Goal: Task Accomplishment & Management: Manage account settings

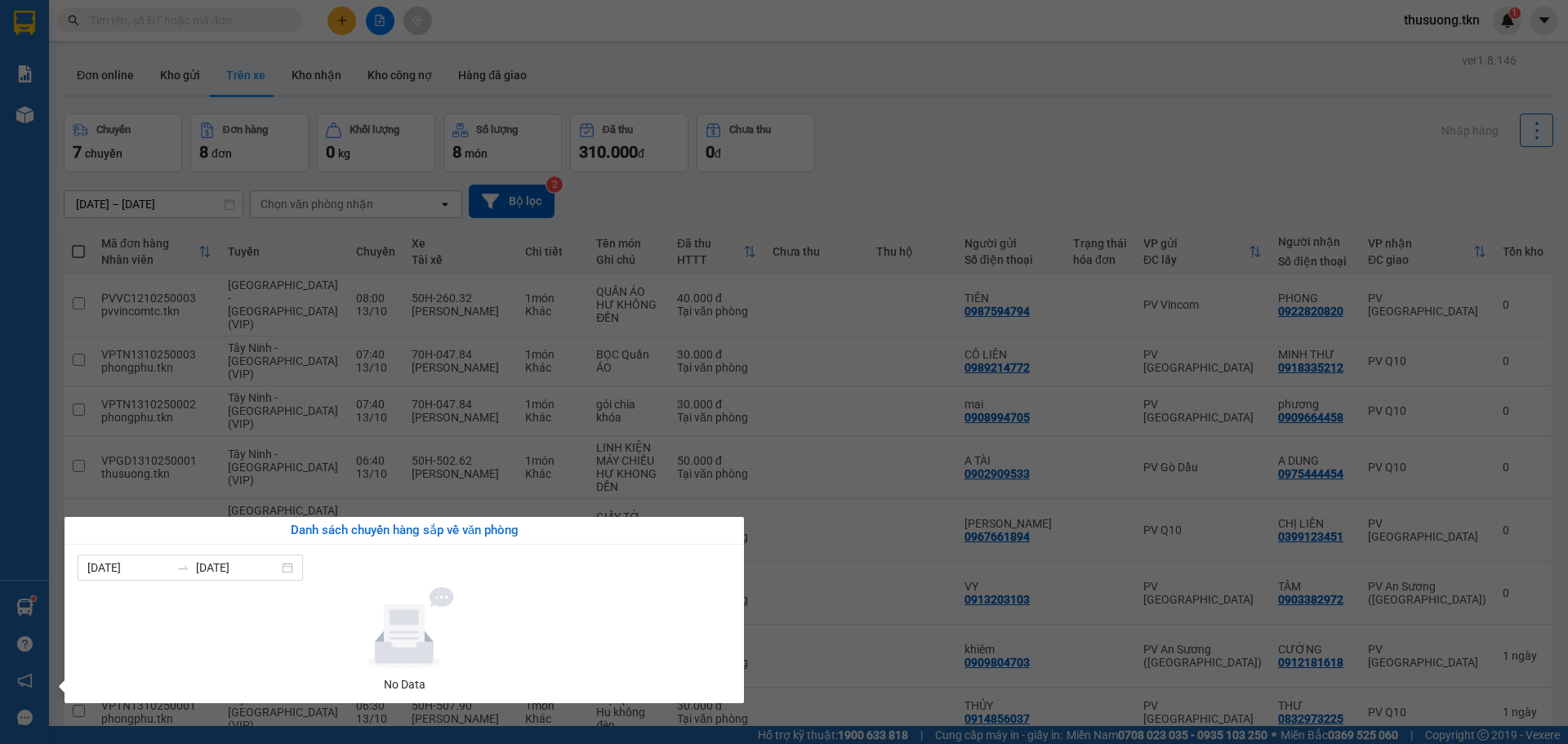
click at [925, 695] on section "Kết quả tìm kiếm ( 0 ) Bộ lọc No Data thusuong.tkn 1 Báo cáo Mẫu 1: Báo cáo dòn…" at bounding box center [784, 372] width 1568 height 744
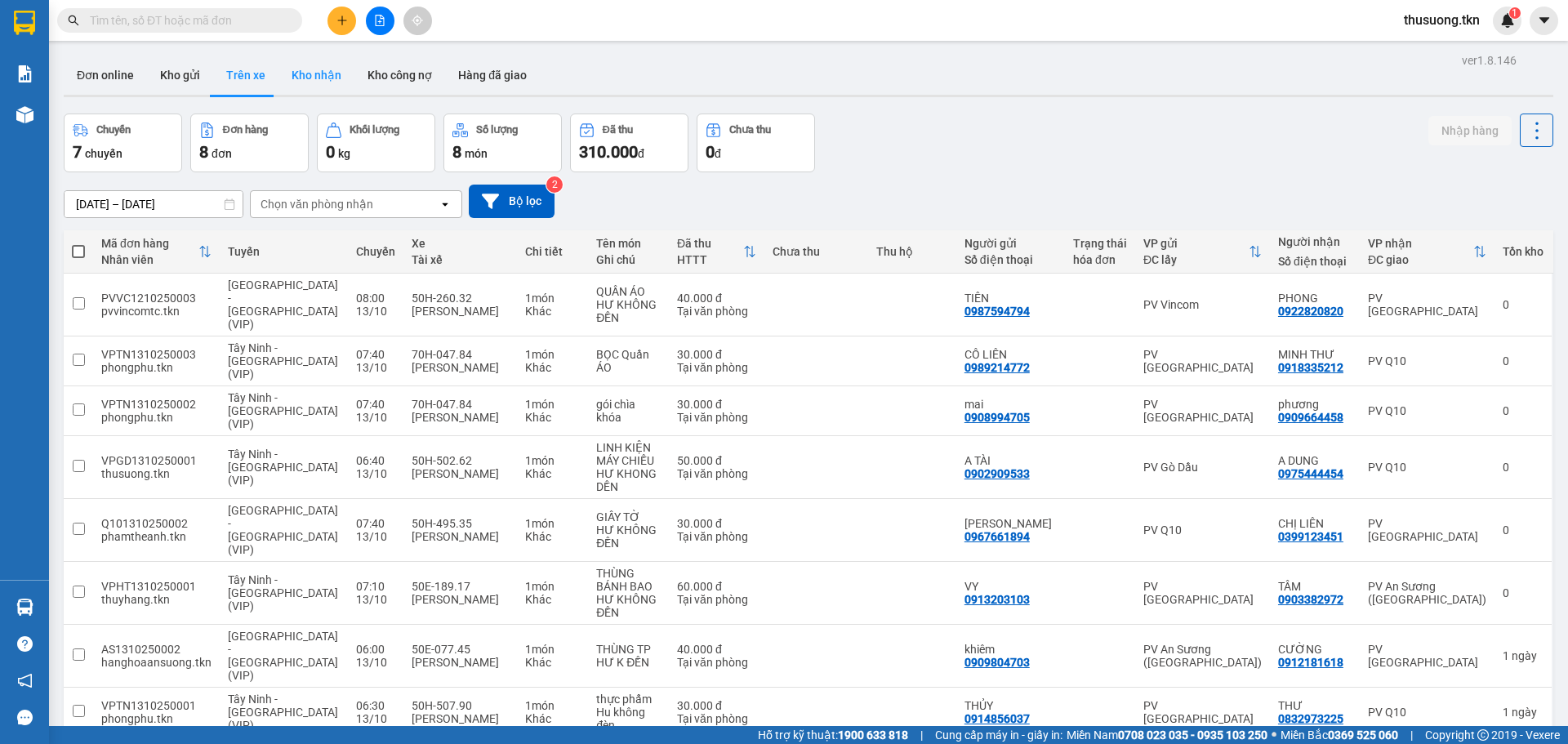
click at [320, 68] on button "Kho nhận" at bounding box center [316, 75] width 76 height 39
type input "[DATE] – [DATE]"
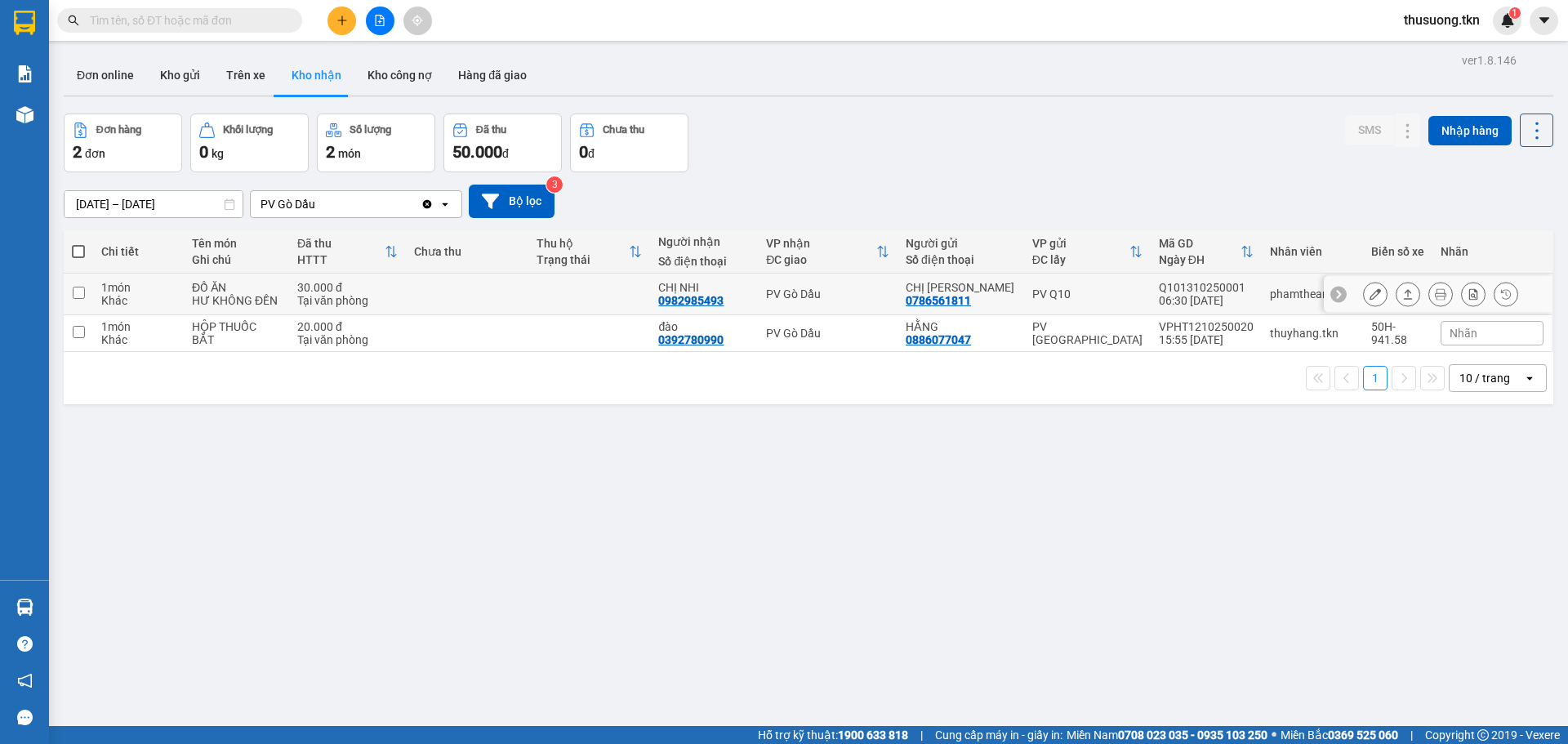
click at [236, 295] on div "HƯ KHÔNG ĐỀN" at bounding box center [236, 300] width 89 height 13
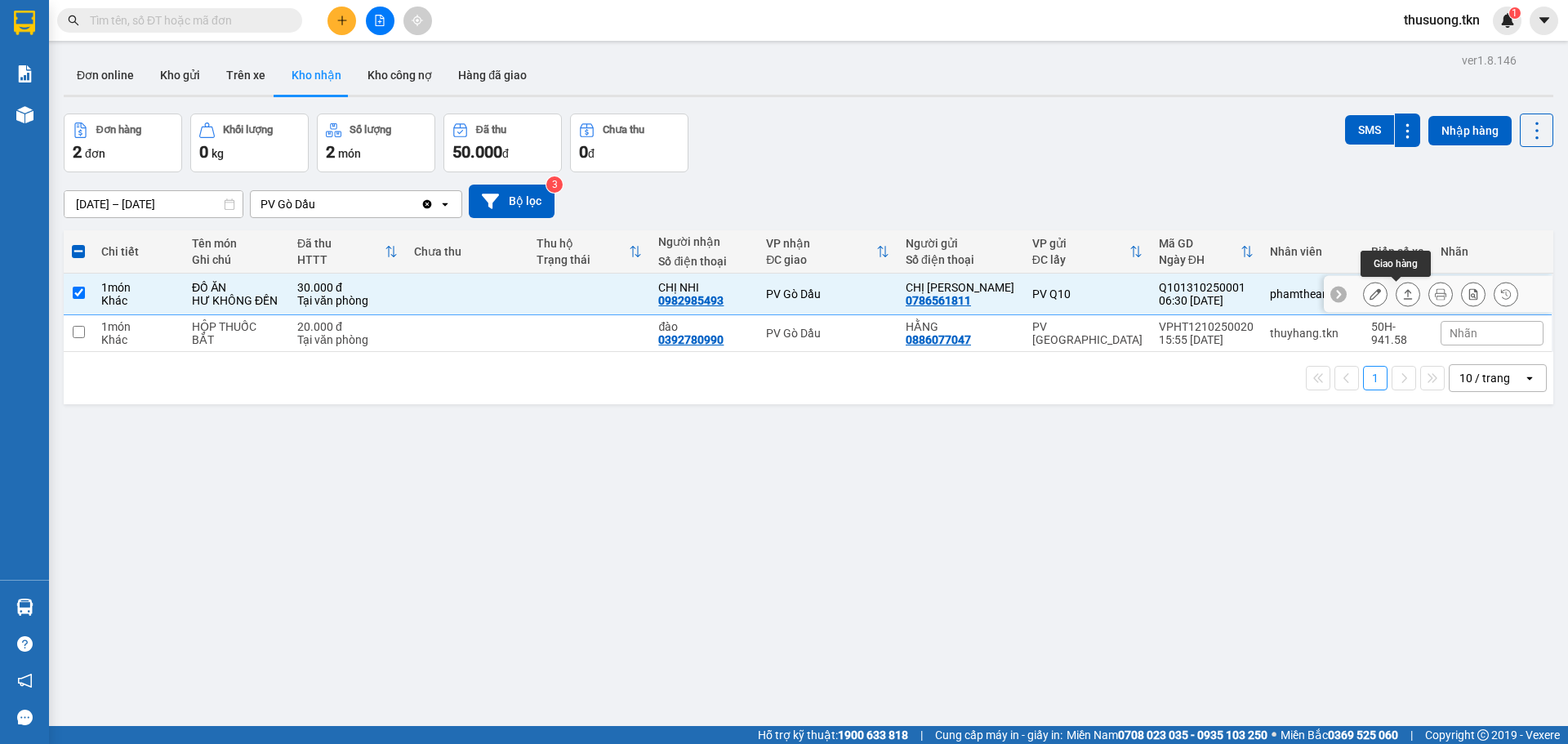
click at [1403, 289] on icon at bounding box center [1409, 294] width 12 height 12
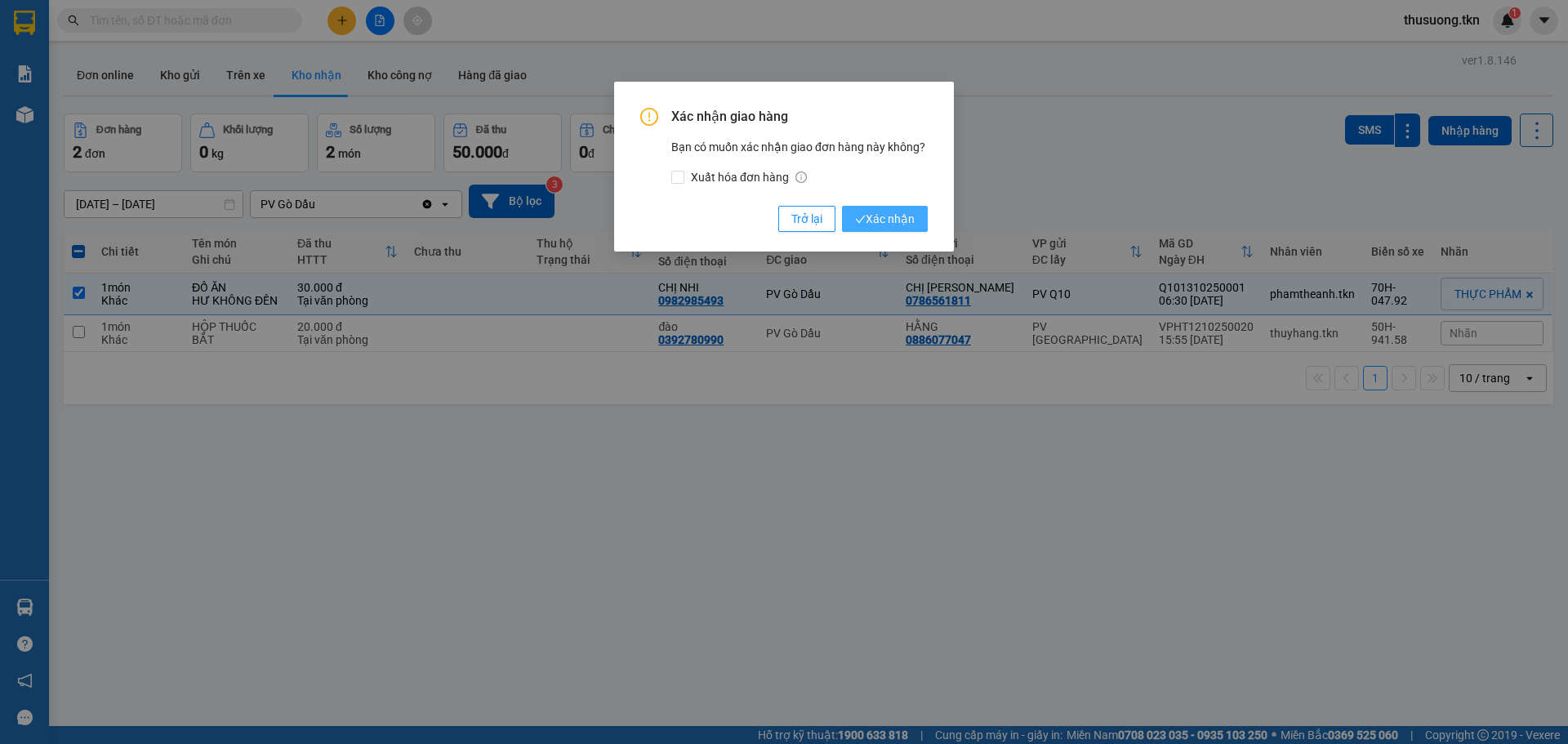
click at [907, 220] on span "Xác nhận" at bounding box center [885, 218] width 60 height 18
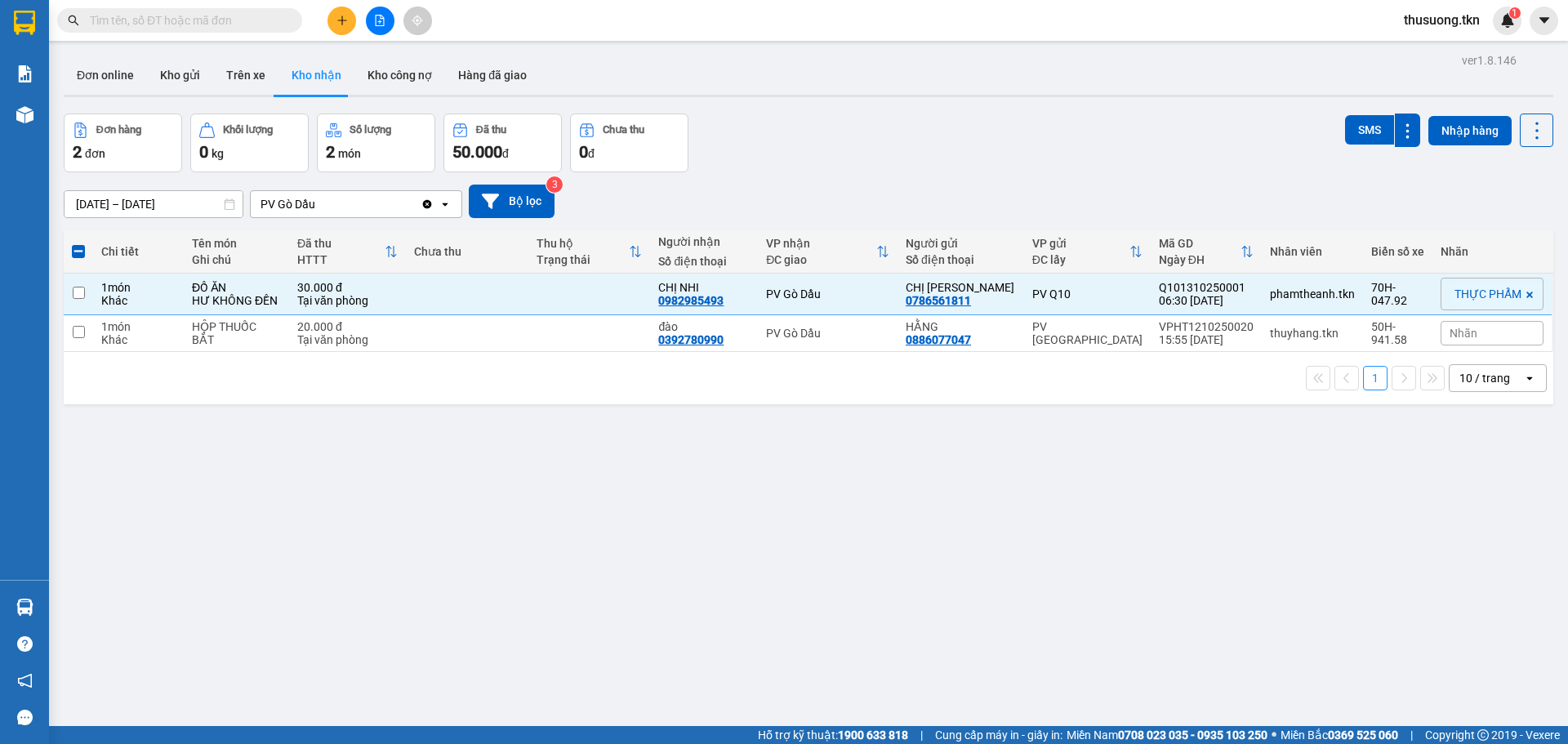
checkbox input "false"
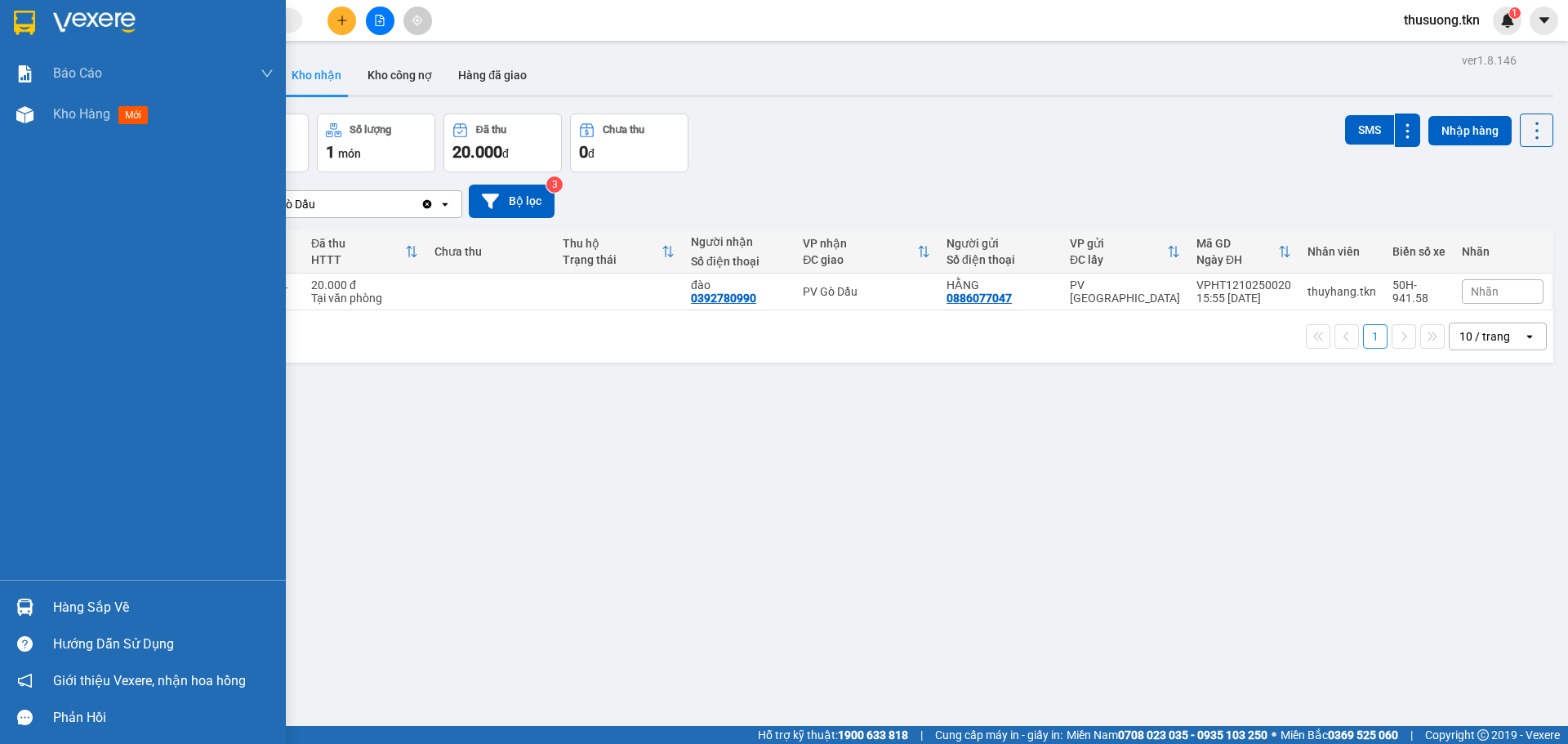
drag, startPoint x: 100, startPoint y: 593, endPoint x: 112, endPoint y: 604, distance: 16.3
click at [102, 595] on div "Hàng sắp về" at bounding box center [143, 606] width 285 height 36
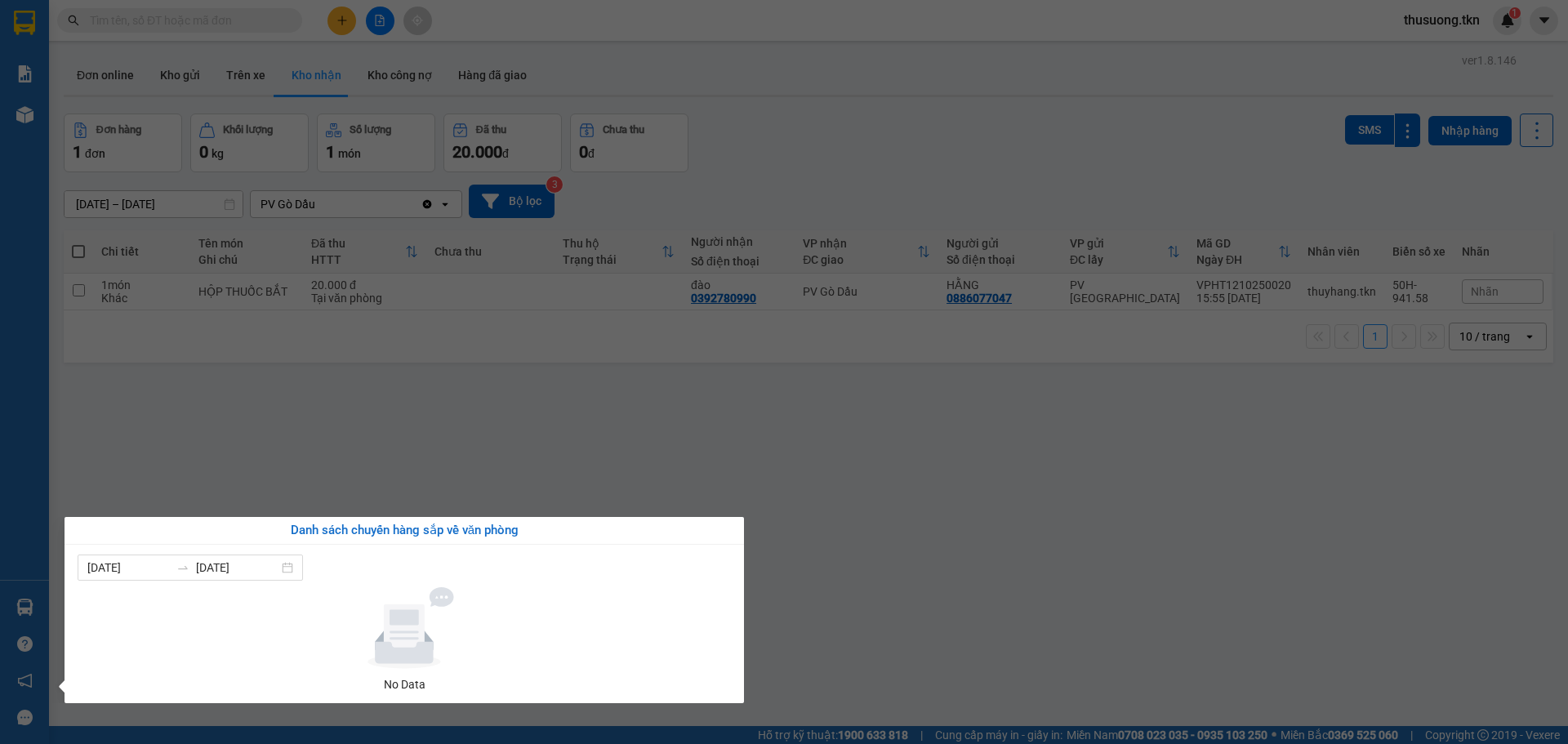
click at [929, 622] on section "Kết quả tìm kiếm ( 0 ) Bộ lọc No Data thusuong.tkn 1 Báo cáo Mẫu 1: Báo cáo dòn…" at bounding box center [784, 372] width 1568 height 744
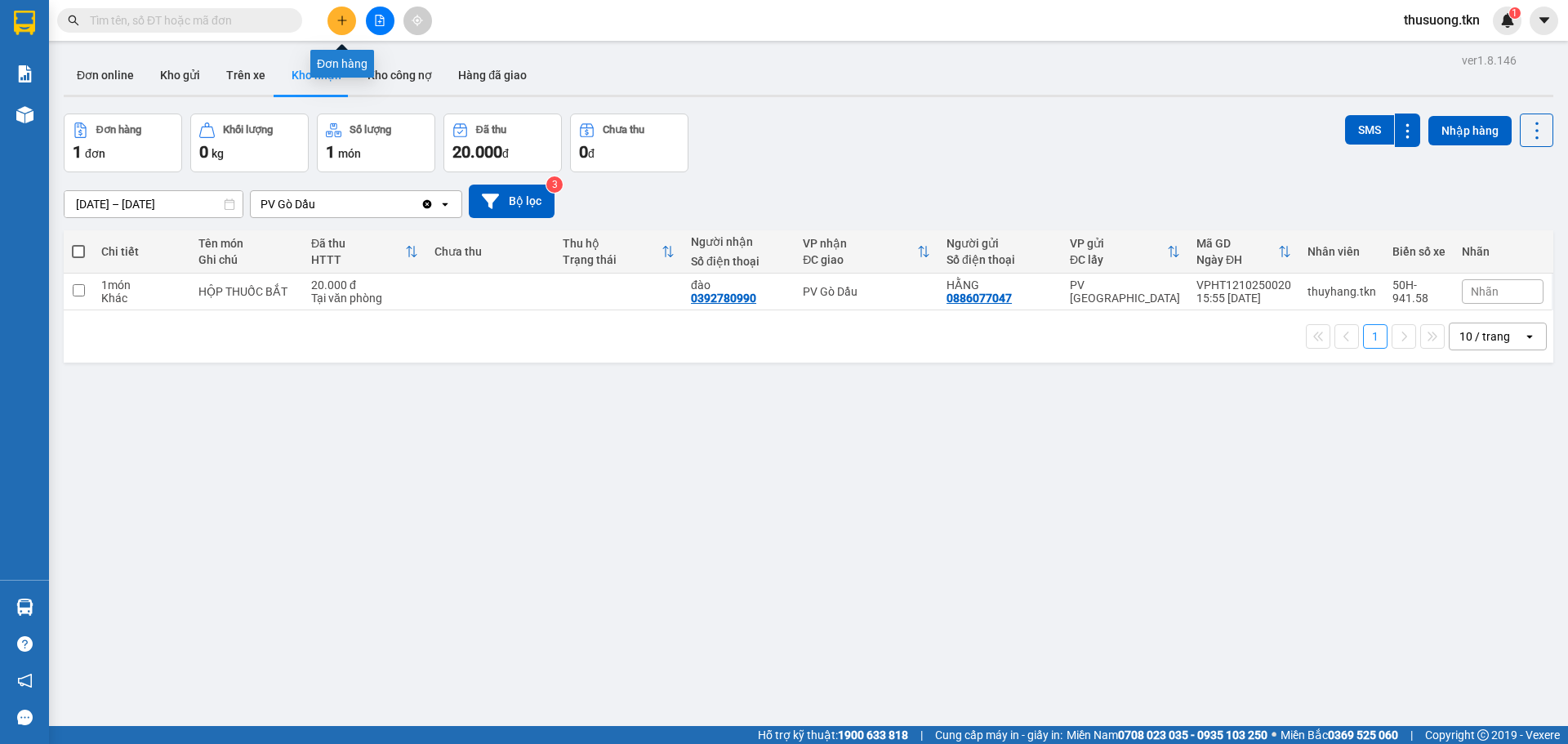
click at [339, 24] on icon "plus" at bounding box center [343, 21] width 12 height 12
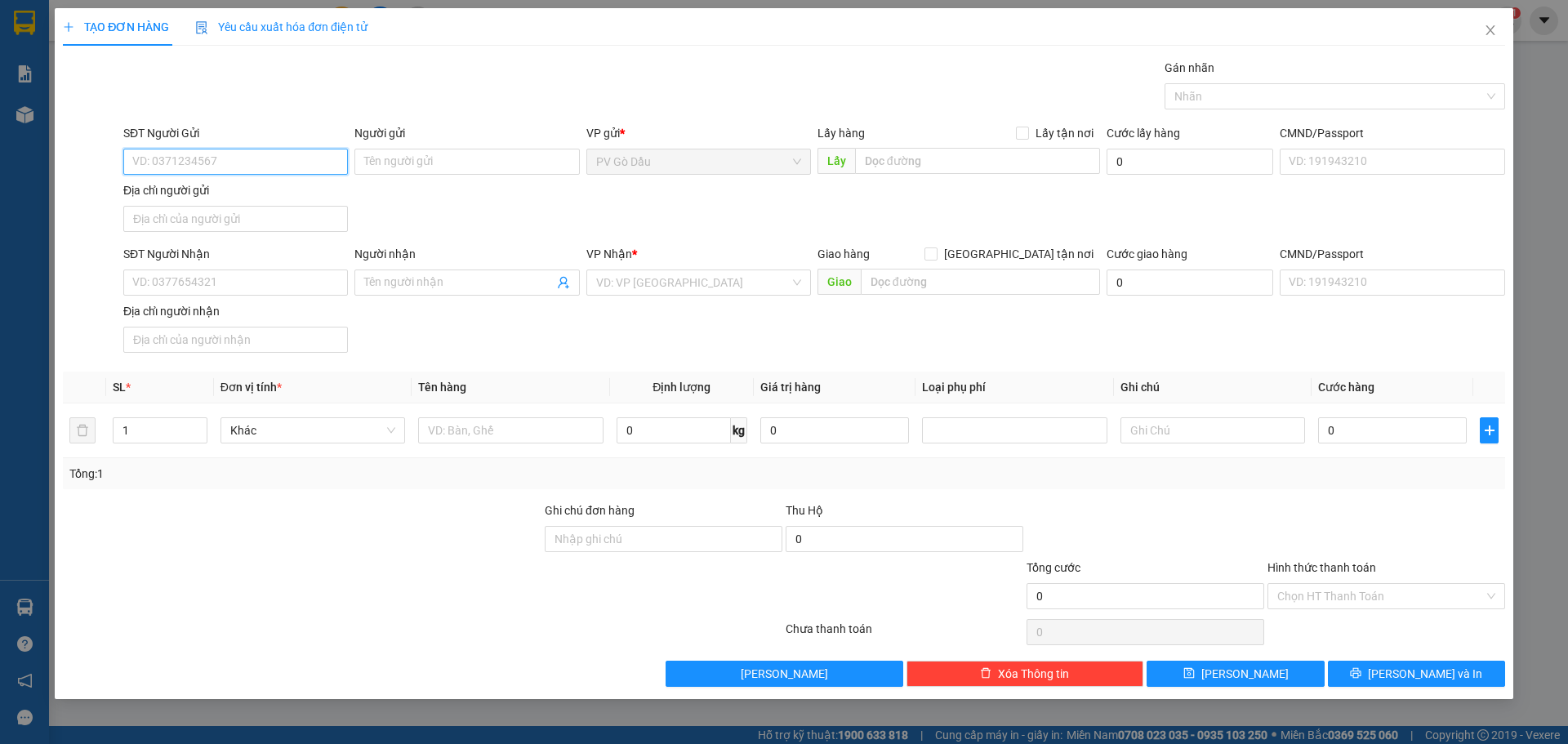
click at [222, 156] on input "SĐT Người Gửi" at bounding box center [235, 161] width 224 height 27
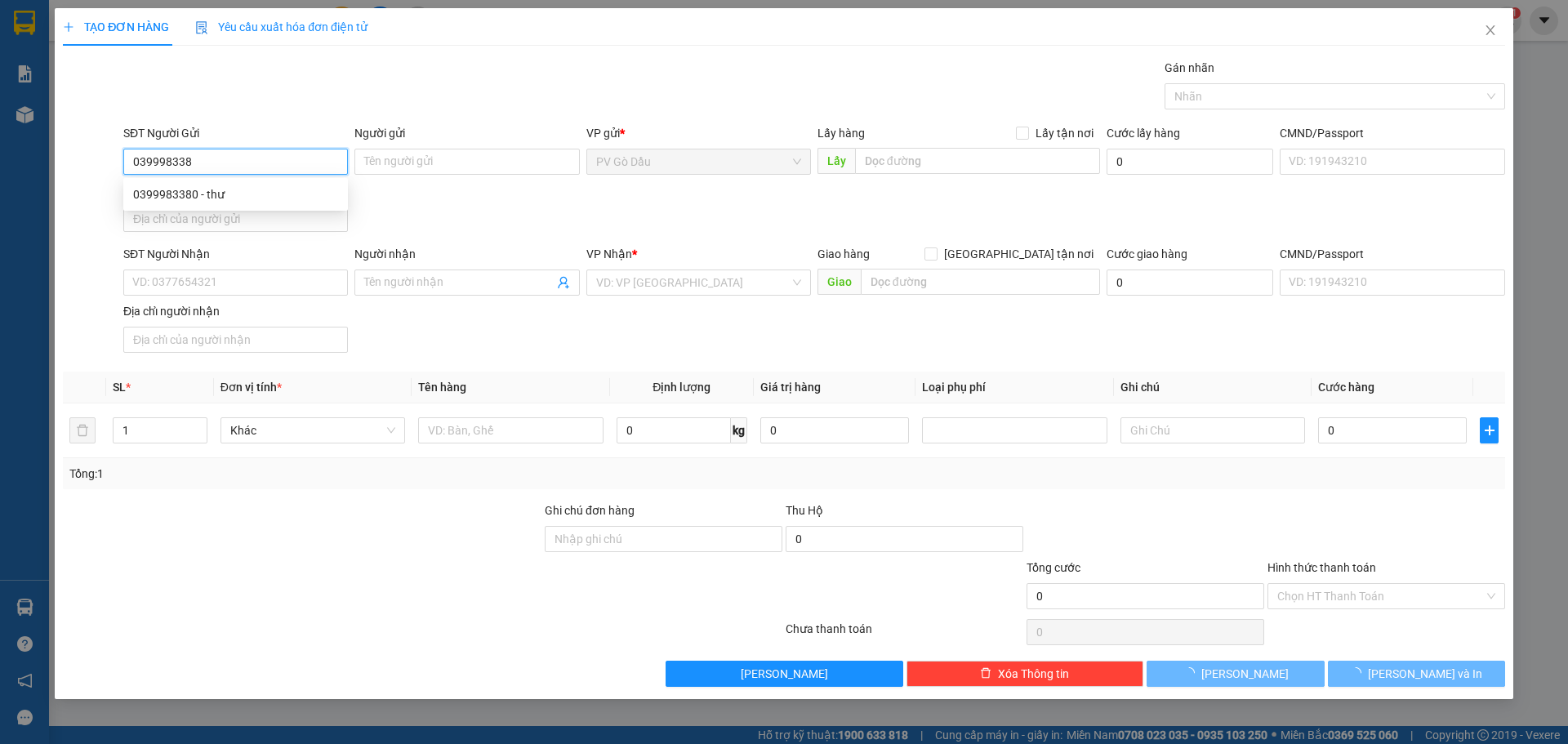
type input "0399983380"
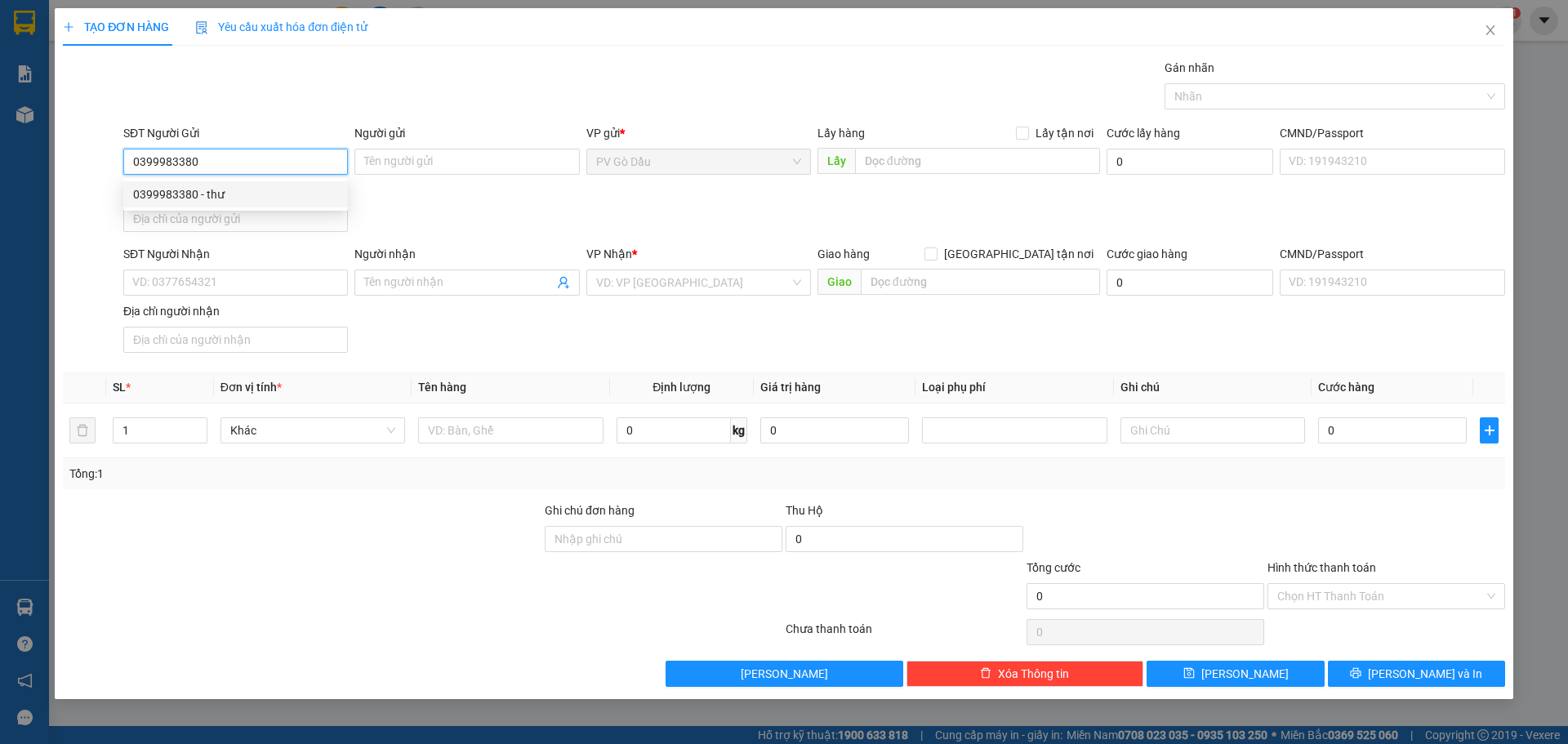
click at [204, 200] on div "0399983380 - thư" at bounding box center [235, 194] width 205 height 18
type input "thư"
type input "0388585139"
type input "CHỊ Ý"
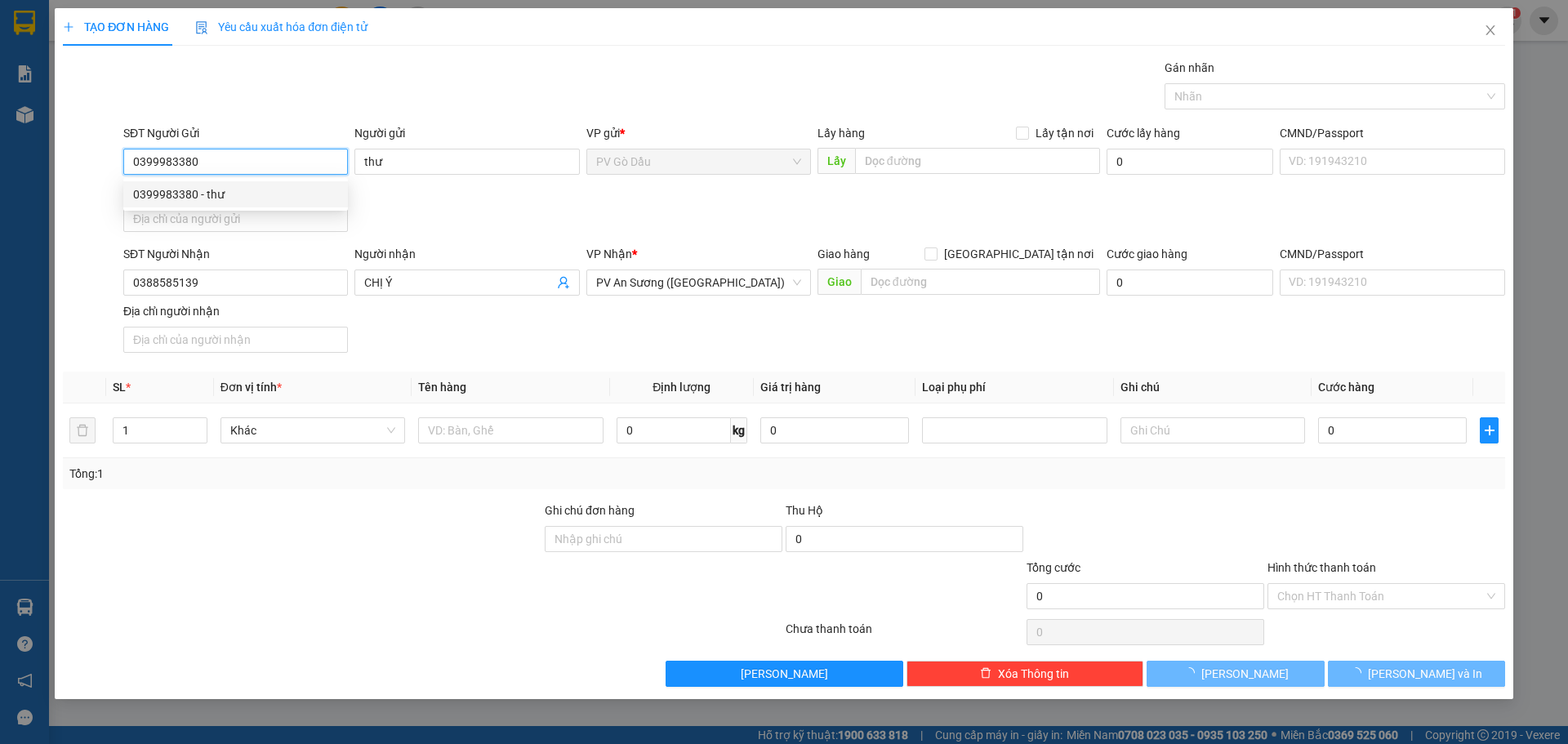
type input "20.000"
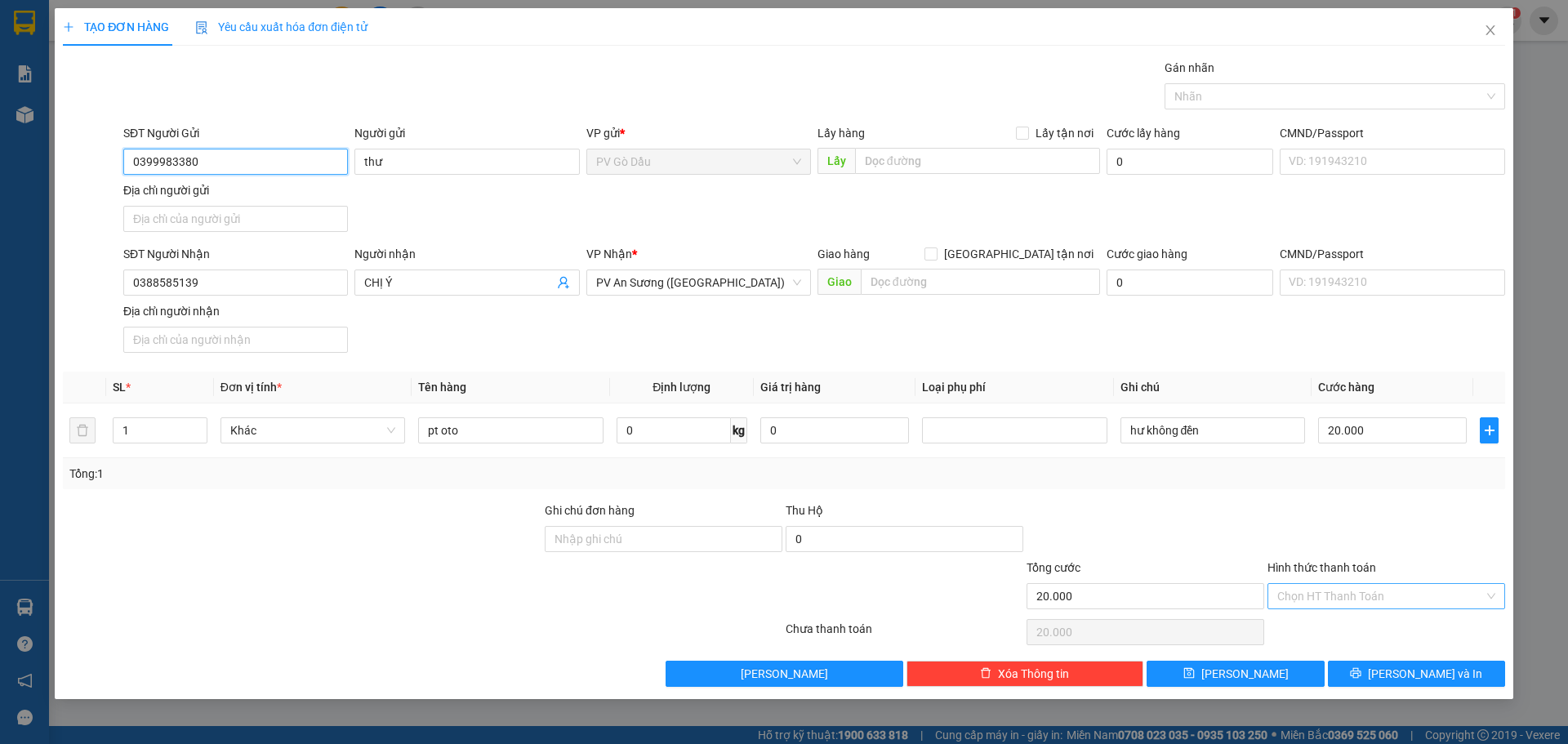
type input "0399983380"
click at [1350, 593] on input "Hình thức thanh toán" at bounding box center [1381, 595] width 207 height 25
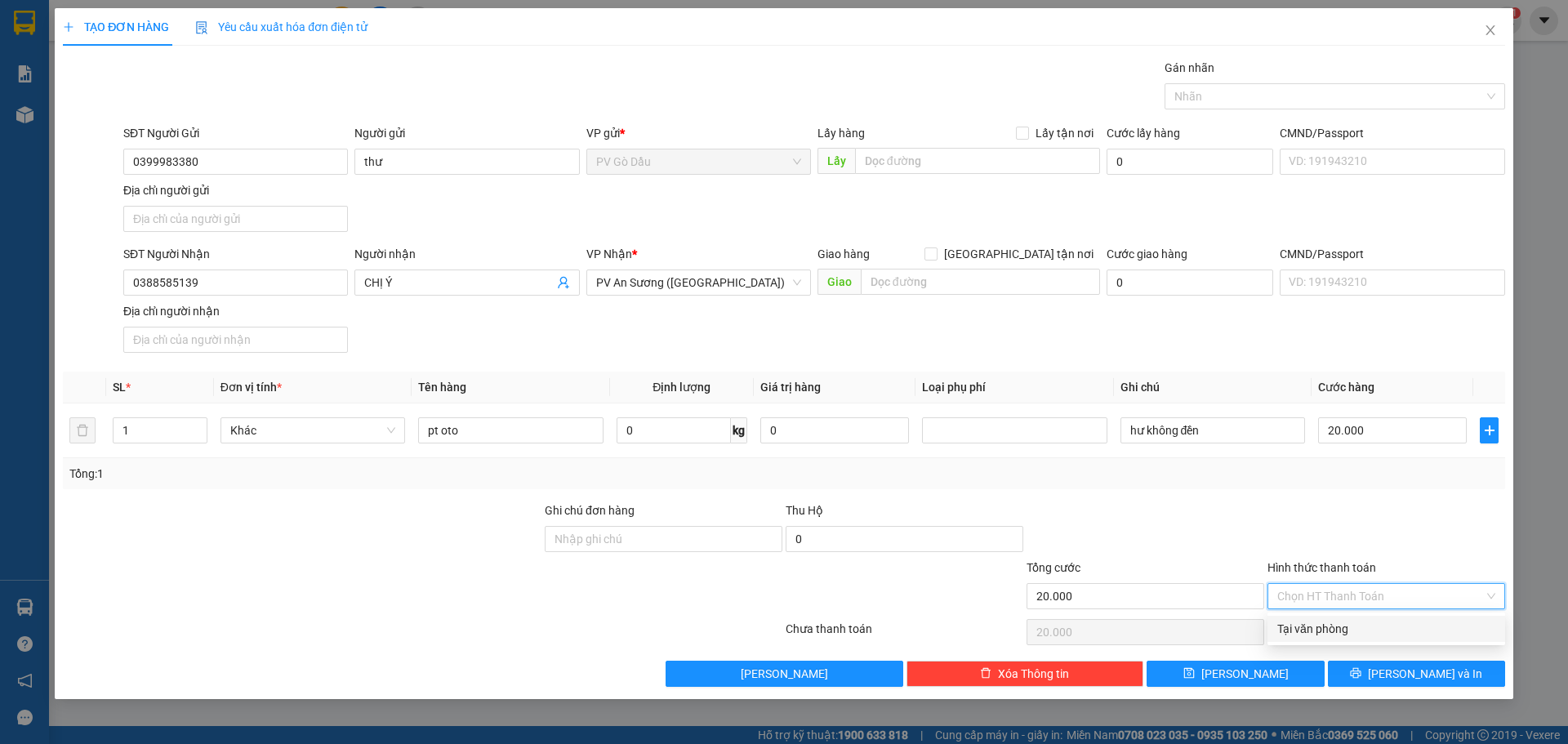
click at [1359, 632] on div "Tại văn phòng" at bounding box center [1387, 629] width 219 height 18
type input "0"
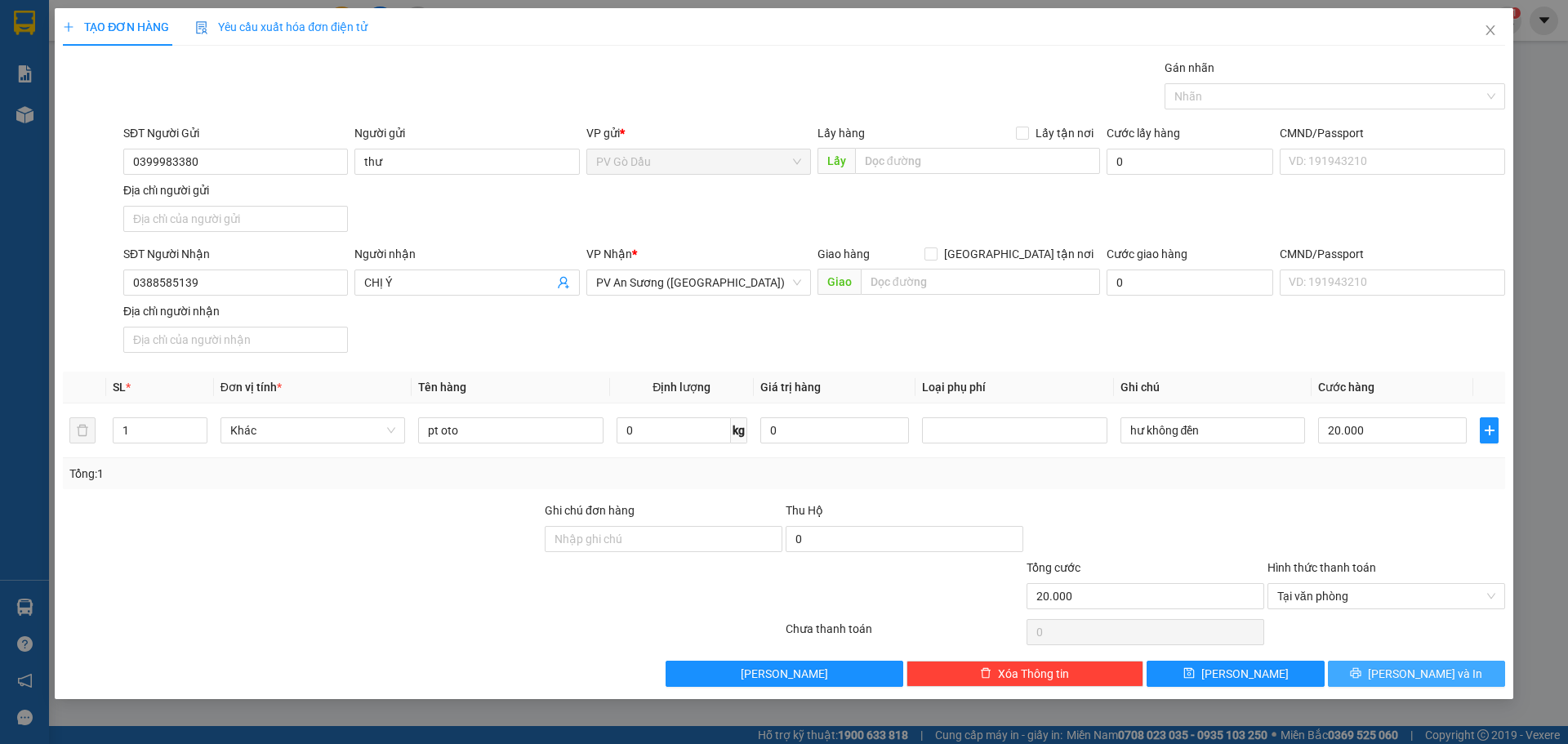
click at [1404, 671] on span "[PERSON_NAME] và In" at bounding box center [1425, 674] width 114 height 18
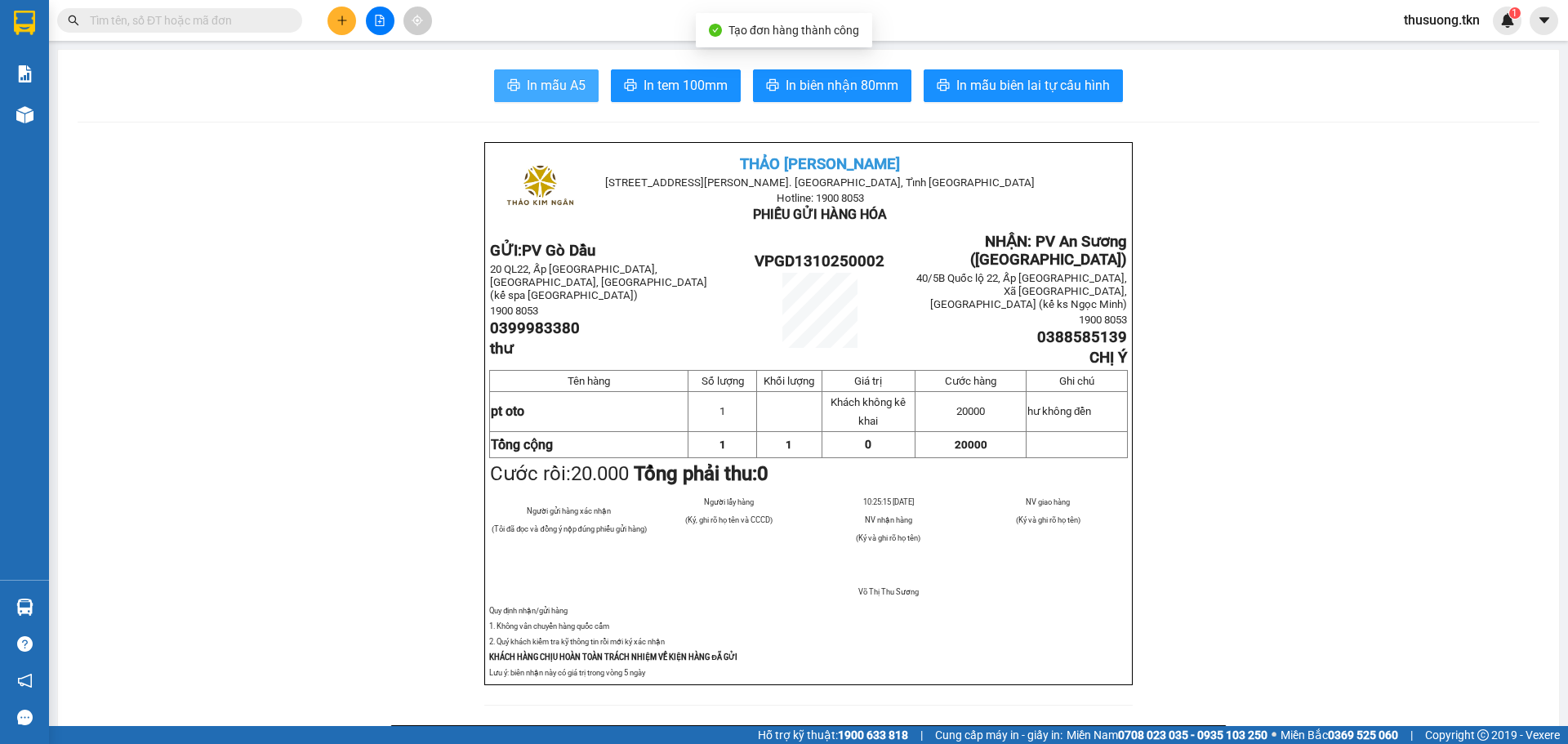
click at [516, 79] on button "In mẫu A5" at bounding box center [546, 86] width 104 height 32
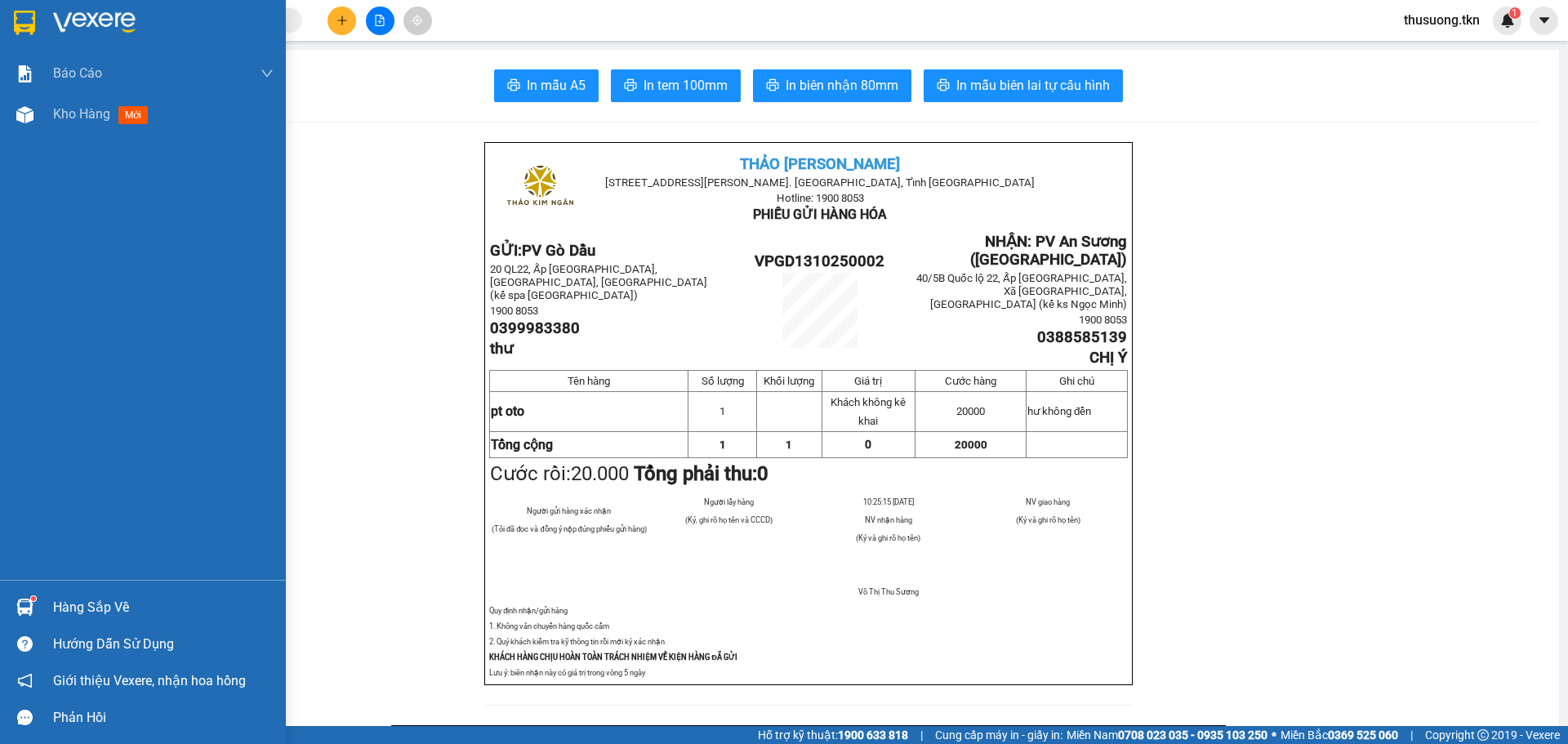
click at [79, 604] on div "Hàng sắp về" at bounding box center [163, 607] width 220 height 25
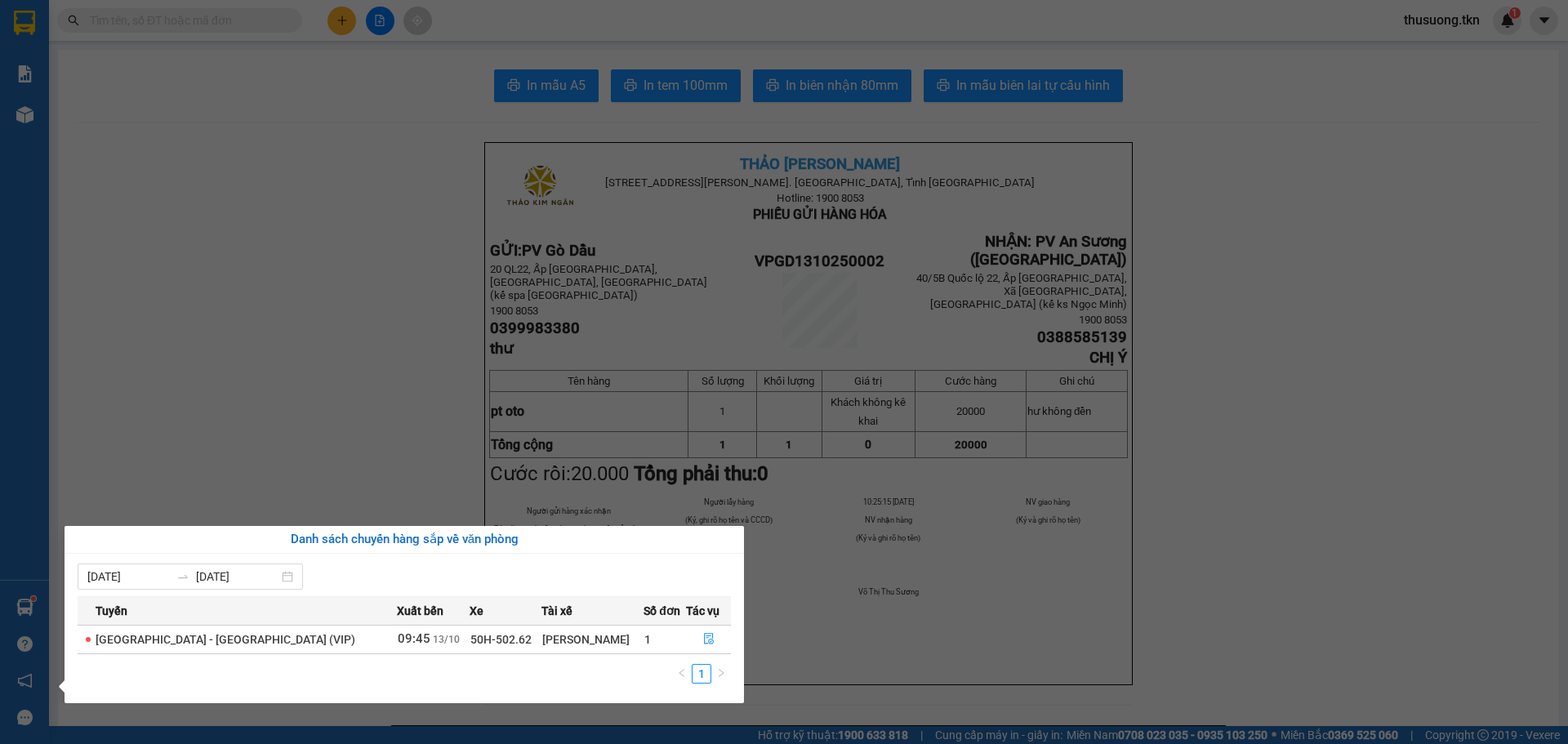
click at [234, 467] on section "Kết quả tìm kiếm ( 0 ) Bộ lọc No Data thusuong.tkn 1 Báo cáo Mẫu 1: Báo cáo dòn…" at bounding box center [784, 372] width 1568 height 744
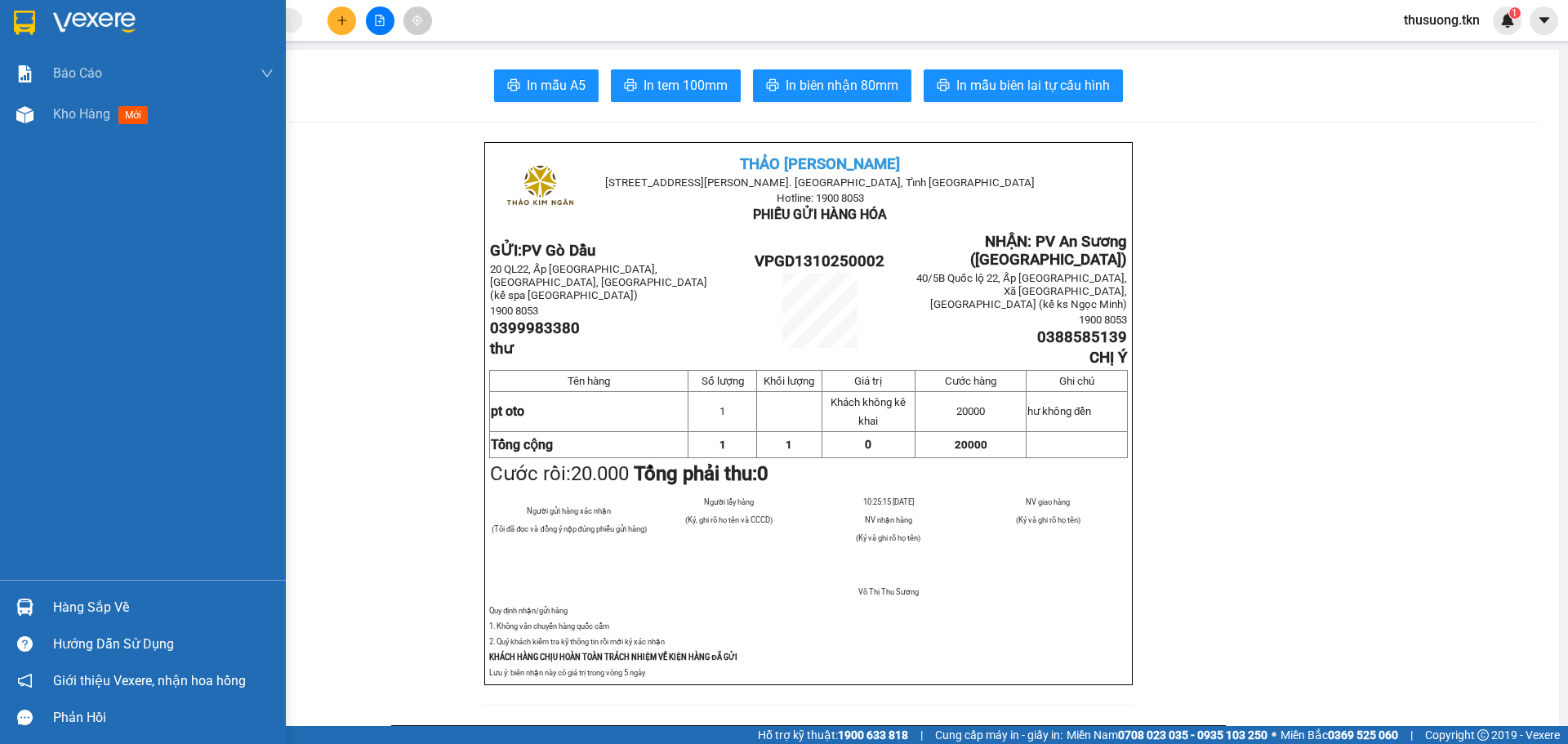
click at [78, 621] on div "Hàng sắp về" at bounding box center [143, 606] width 285 height 36
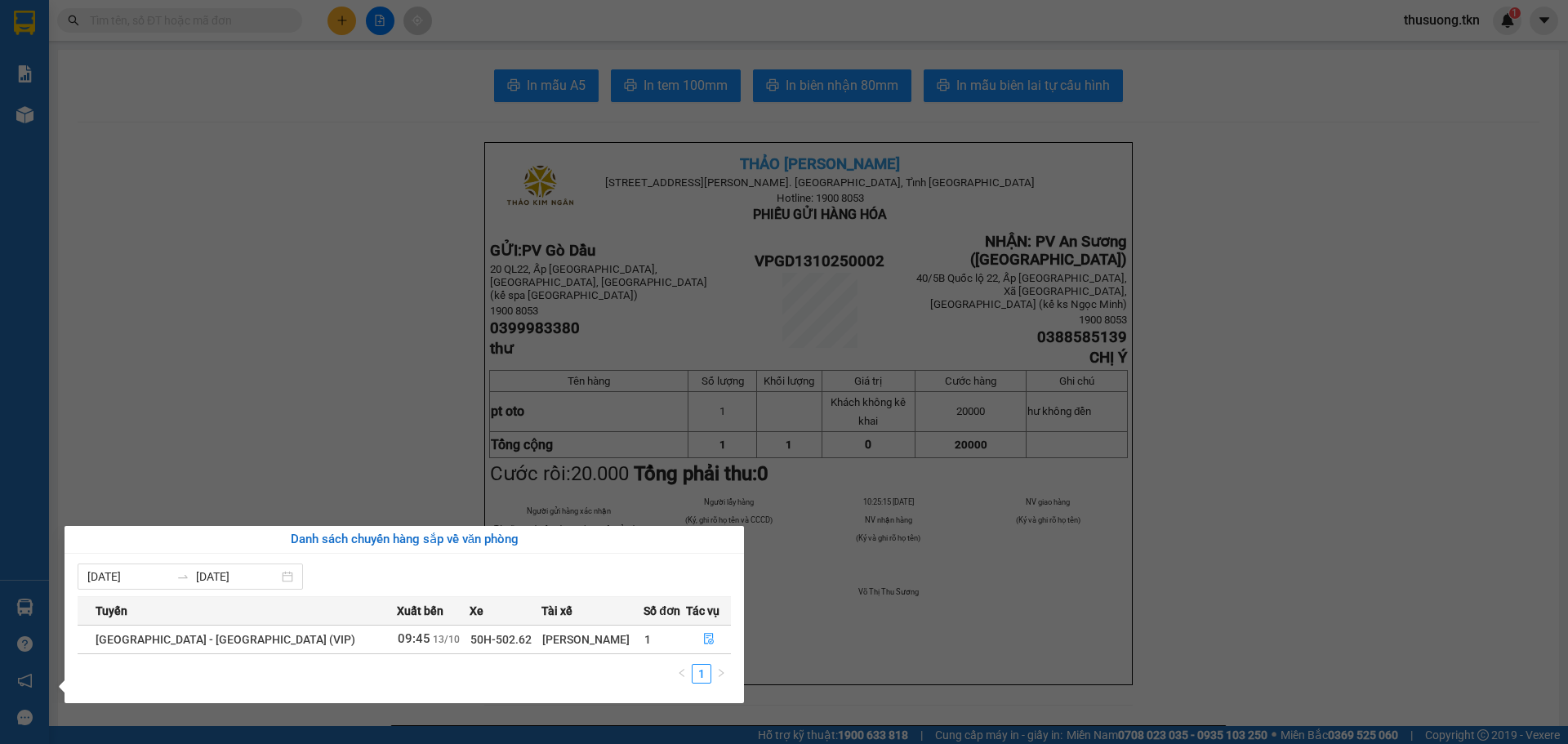
click at [1368, 624] on section "Kết quả tìm kiếm ( 0 ) Bộ lọc No Data thusuong.tkn 1 Báo cáo Mẫu 1: Báo cáo dòn…" at bounding box center [784, 372] width 1568 height 744
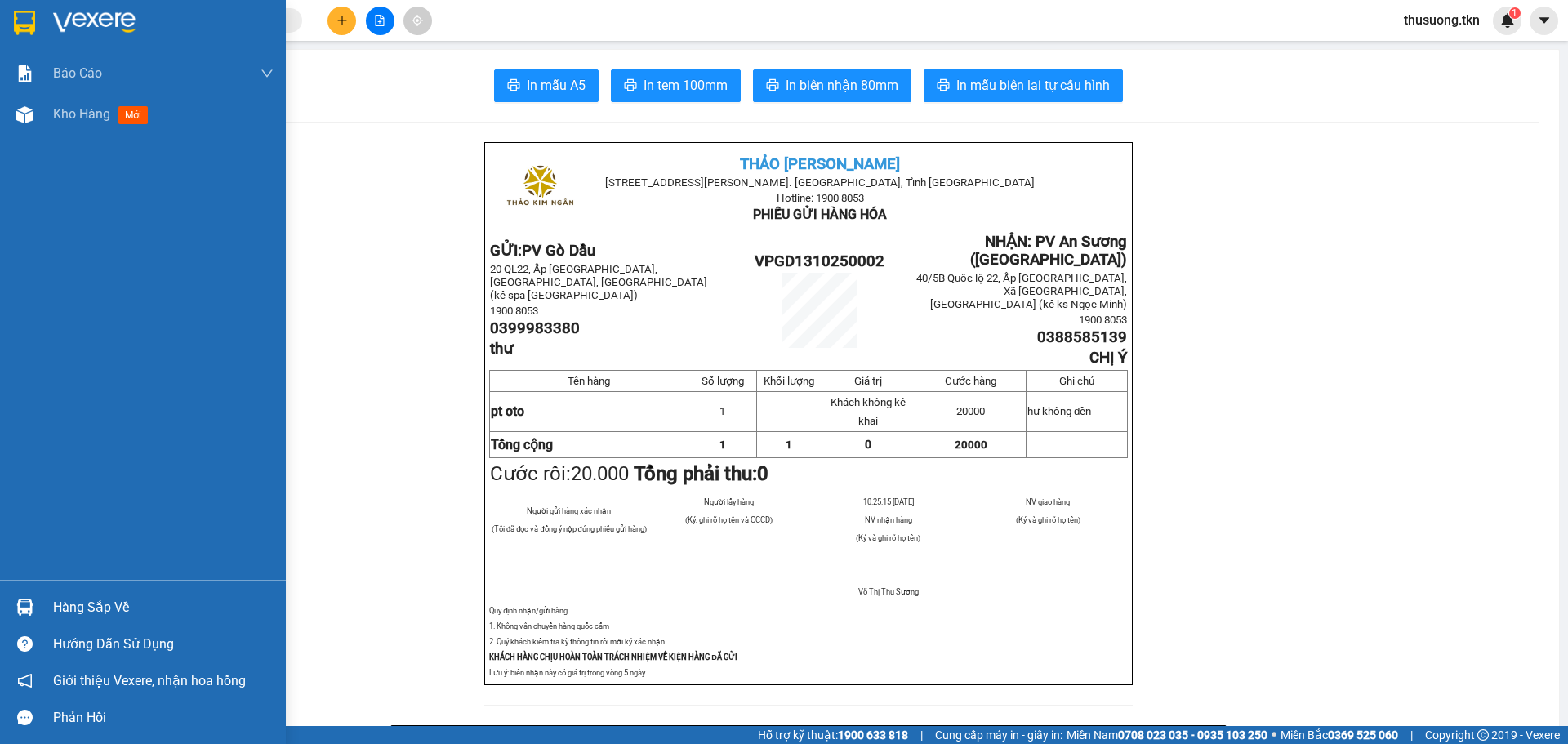
click at [86, 603] on div "Hàng sắp về" at bounding box center [163, 607] width 220 height 25
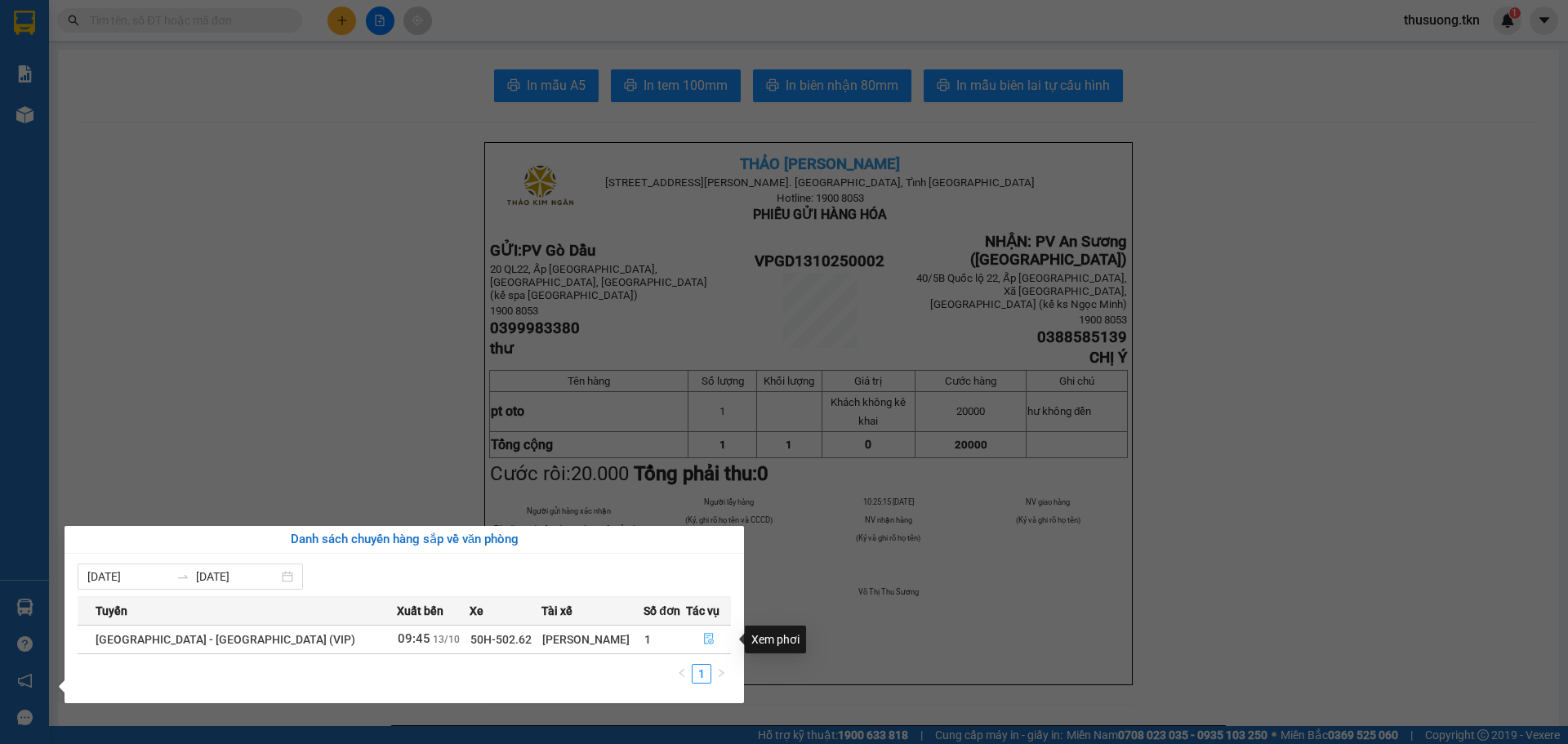
click at [704, 635] on icon "file-done" at bounding box center [710, 639] width 12 height 12
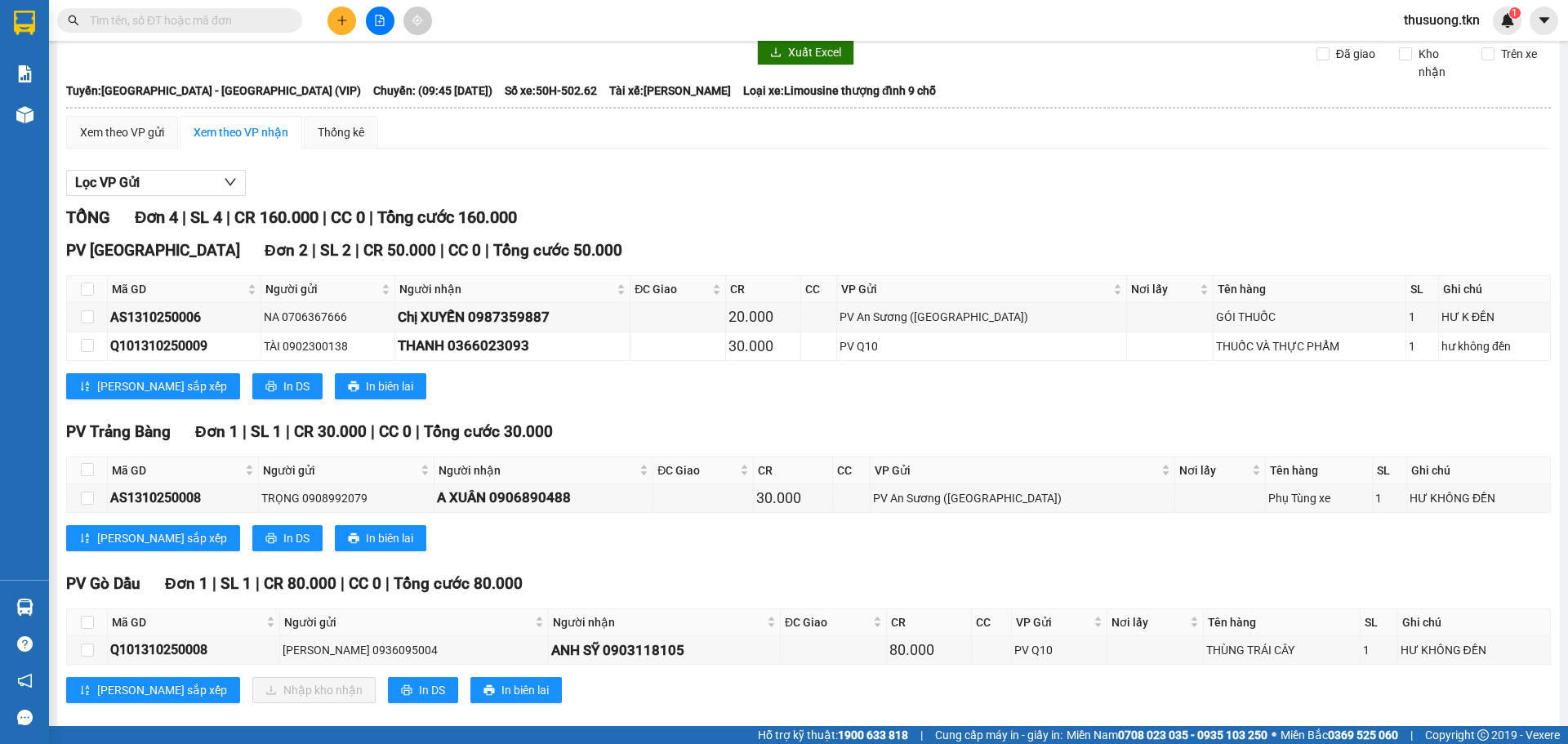
scroll to position [75, 0]
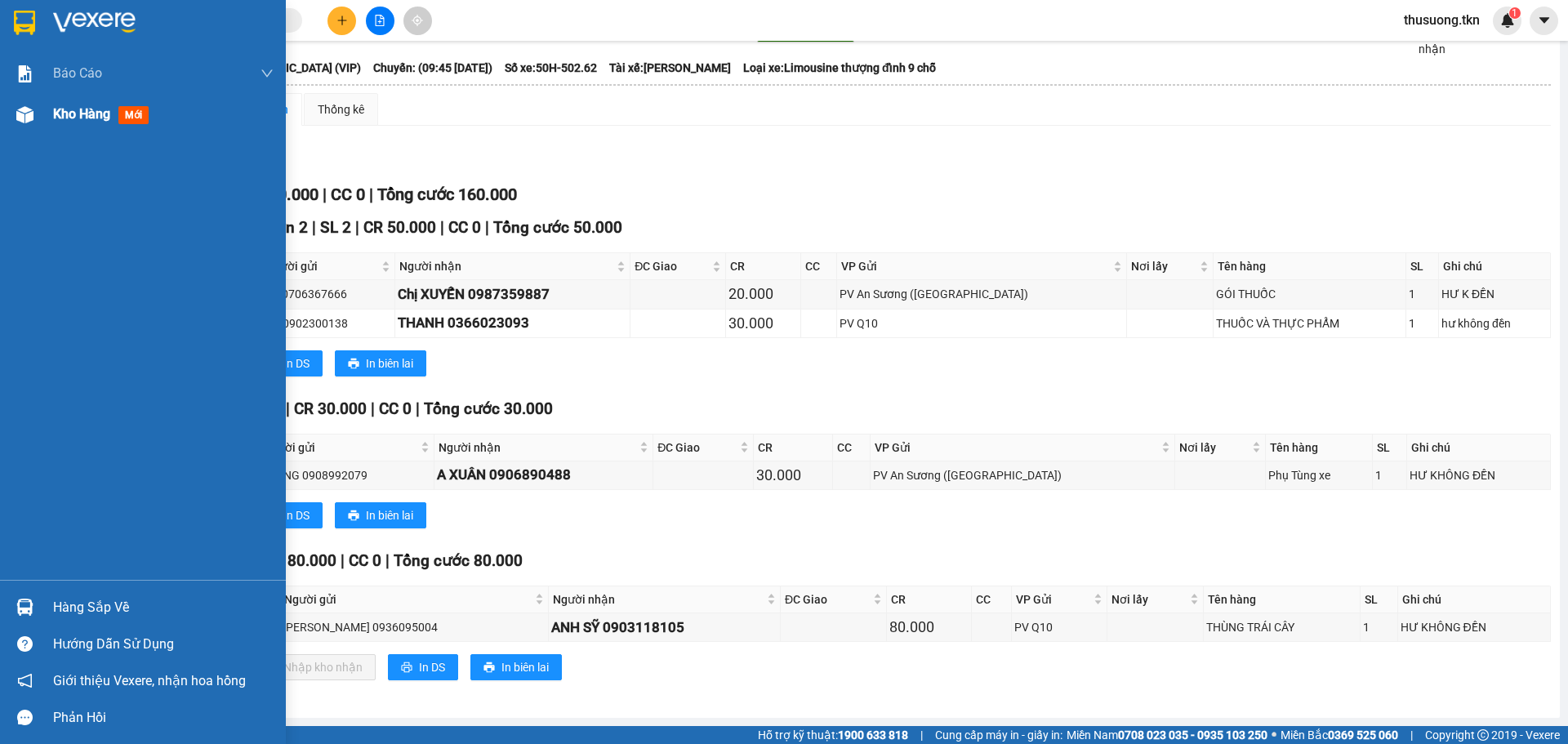
click at [78, 114] on span "Kho hàng" at bounding box center [82, 114] width 57 height 16
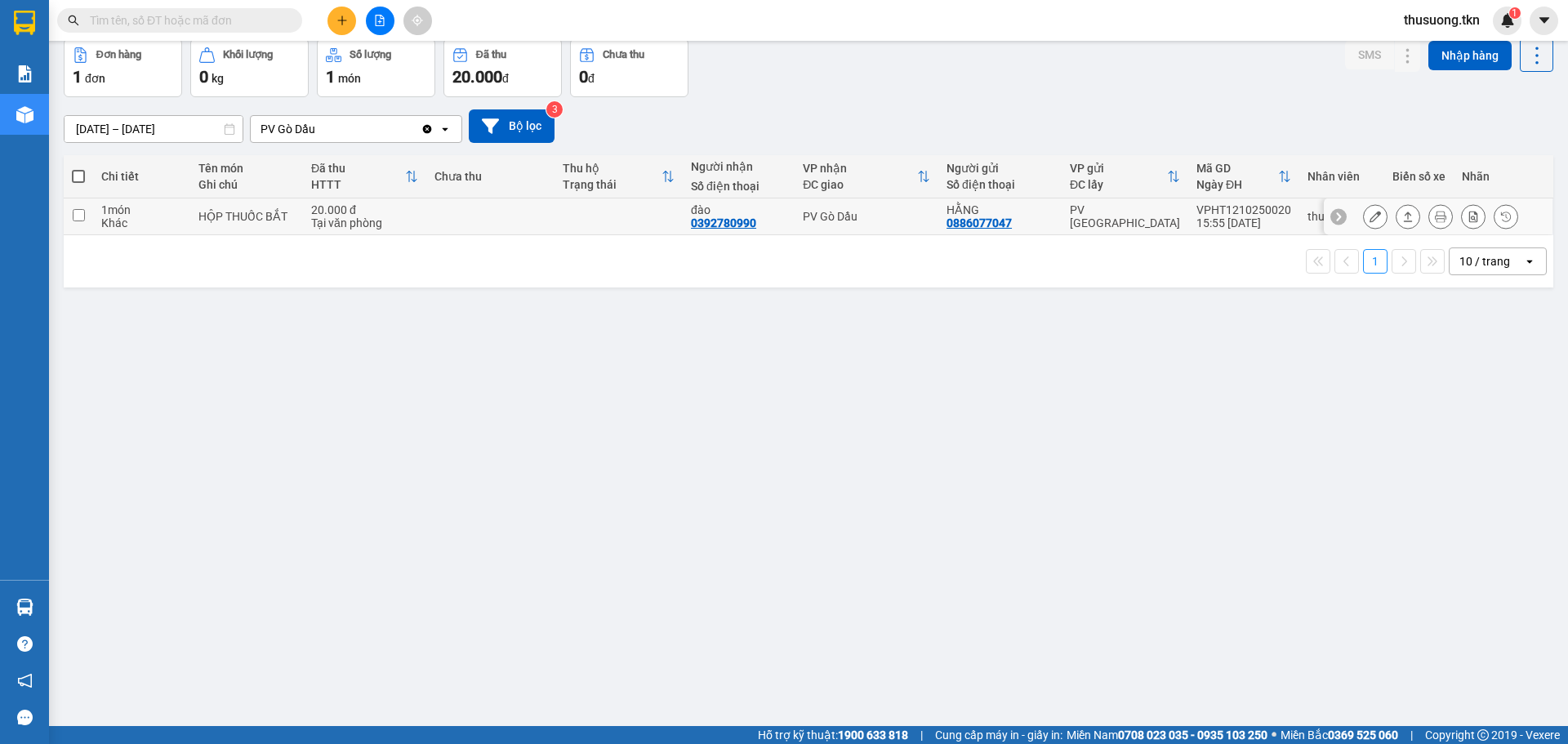
click at [80, 216] on input "checkbox" at bounding box center [79, 215] width 12 height 12
checkbox input "true"
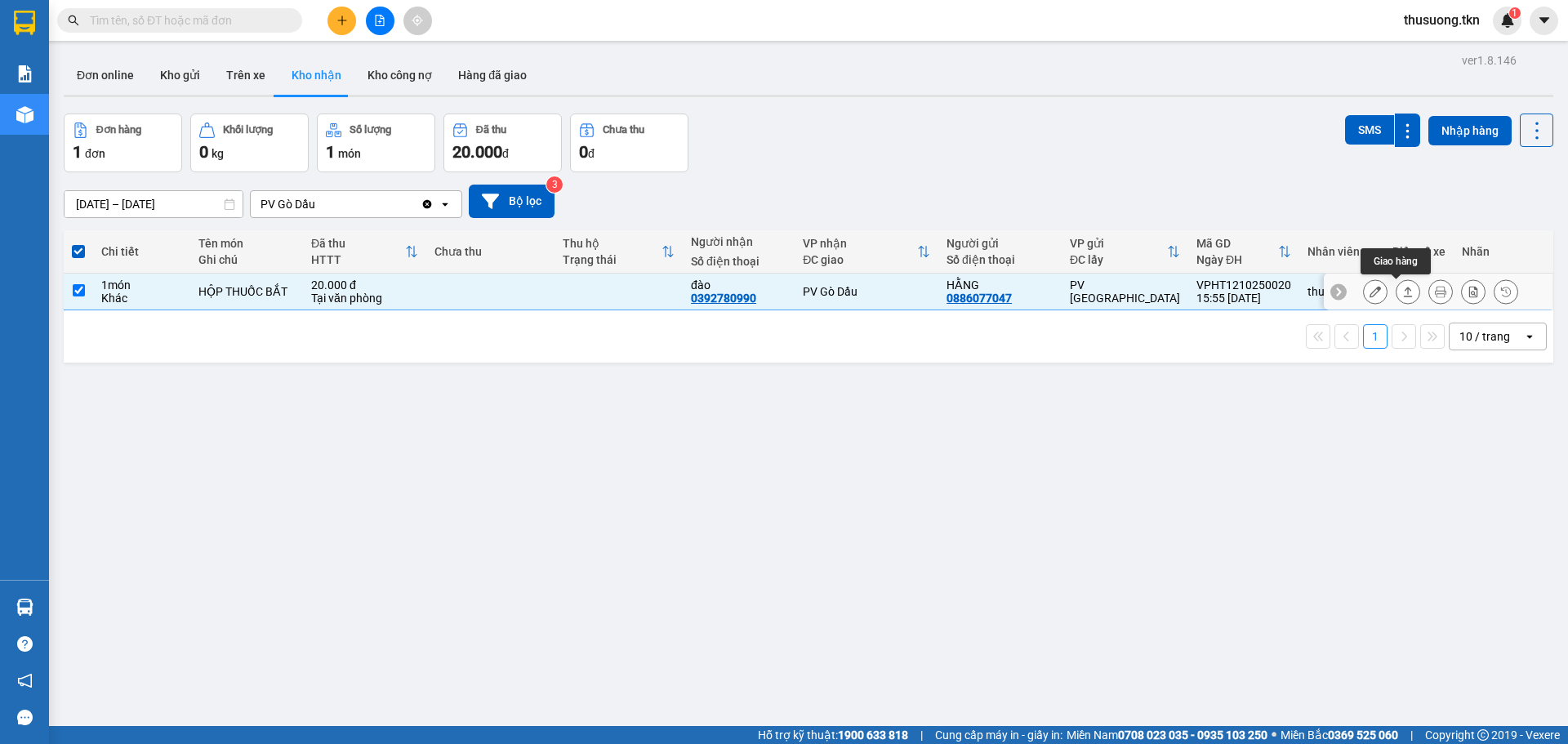
click at [1403, 295] on icon at bounding box center [1409, 291] width 12 height 12
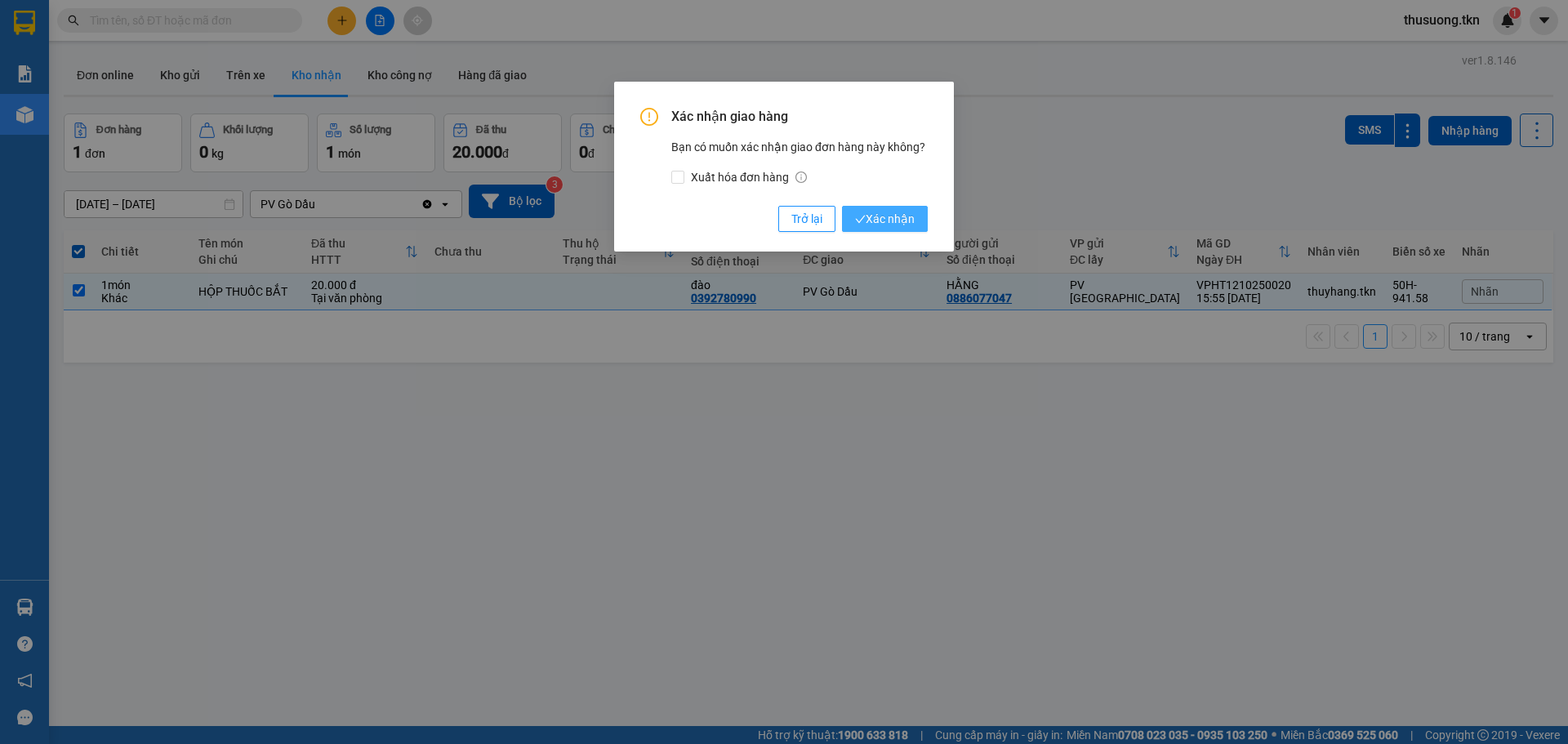
click at [908, 215] on span "Xác nhận" at bounding box center [885, 218] width 60 height 18
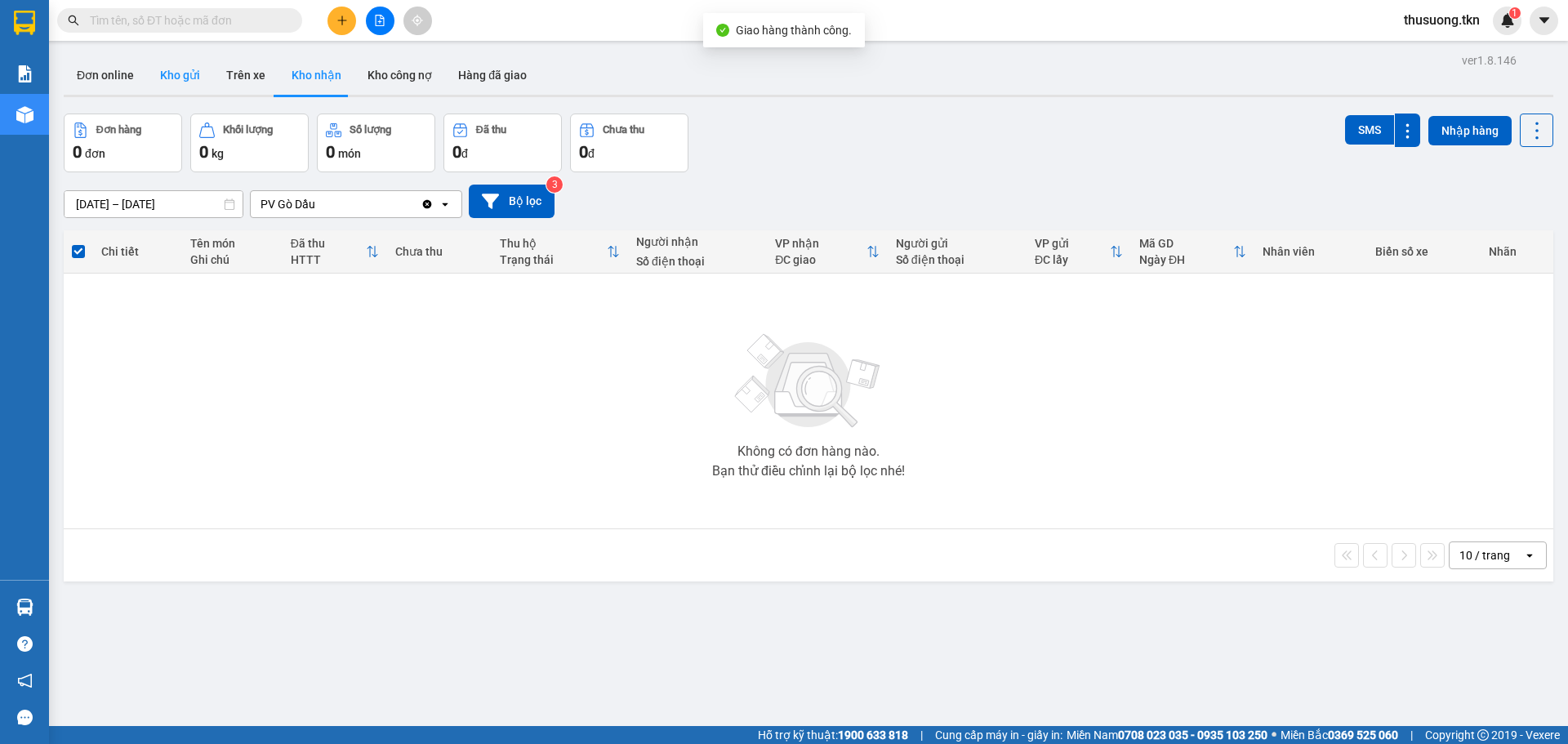
click at [189, 75] on button "Kho gửi" at bounding box center [179, 75] width 66 height 39
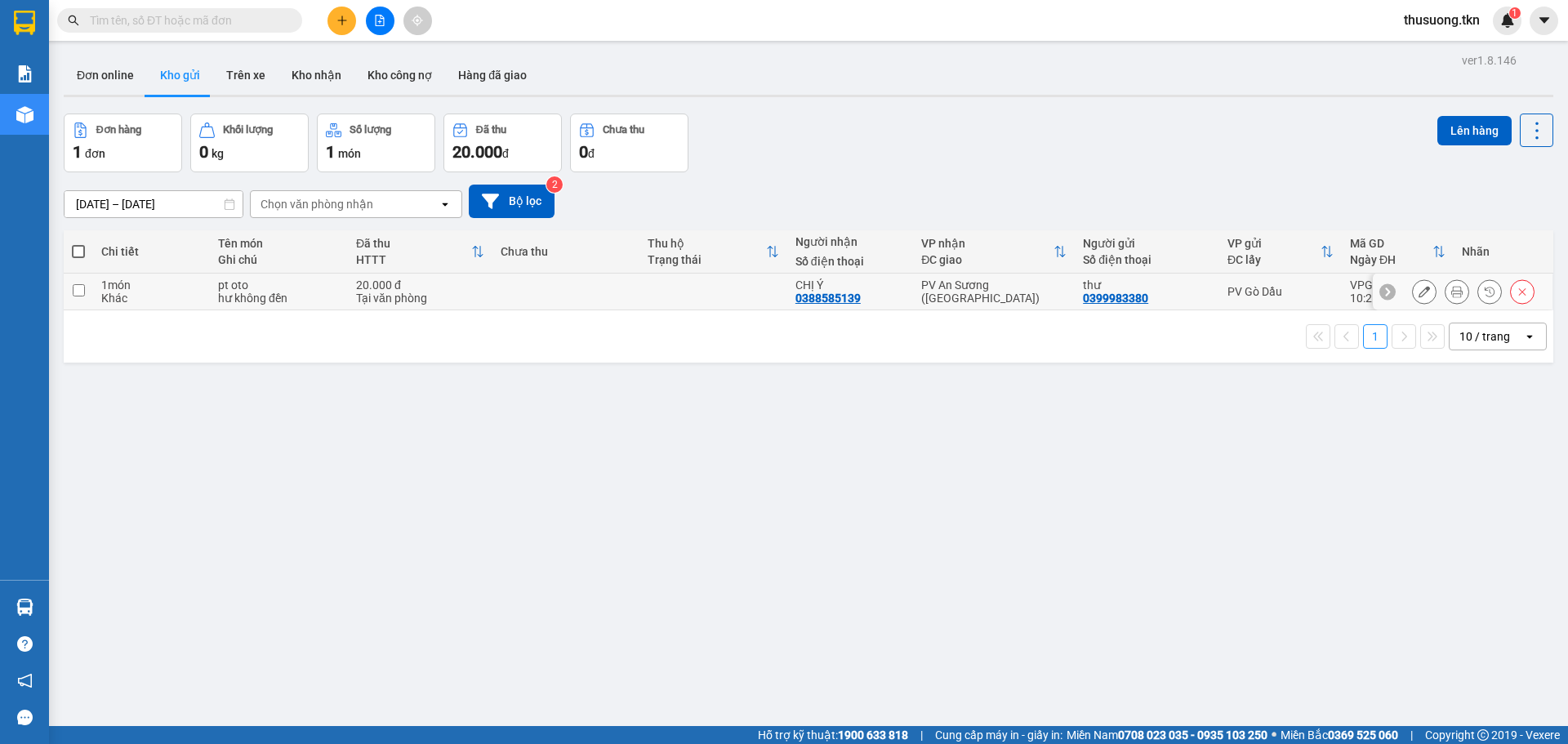
click at [87, 288] on td at bounding box center [79, 291] width 30 height 36
checkbox input "true"
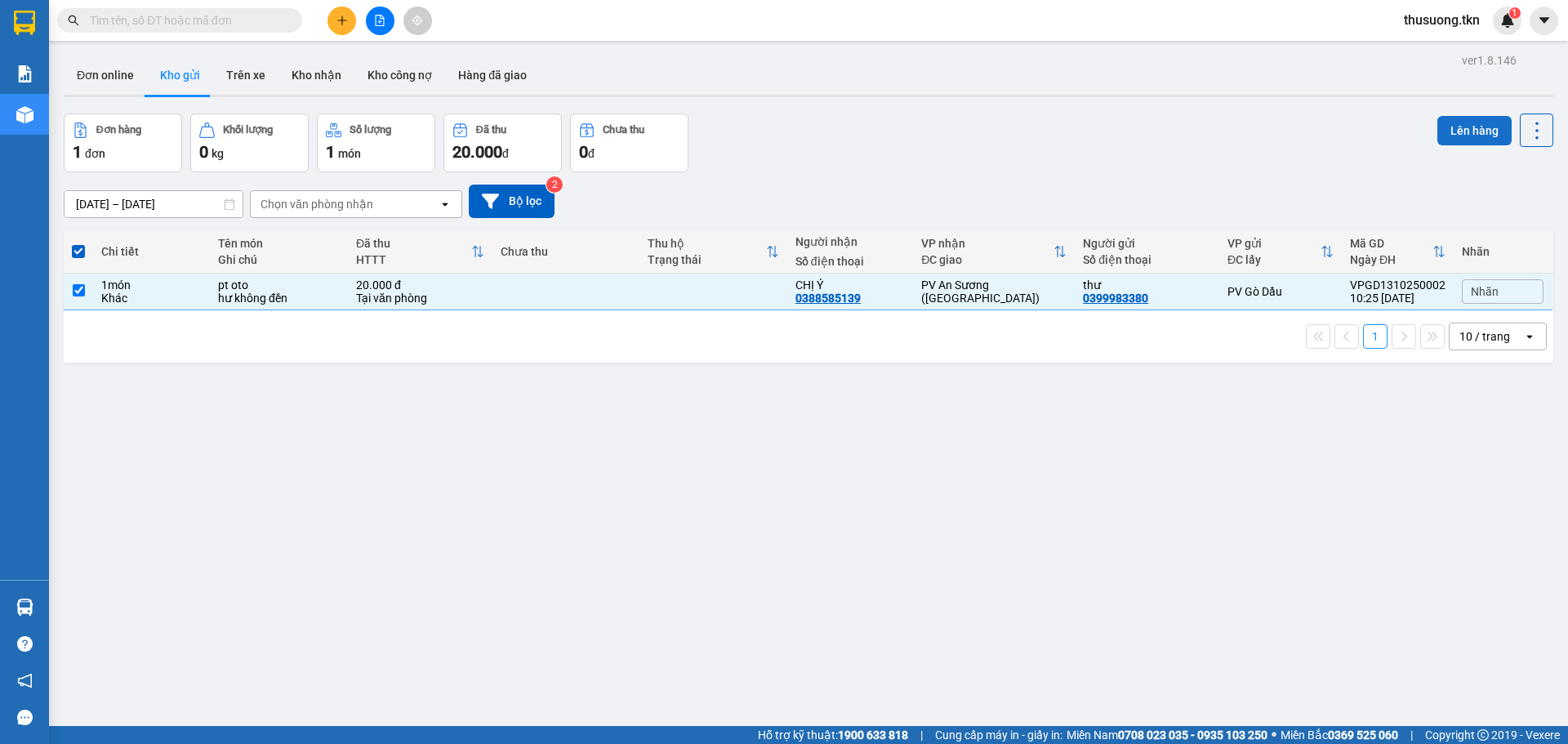
click at [1450, 124] on button "Lên hàng" at bounding box center [1475, 131] width 75 height 30
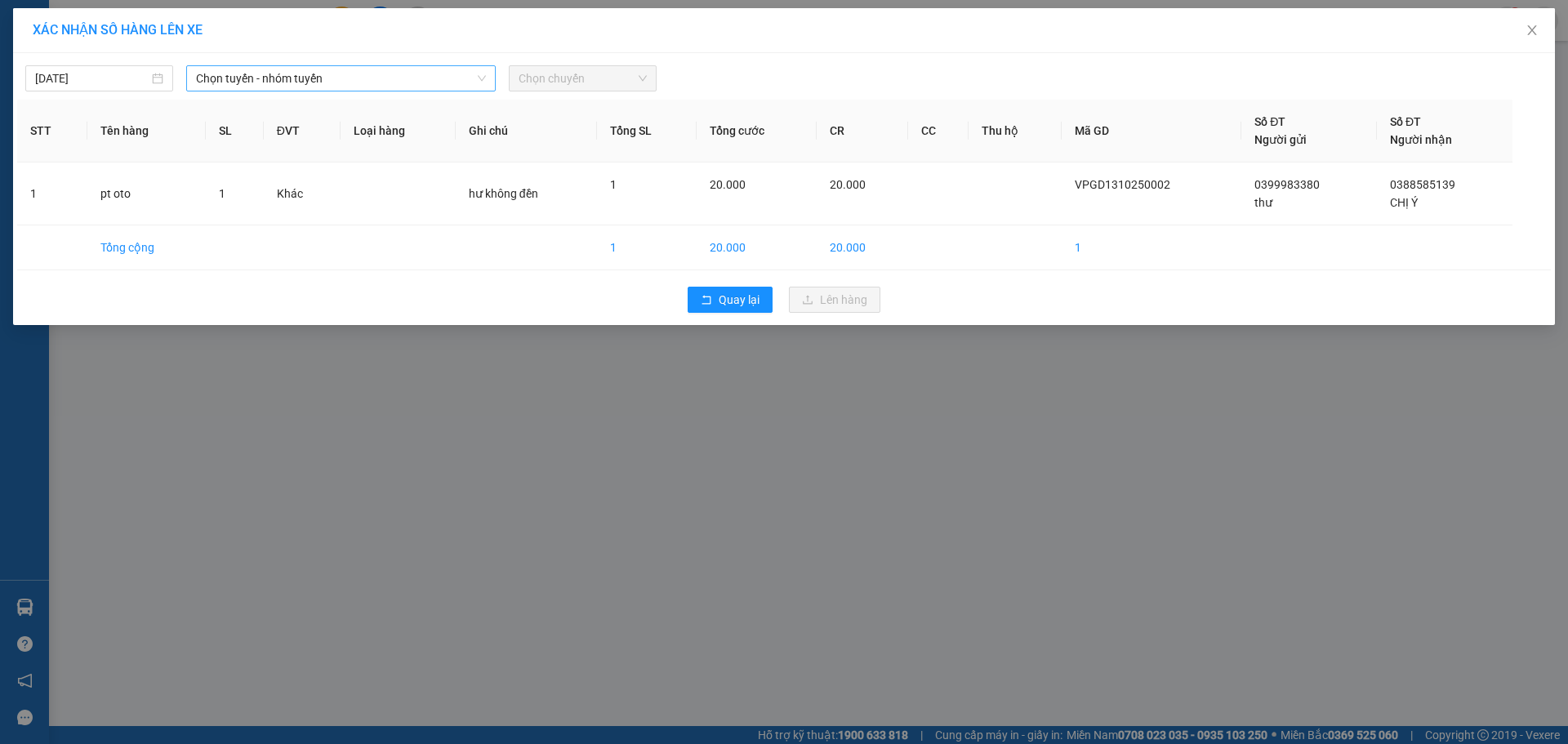
click at [305, 79] on span "Chọn tuyến - nhóm tuyến" at bounding box center [341, 78] width 290 height 25
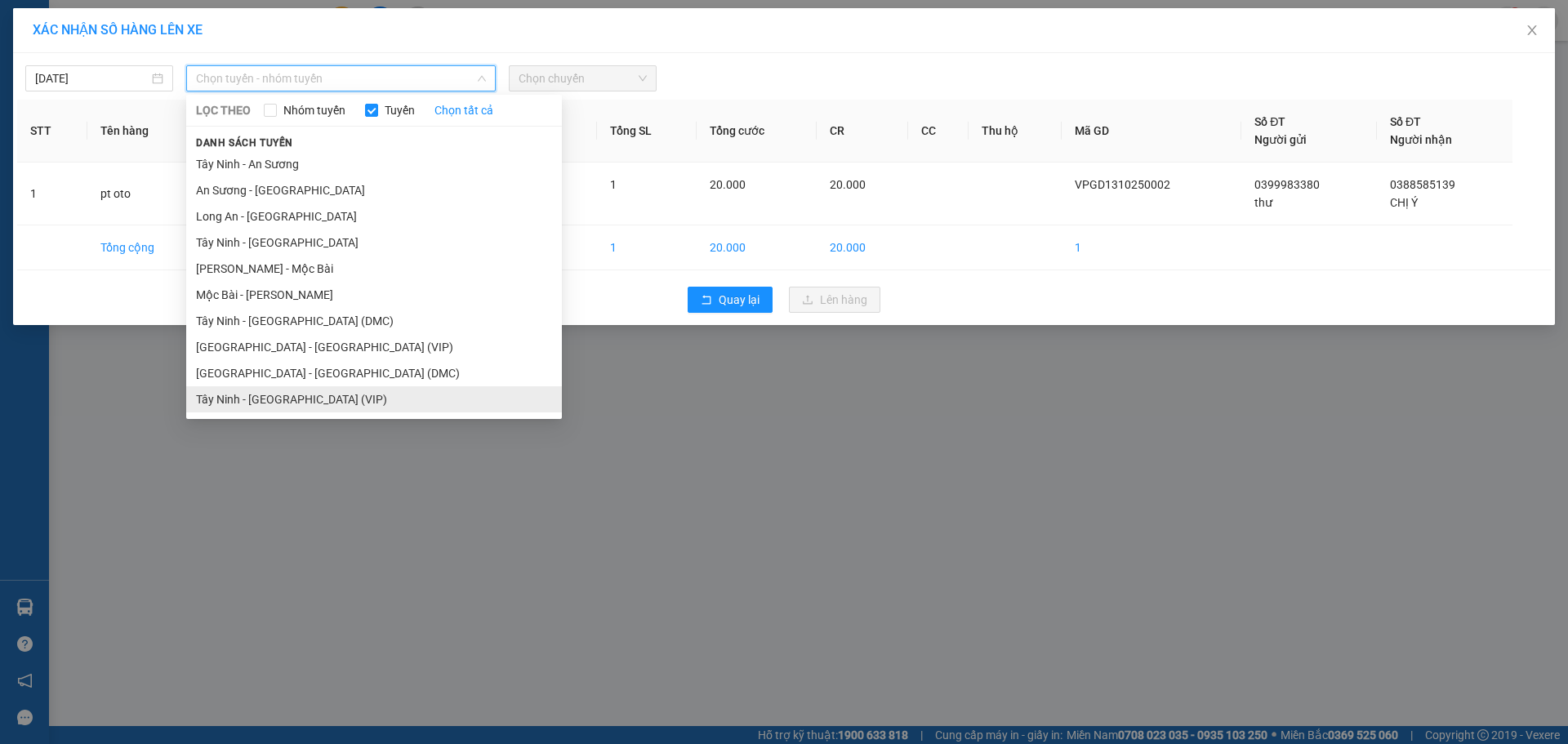
drag, startPoint x: 252, startPoint y: 403, endPoint x: 265, endPoint y: 390, distance: 18.4
click at [252, 402] on li "Tây Ninh - [GEOGRAPHIC_DATA] (VIP)" at bounding box center [374, 400] width 376 height 27
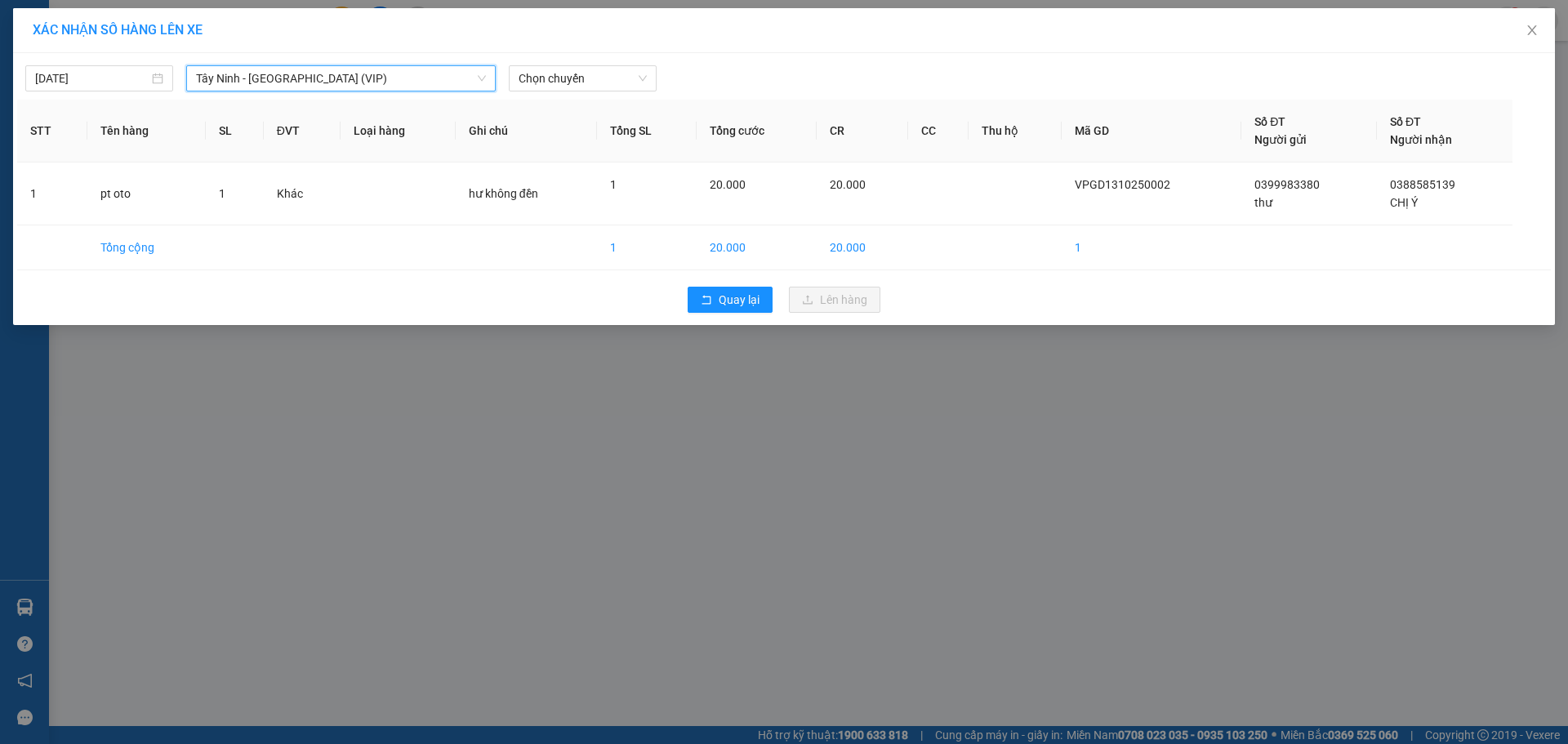
click at [605, 60] on div "[DATE] [GEOGRAPHIC_DATA] - [GEOGRAPHIC_DATA] (VIP) [GEOGRAPHIC_DATA] - [GEOGRAP…" at bounding box center [784, 74] width 1535 height 34
click at [606, 76] on span "Chọn chuyến" at bounding box center [583, 78] width 128 height 25
click at [608, 76] on span "Chọn chuyến" at bounding box center [583, 78] width 128 height 25
type input "4792"
click at [596, 137] on div "10:20 - 70H-047.92" at bounding box center [582, 137] width 127 height 18
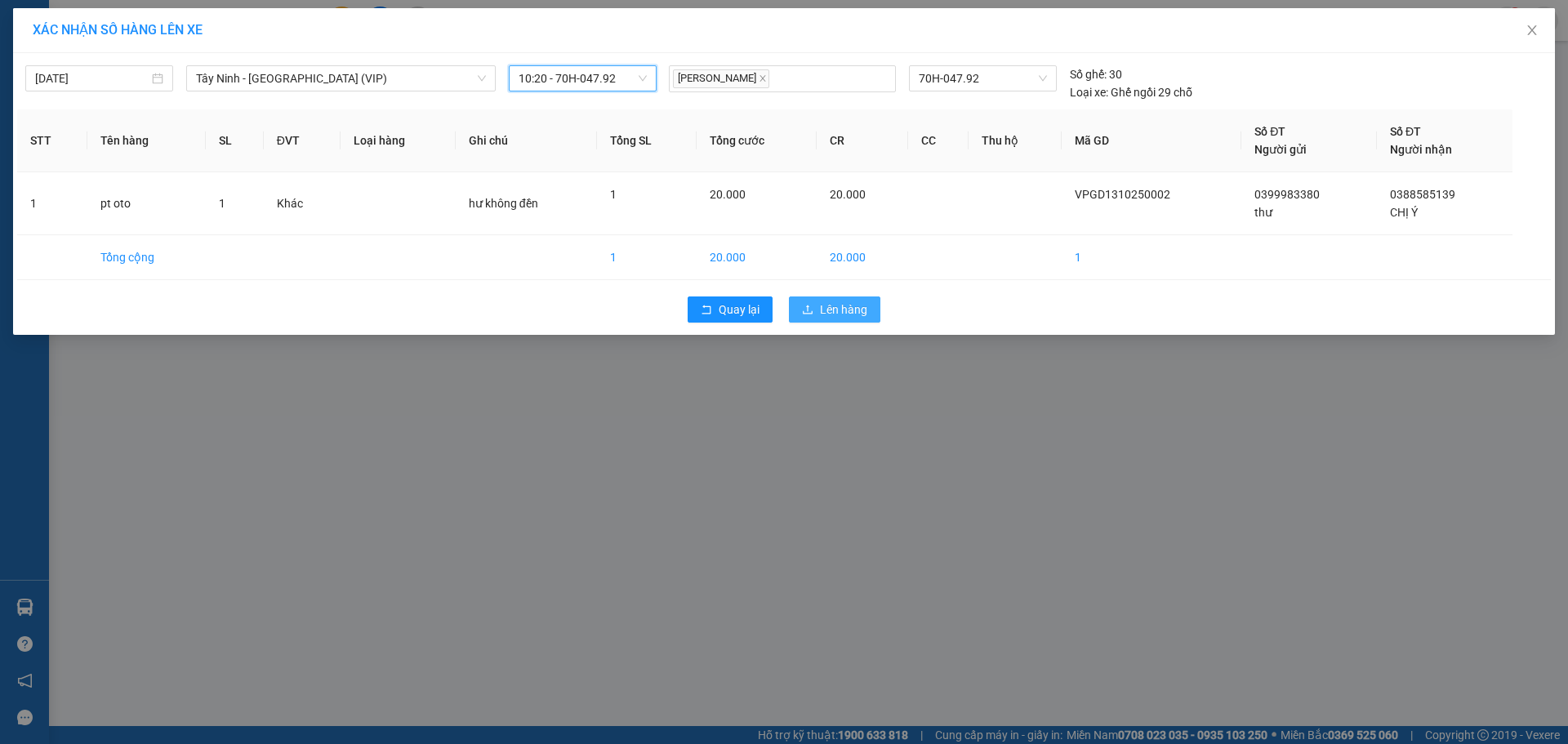
click at [849, 313] on span "Lên hàng" at bounding box center [844, 309] width 47 height 18
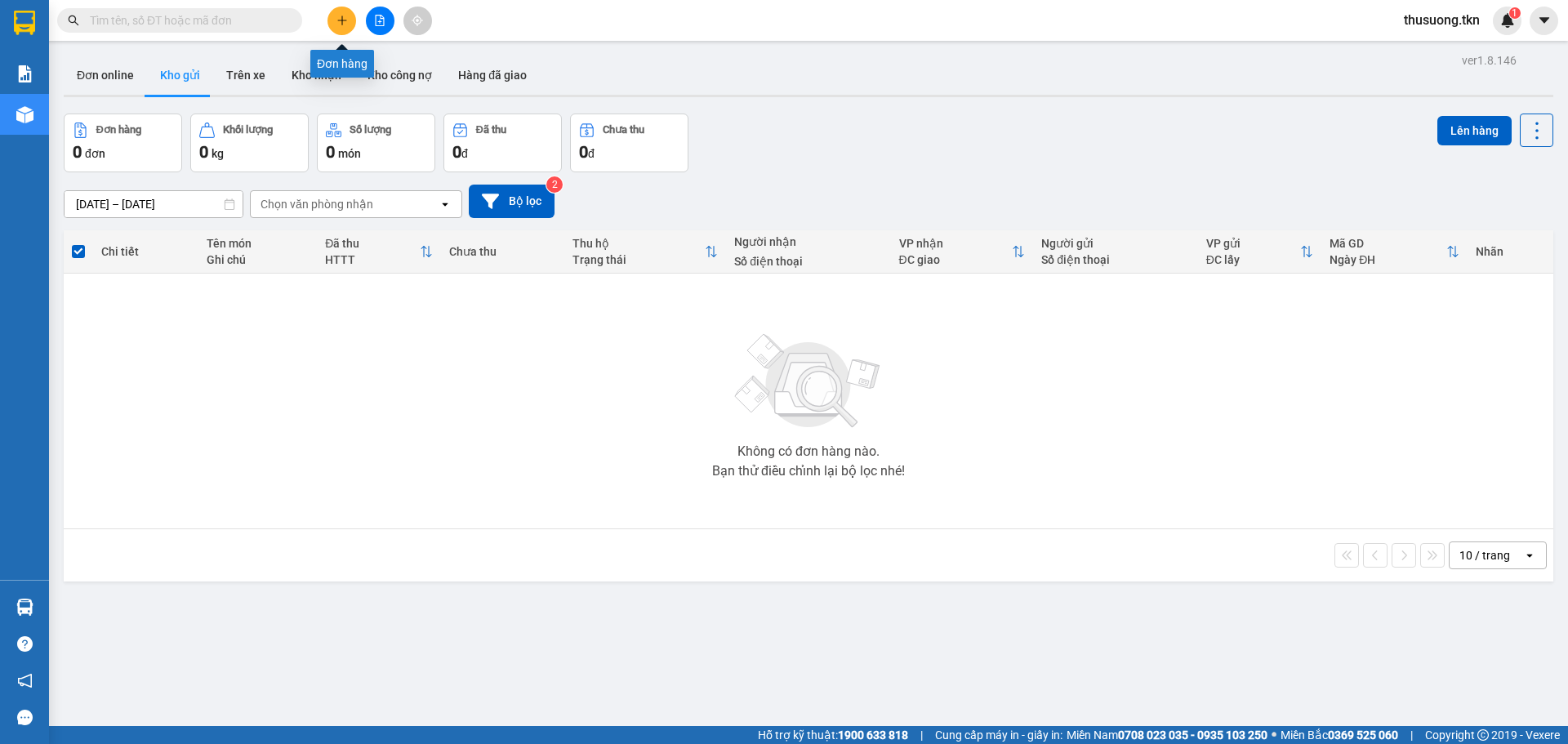
click at [349, 31] on button at bounding box center [342, 21] width 29 height 29
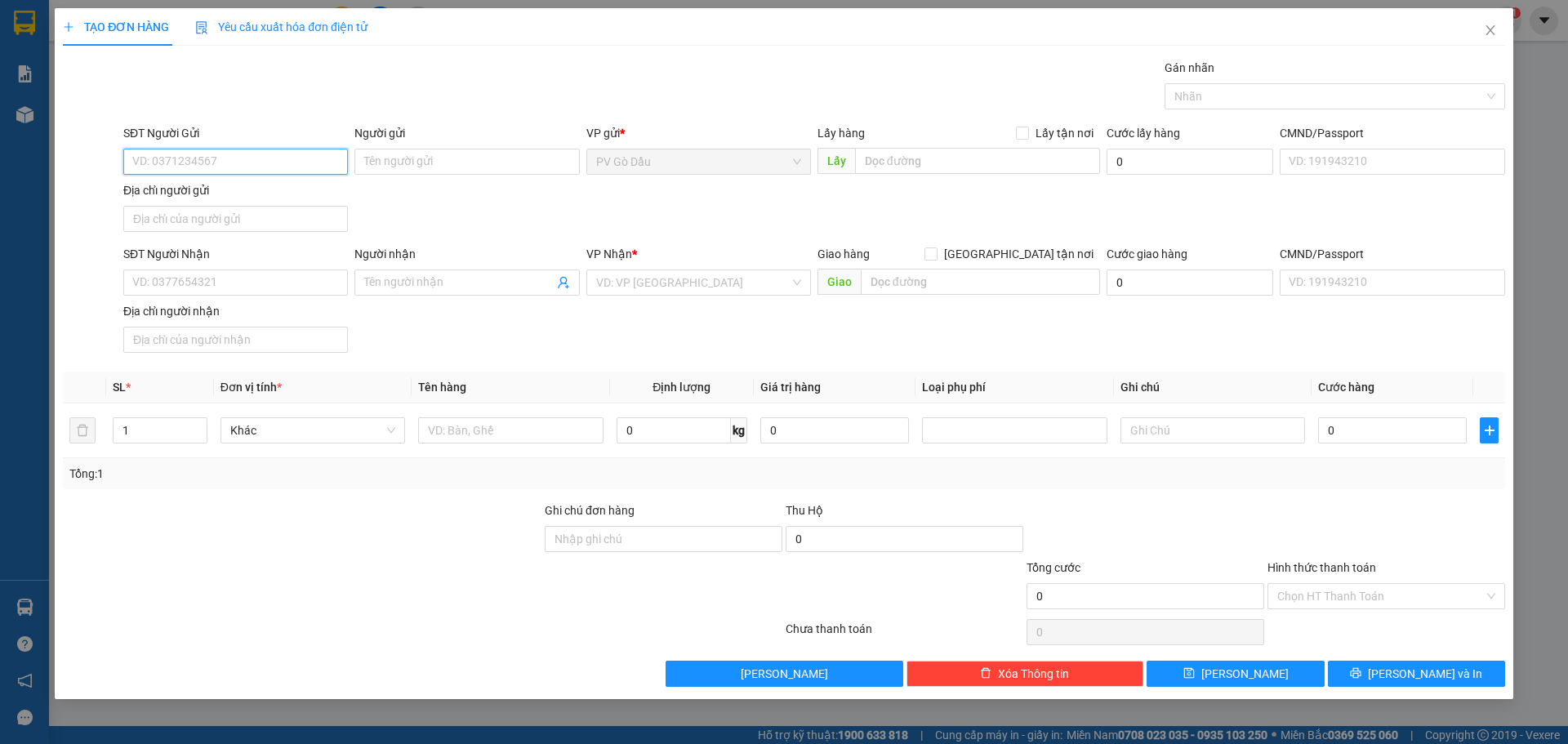
click at [264, 161] on input "SĐT Người Gửi" at bounding box center [235, 161] width 224 height 27
type input "0398131657"
click at [388, 156] on input "Người gửi" at bounding box center [467, 161] width 224 height 27
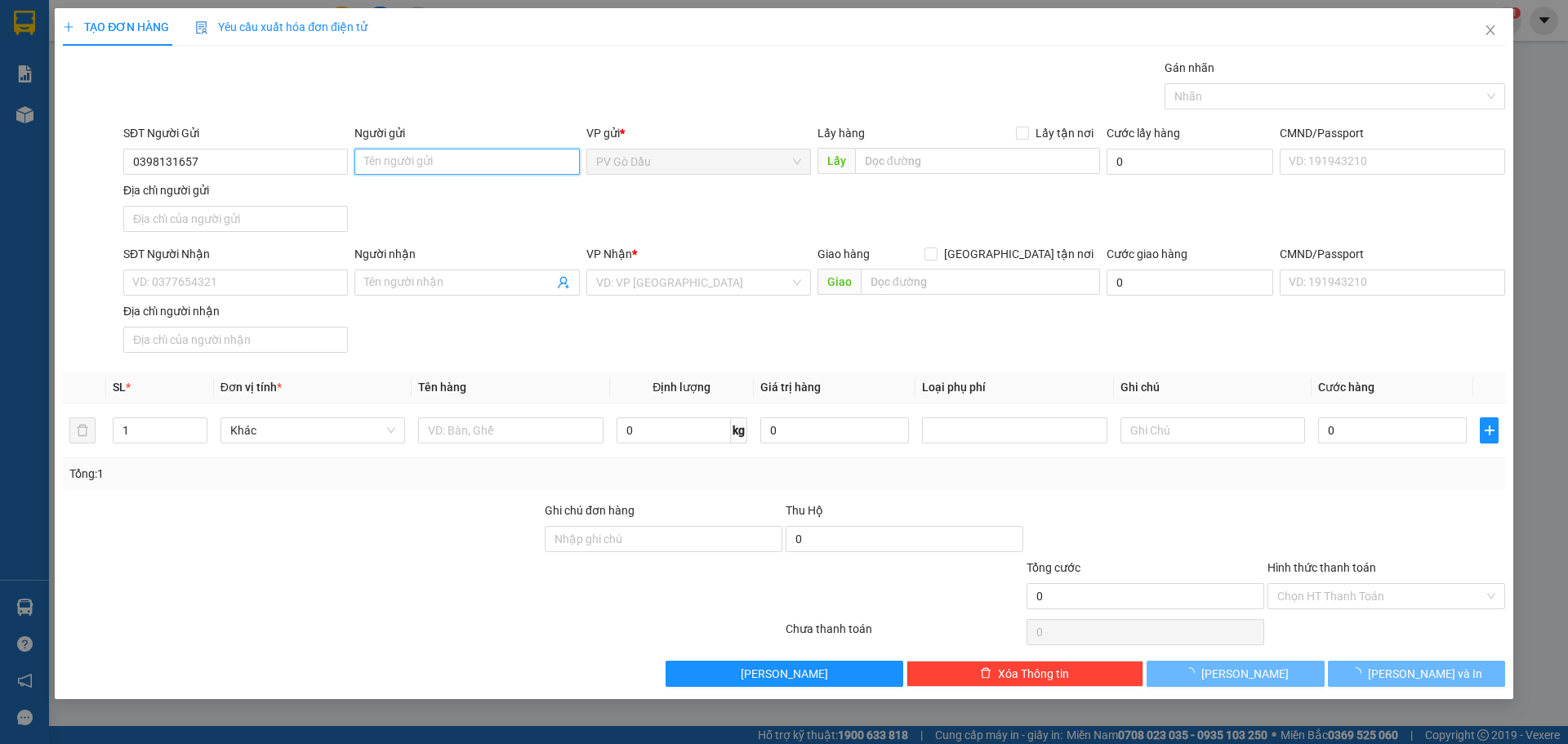
type input "C"
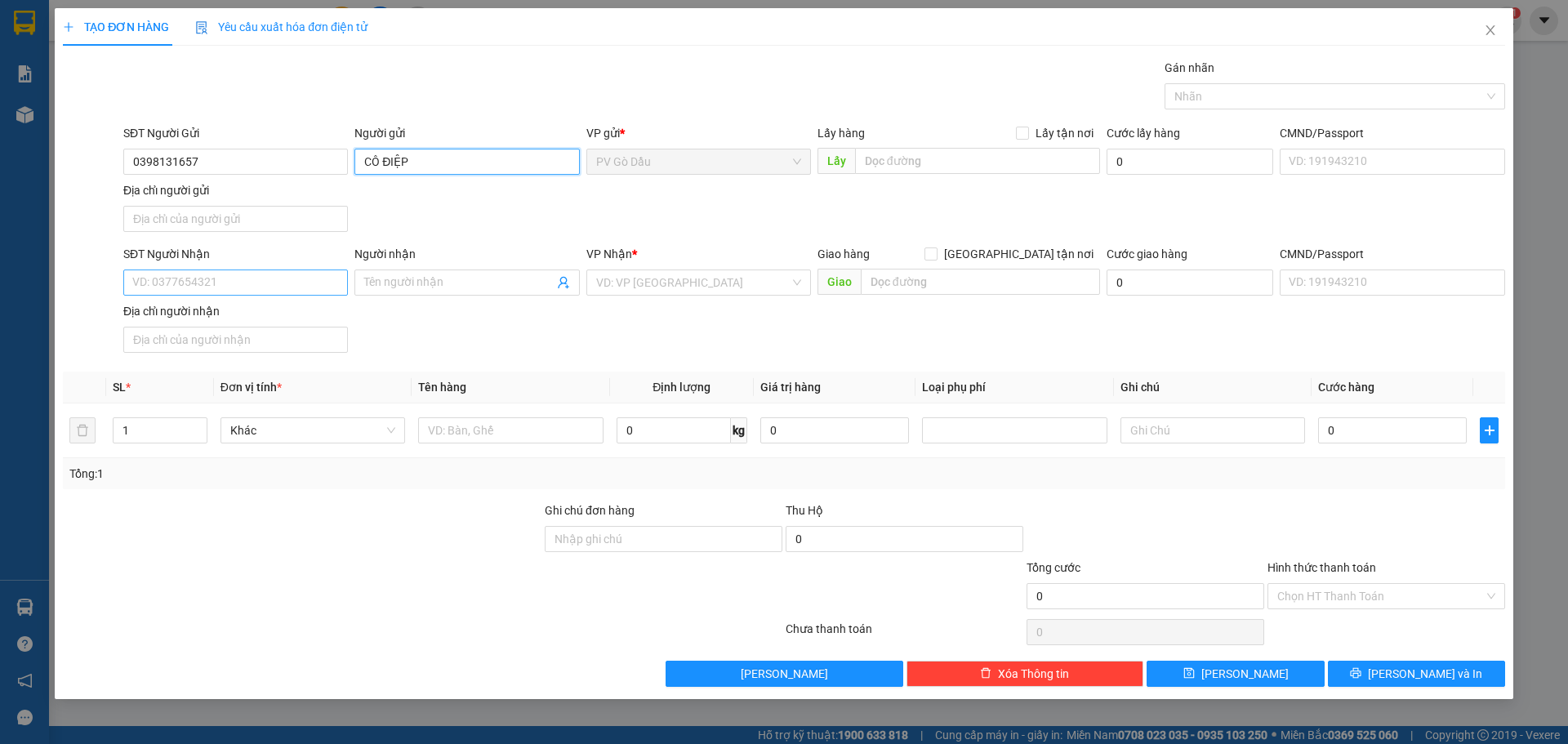
type input "CÔ ĐIỆP"
click at [266, 285] on input "SĐT Người Nhận" at bounding box center [235, 282] width 224 height 27
type input "0"
click at [230, 166] on input "0398131657" at bounding box center [235, 161] width 224 height 27
click at [1487, 33] on icon "close" at bounding box center [1490, 30] width 13 height 13
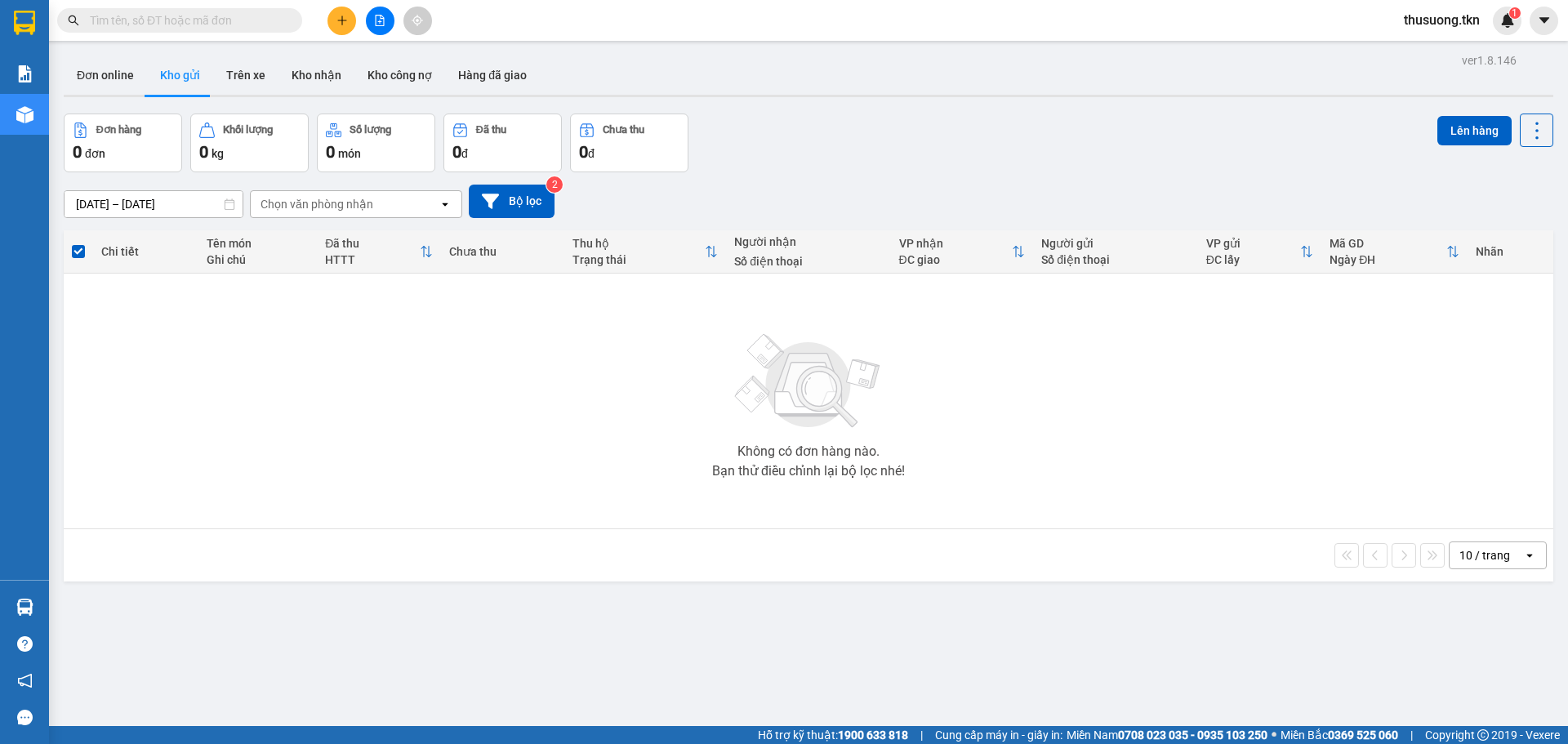
click at [344, 19] on icon "plus" at bounding box center [343, 21] width 12 height 12
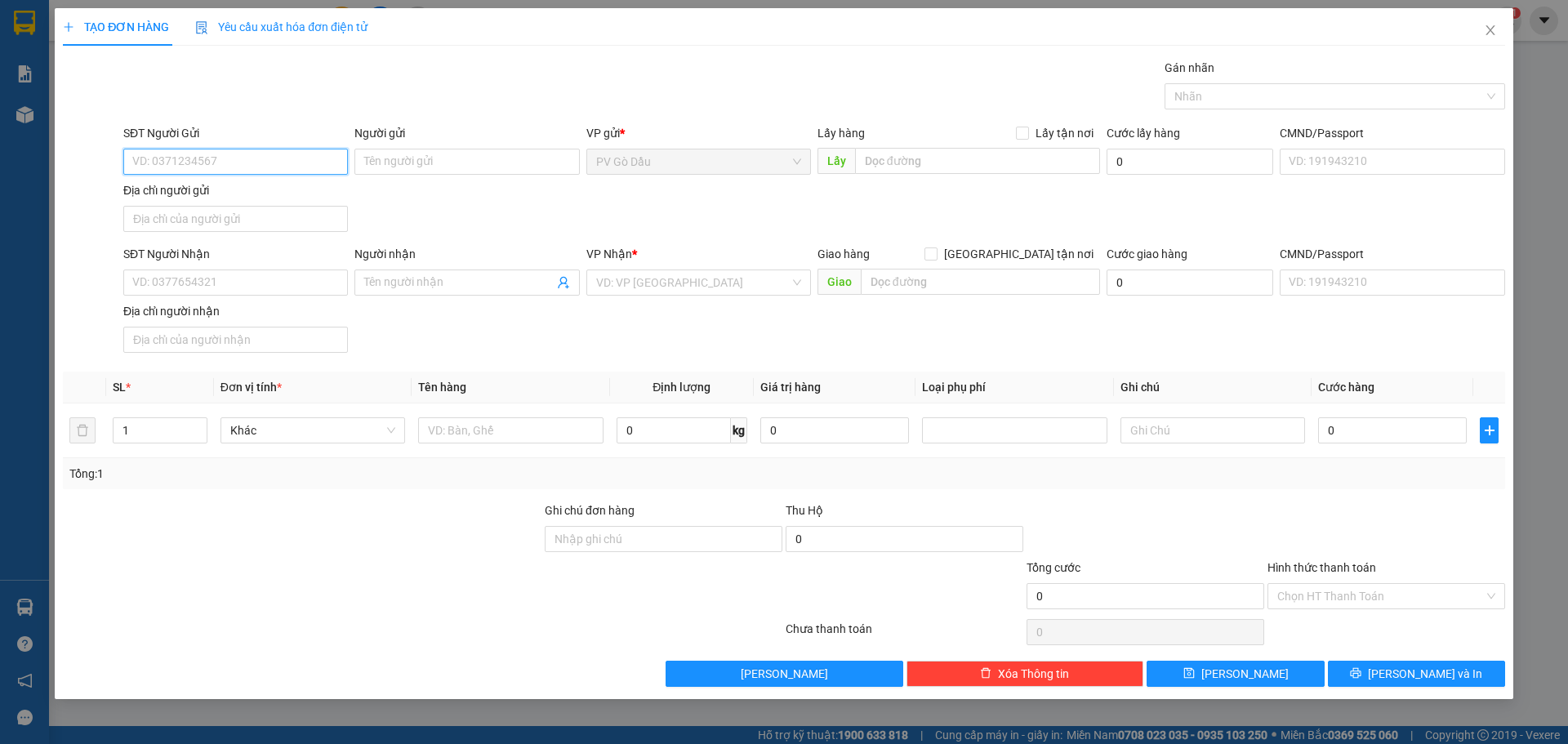
click at [183, 162] on input "SĐT Người Gửi" at bounding box center [235, 161] width 224 height 27
click at [187, 162] on input "SĐT Người Gửi" at bounding box center [235, 161] width 224 height 27
click at [166, 280] on input "SĐT Người Nhận" at bounding box center [235, 282] width 224 height 27
click at [171, 149] on input "SĐT Người Gửi" at bounding box center [235, 161] width 224 height 27
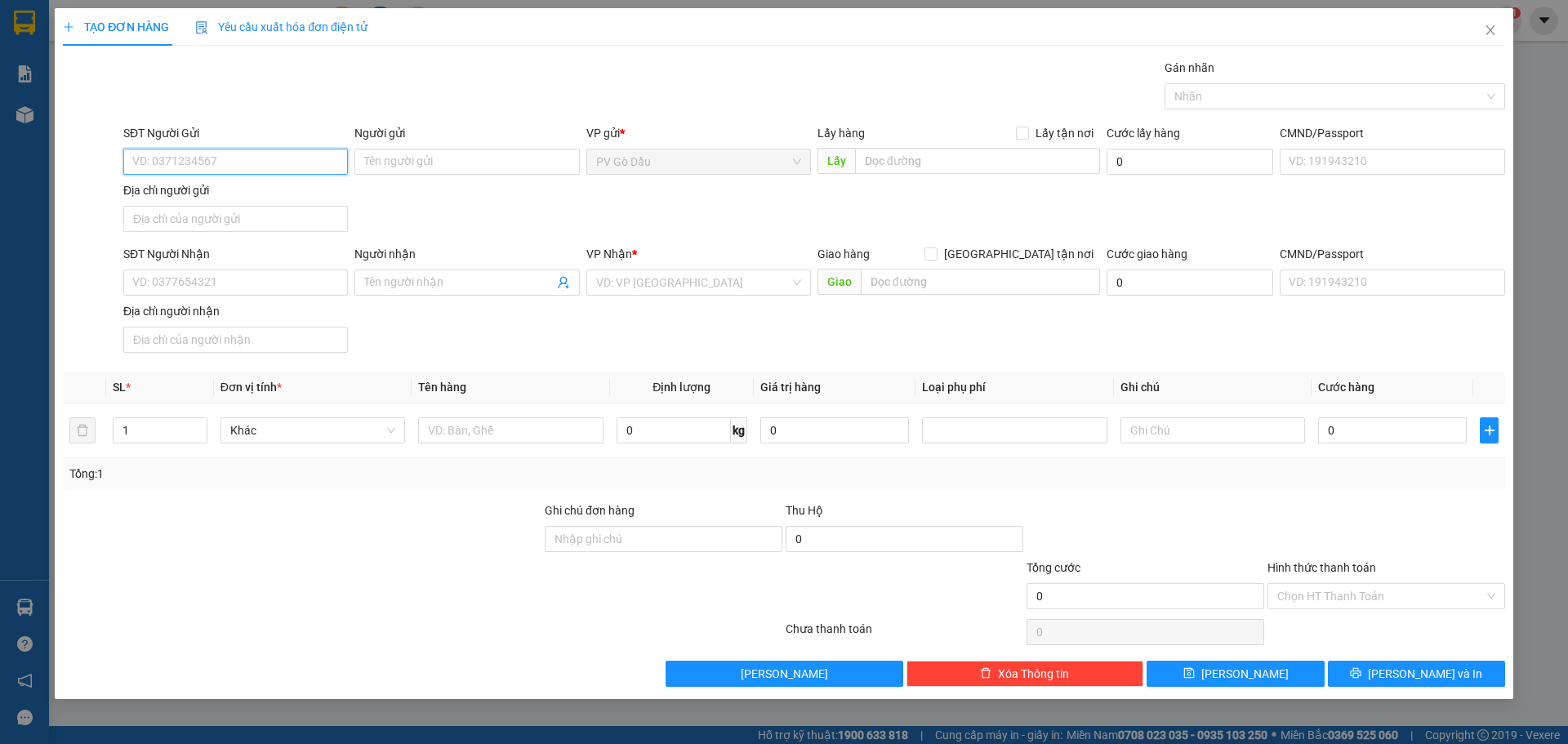
click at [158, 155] on input "SĐT Người Gửi" at bounding box center [235, 161] width 224 height 27
click at [165, 161] on input "SĐT Người Gửi" at bounding box center [235, 161] width 224 height 27
click at [219, 161] on input "SĐT Người Gửi" at bounding box center [235, 161] width 224 height 27
type input "09"
click at [394, 155] on input "Người gửi" at bounding box center [467, 161] width 224 height 27
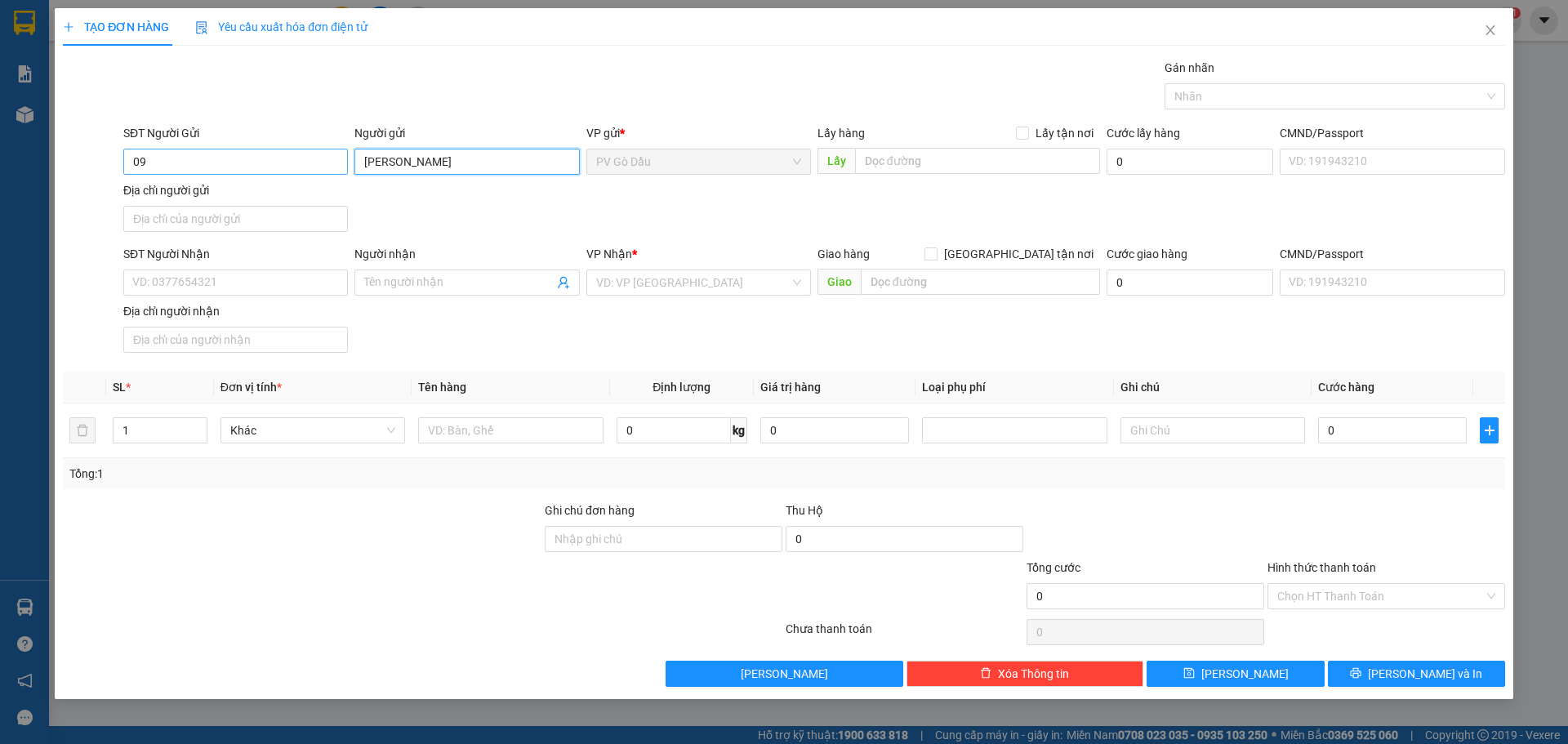
type input "[PERSON_NAME]"
click at [170, 164] on input "09" at bounding box center [235, 161] width 224 height 27
click at [160, 151] on input "09" at bounding box center [235, 161] width 224 height 27
type input "0387906552"
drag, startPoint x: 180, startPoint y: 275, endPoint x: 335, endPoint y: 257, distance: 156.0
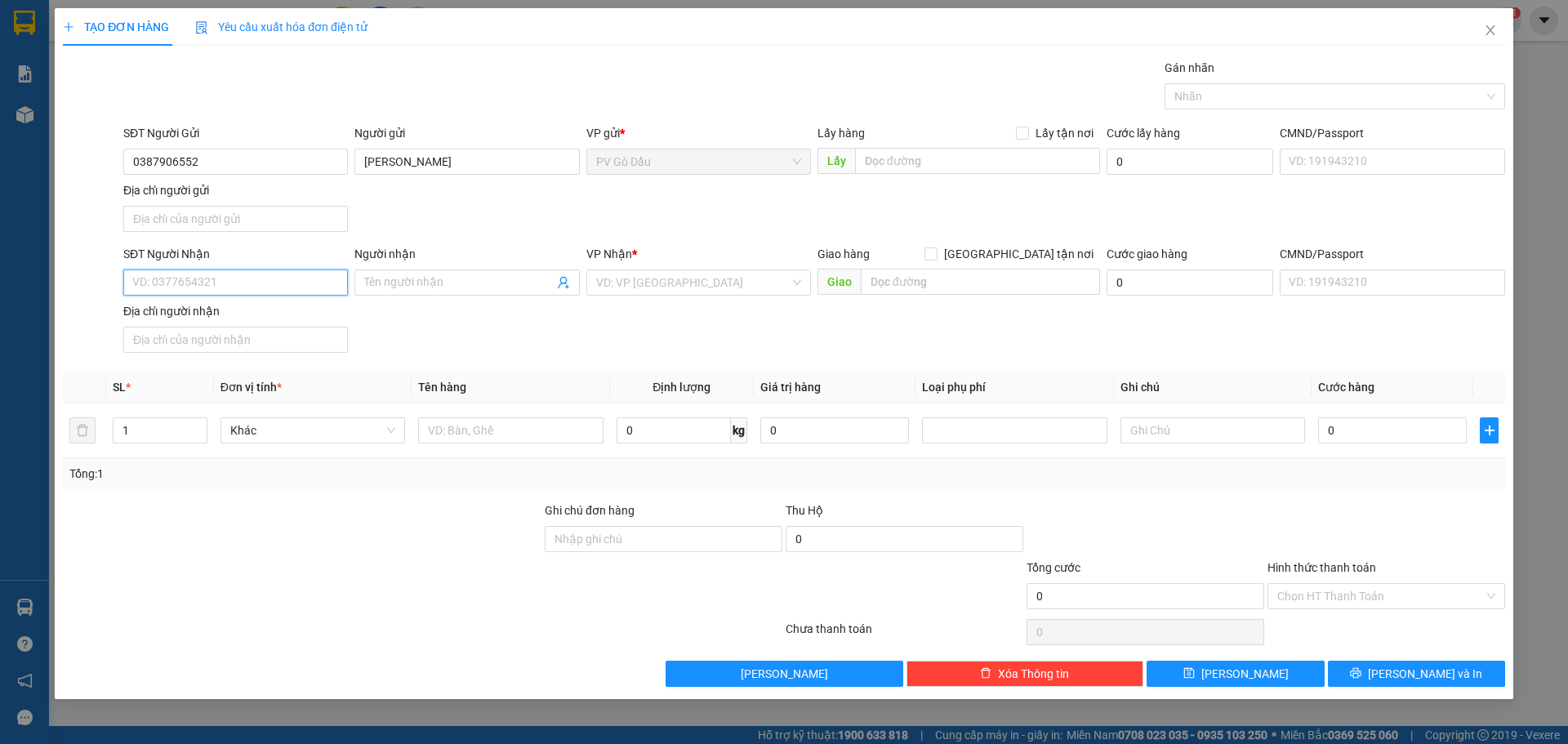
click at [185, 272] on input "SĐT Người Nhận" at bounding box center [235, 282] width 224 height 27
click at [392, 282] on input "Người nhận" at bounding box center [459, 282] width 189 height 18
type input "[PERSON_NAME]"
click at [151, 282] on input "SĐT Người Nhận" at bounding box center [235, 282] width 224 height 27
click at [156, 277] on input "SĐT Người Nhận" at bounding box center [235, 282] width 224 height 27
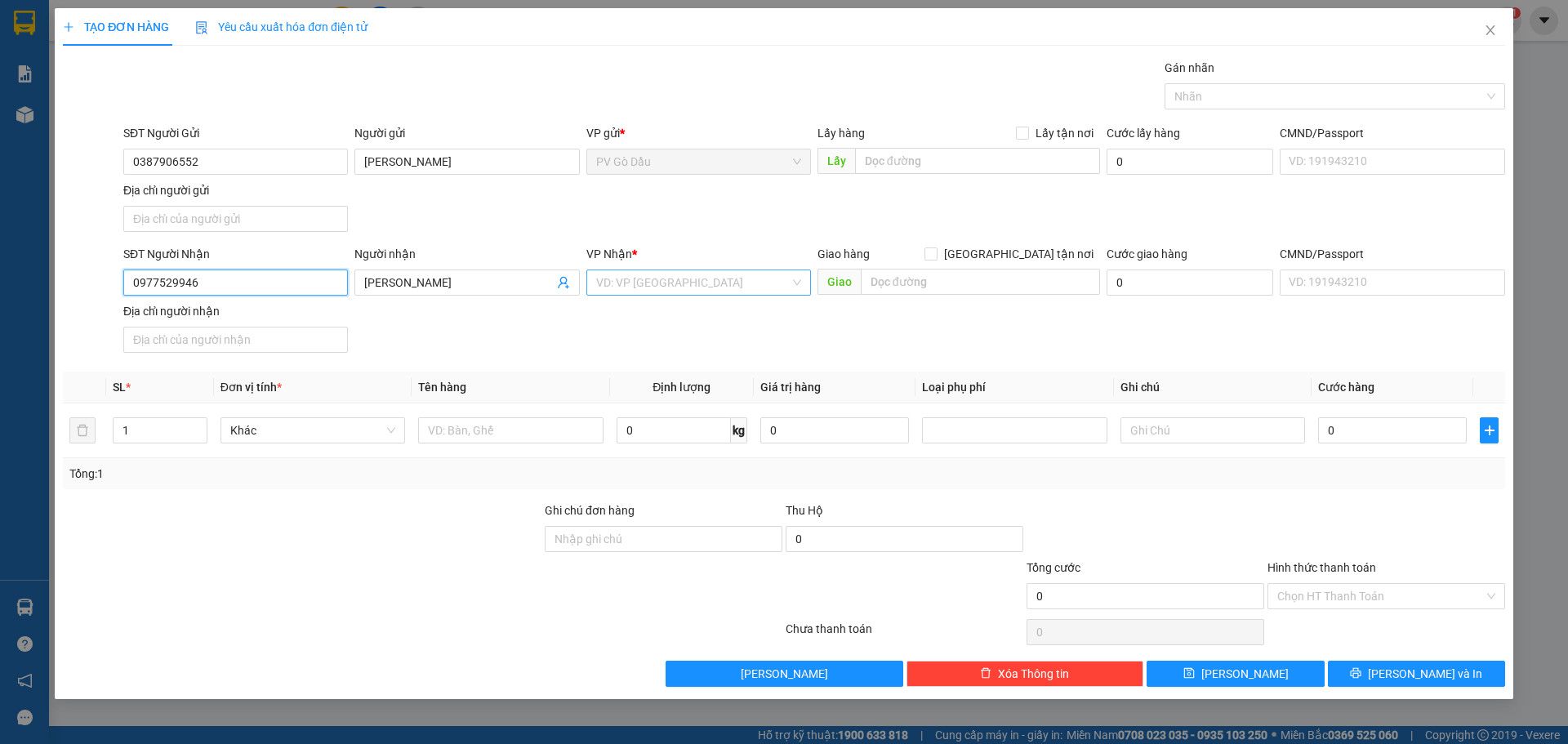
type input "0977529946"
click at [639, 277] on input "search" at bounding box center [693, 282] width 194 height 25
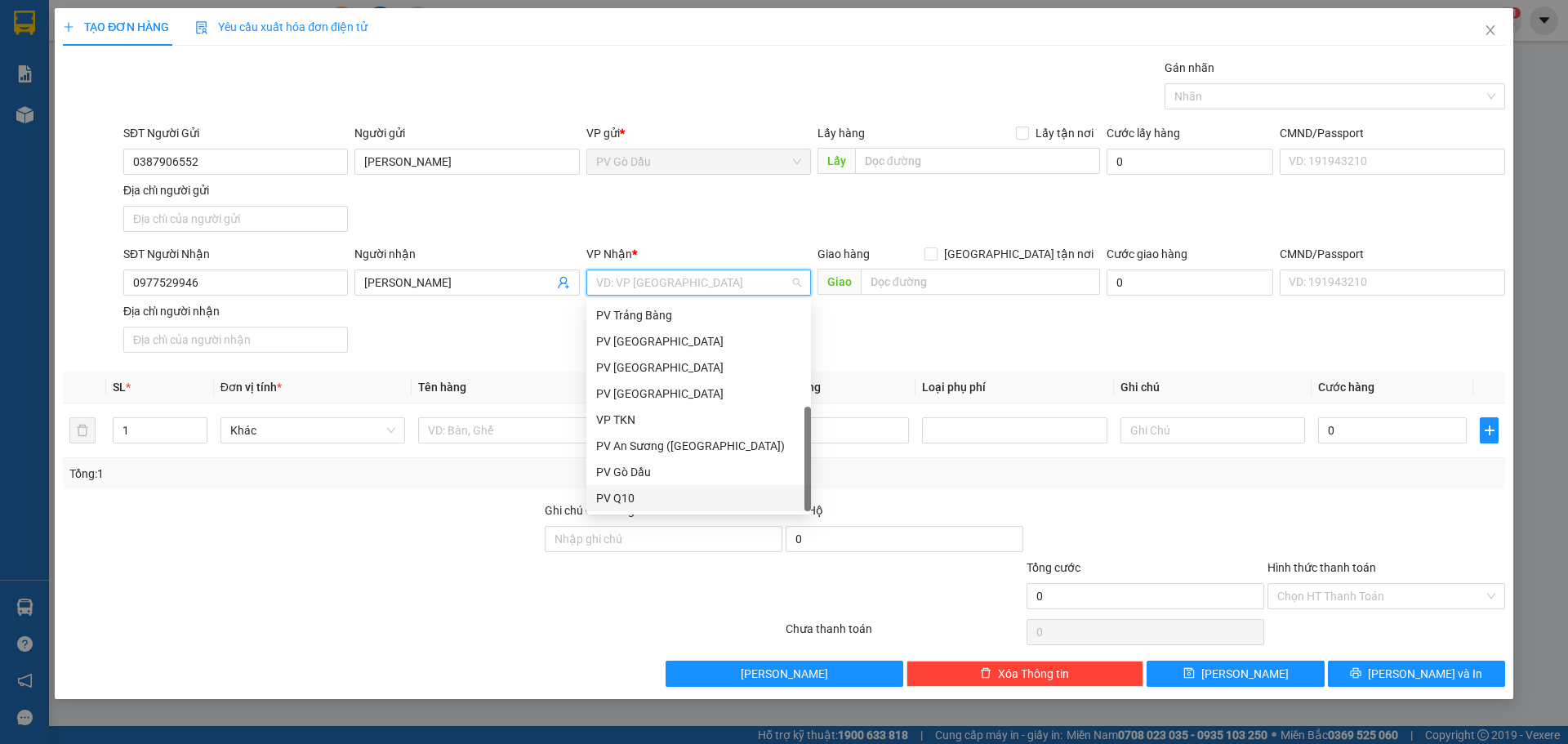
scroll to position [104, 0]
drag, startPoint x: 625, startPoint y: 506, endPoint x: 544, endPoint y: 490, distance: 82.6
click at [627, 504] on div "PV Q10" at bounding box center [699, 498] width 205 height 18
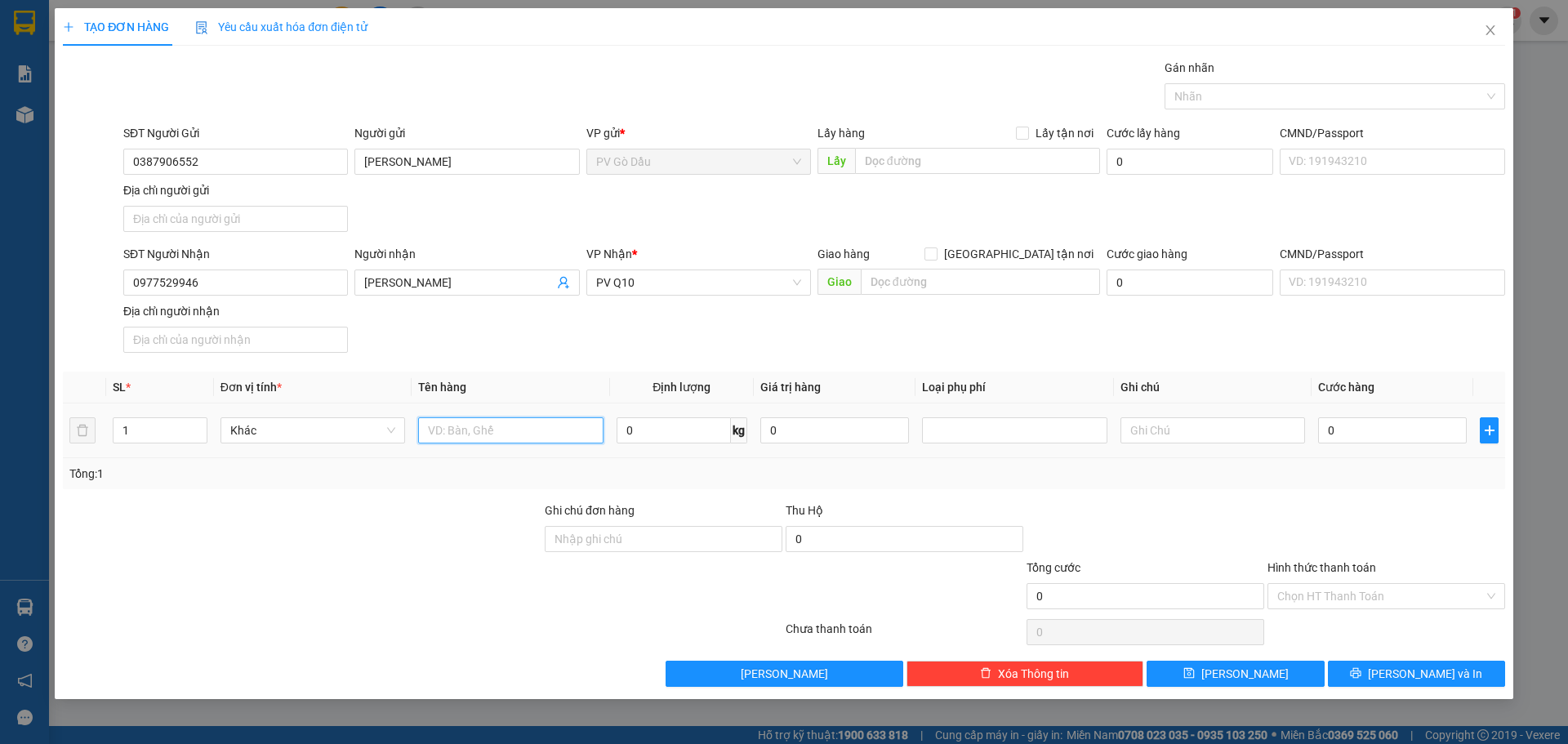
click at [459, 421] on input "text" at bounding box center [511, 430] width 185 height 27
type input "DỤNG CỤ HỌC TẬP"
click at [1198, 434] on input "text" at bounding box center [1214, 430] width 185 height 27
type input "4"
click at [1366, 431] on input "0" at bounding box center [1392, 430] width 149 height 27
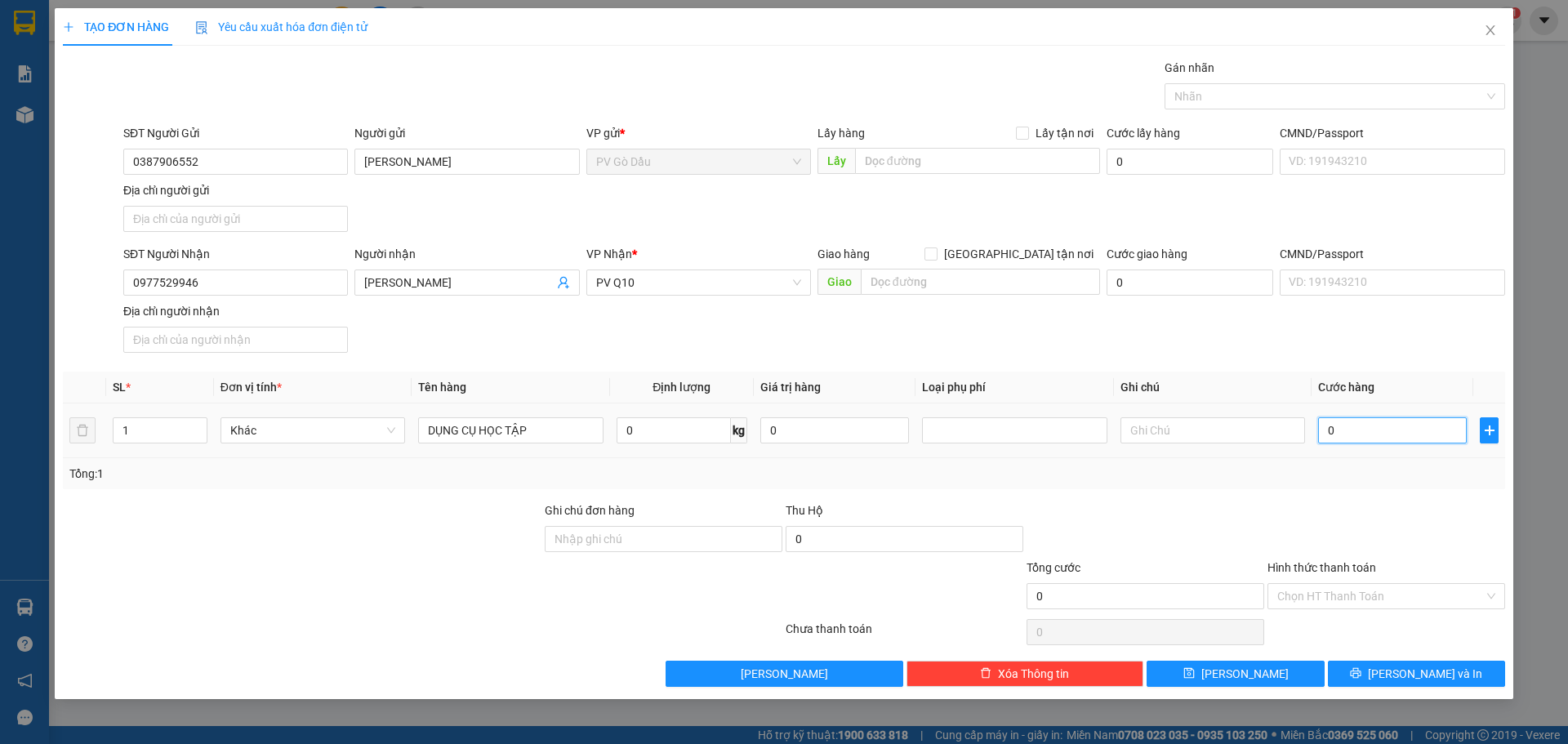
type input "004"
type input "4"
type input "0.040"
type input "40"
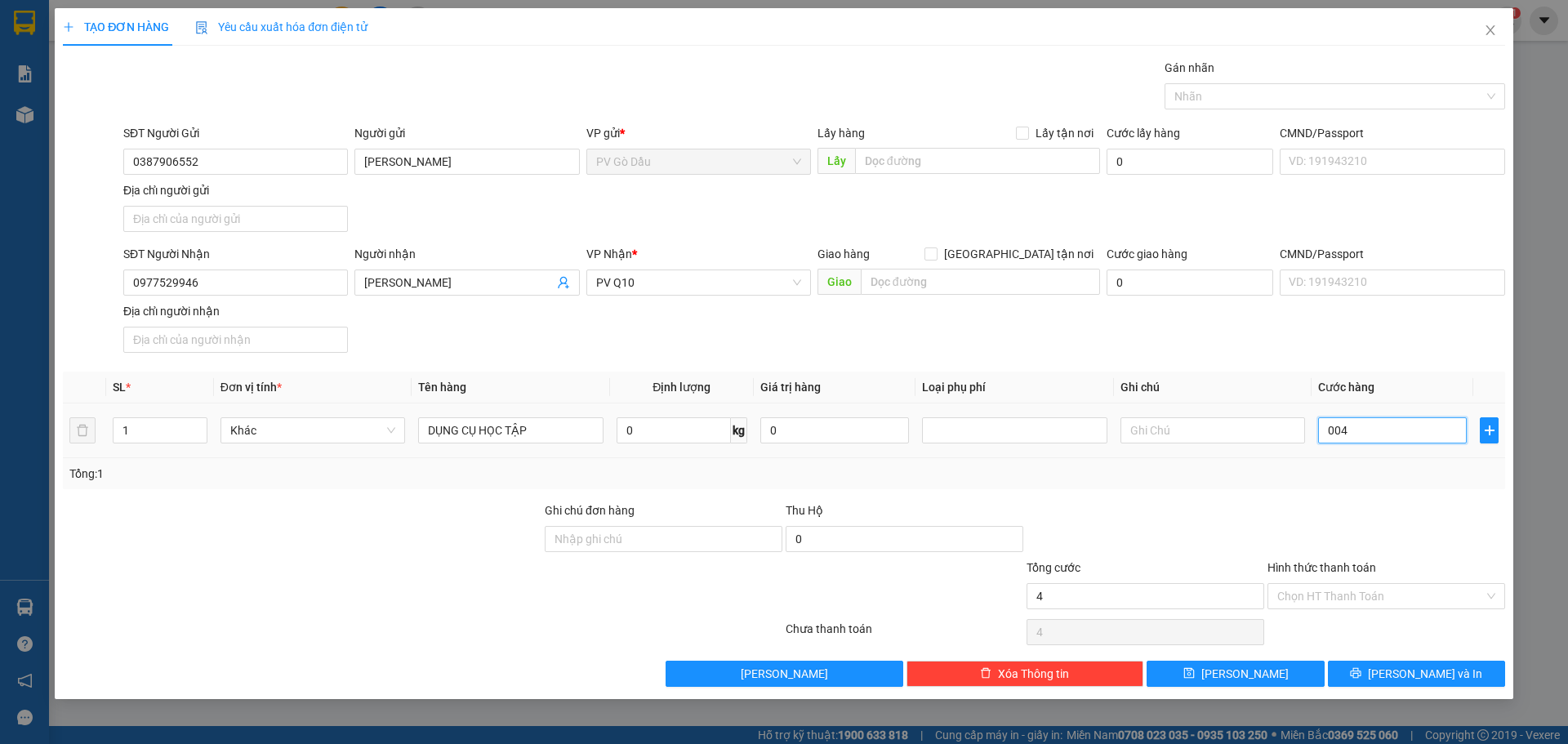
type input "40"
type input "00.400"
type input "400"
type input "0.004.000"
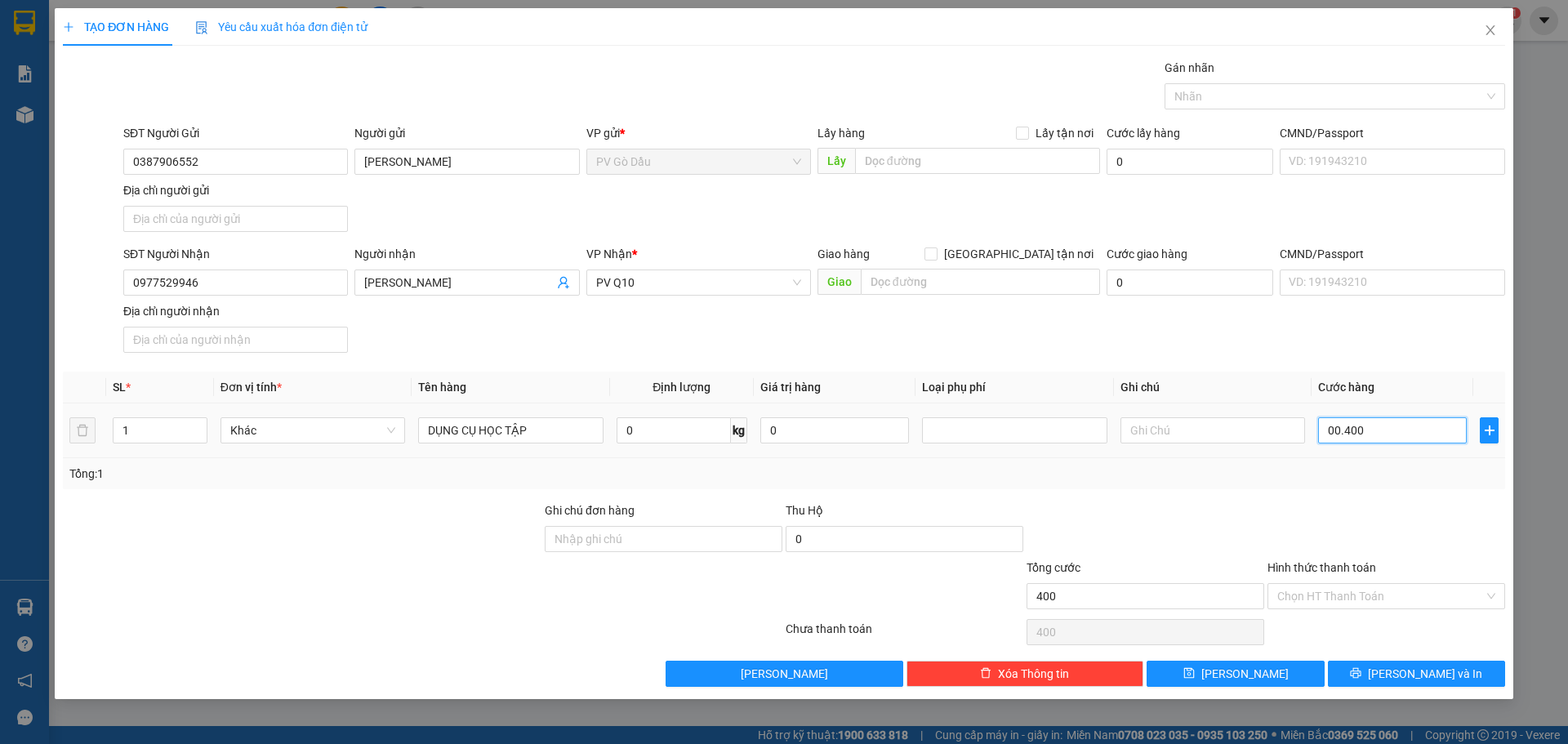
type input "4.000"
type input "000.040.000"
type input "40.000"
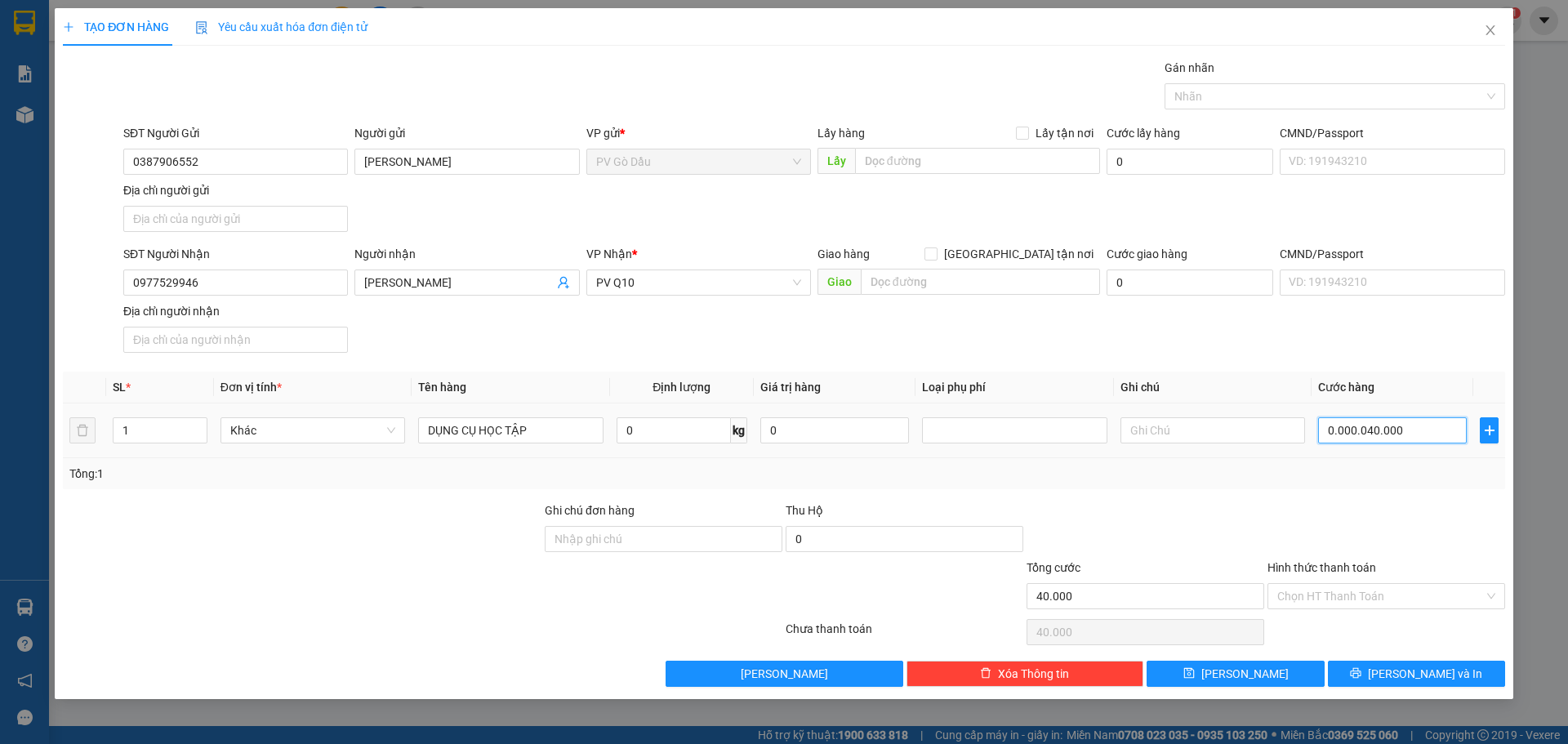
type input "0.000.040.000"
type input "40.000"
click at [1171, 427] on input "text" at bounding box center [1214, 430] width 185 height 27
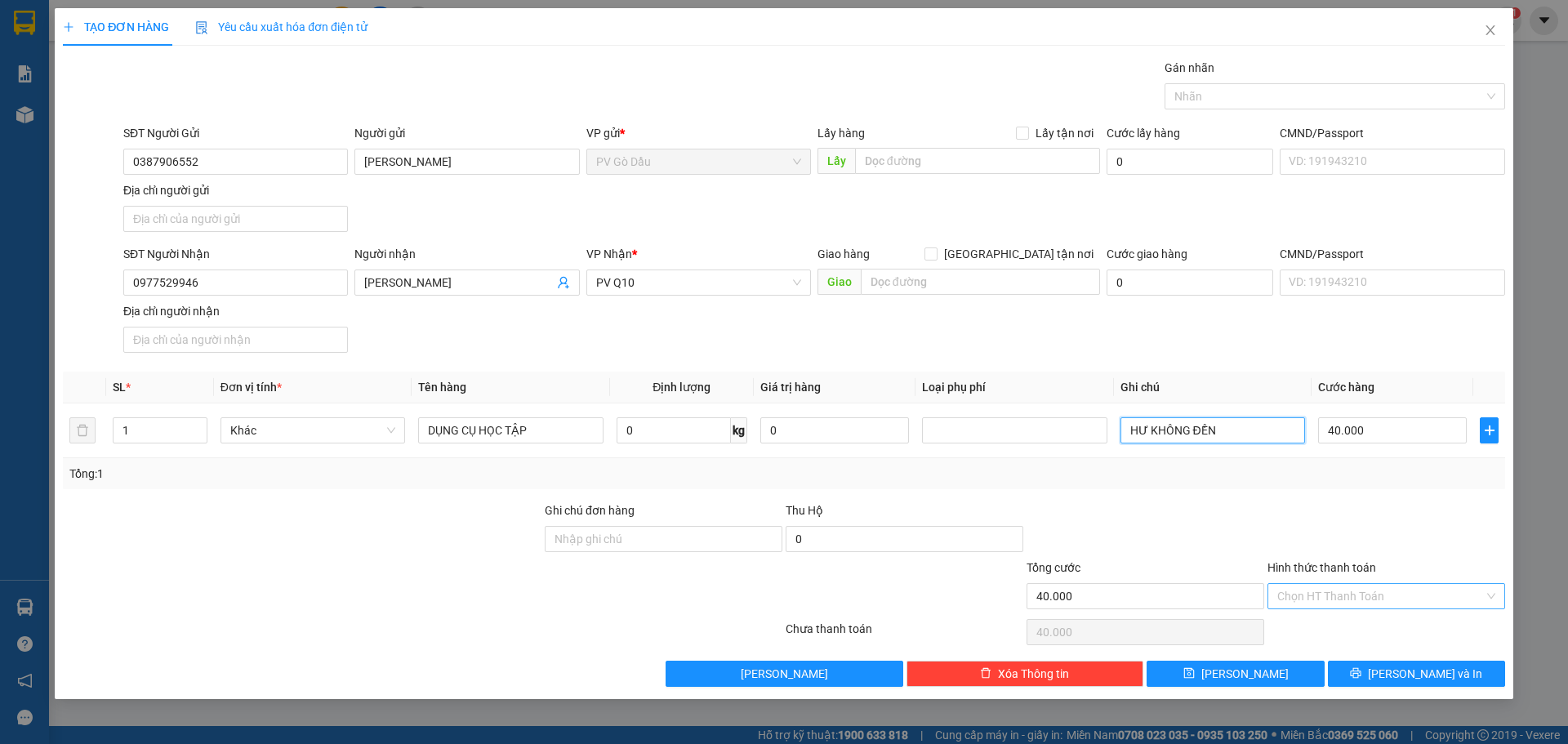
type input "HƯ KHÔNG ĐỀN"
click at [1356, 594] on input "Hình thức thanh toán" at bounding box center [1381, 595] width 207 height 25
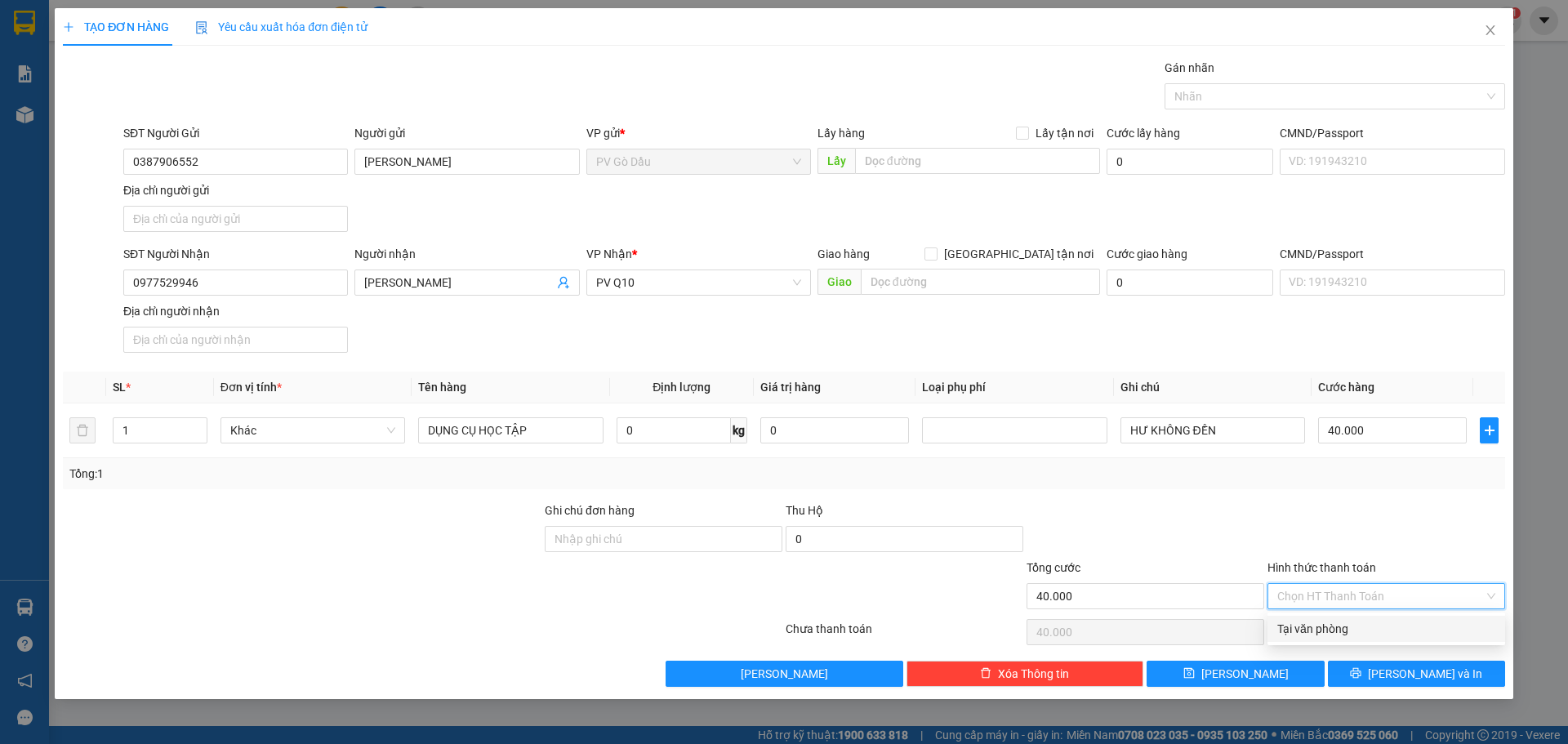
click at [1371, 627] on div "Tại văn phòng" at bounding box center [1387, 629] width 219 height 18
type input "0"
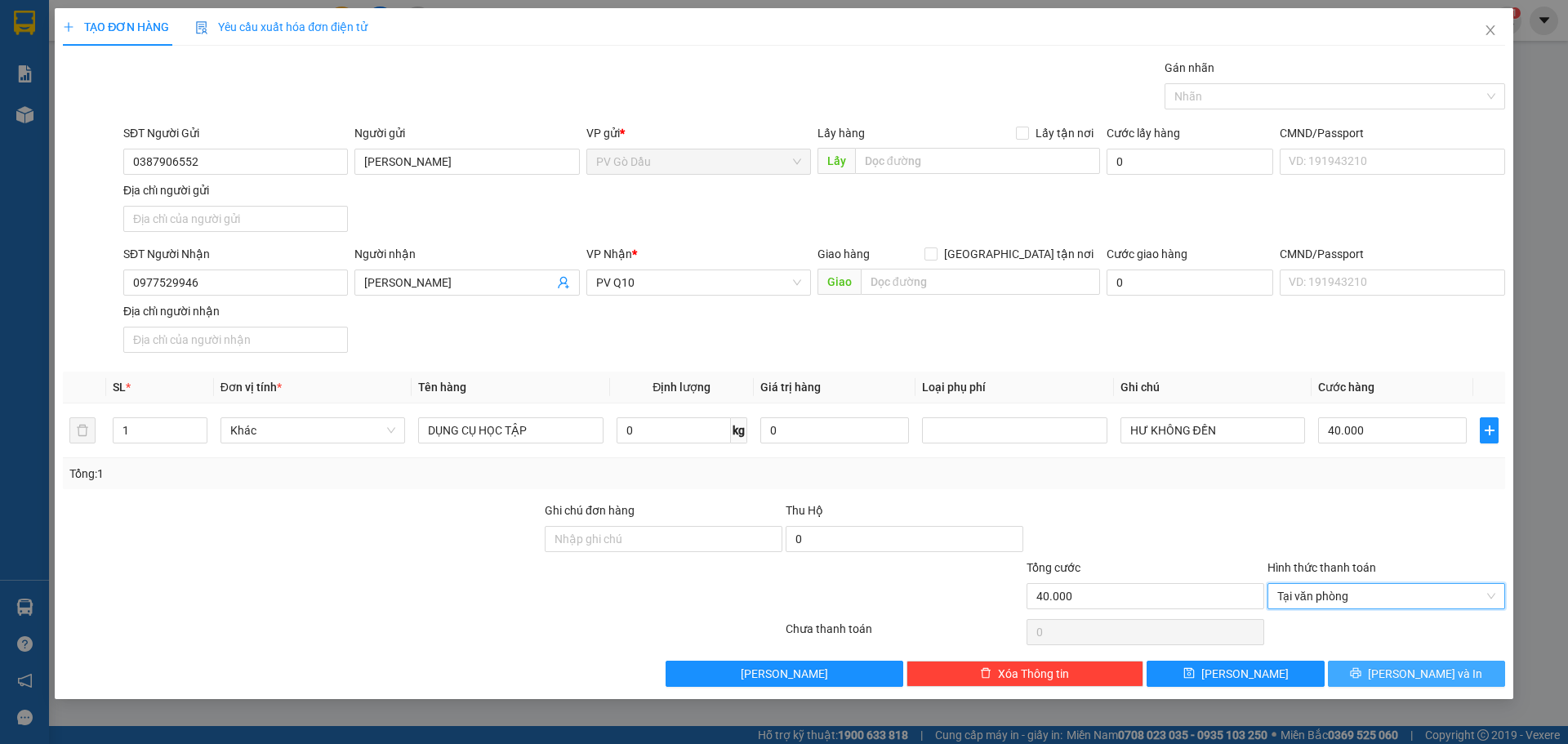
click at [1424, 670] on span "[PERSON_NAME] và In" at bounding box center [1425, 674] width 114 height 18
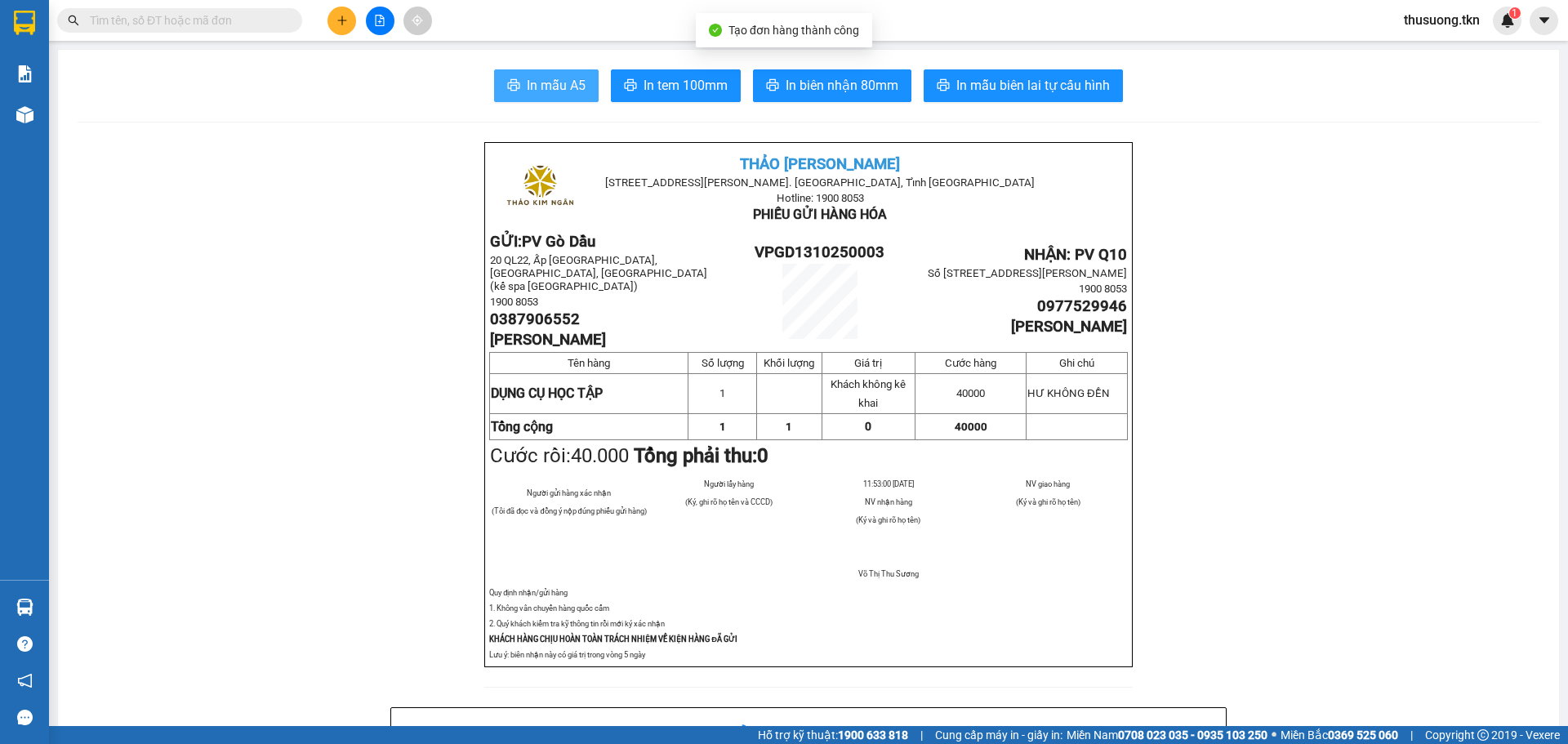
click at [545, 97] on button "In mẫu A5" at bounding box center [546, 86] width 104 height 32
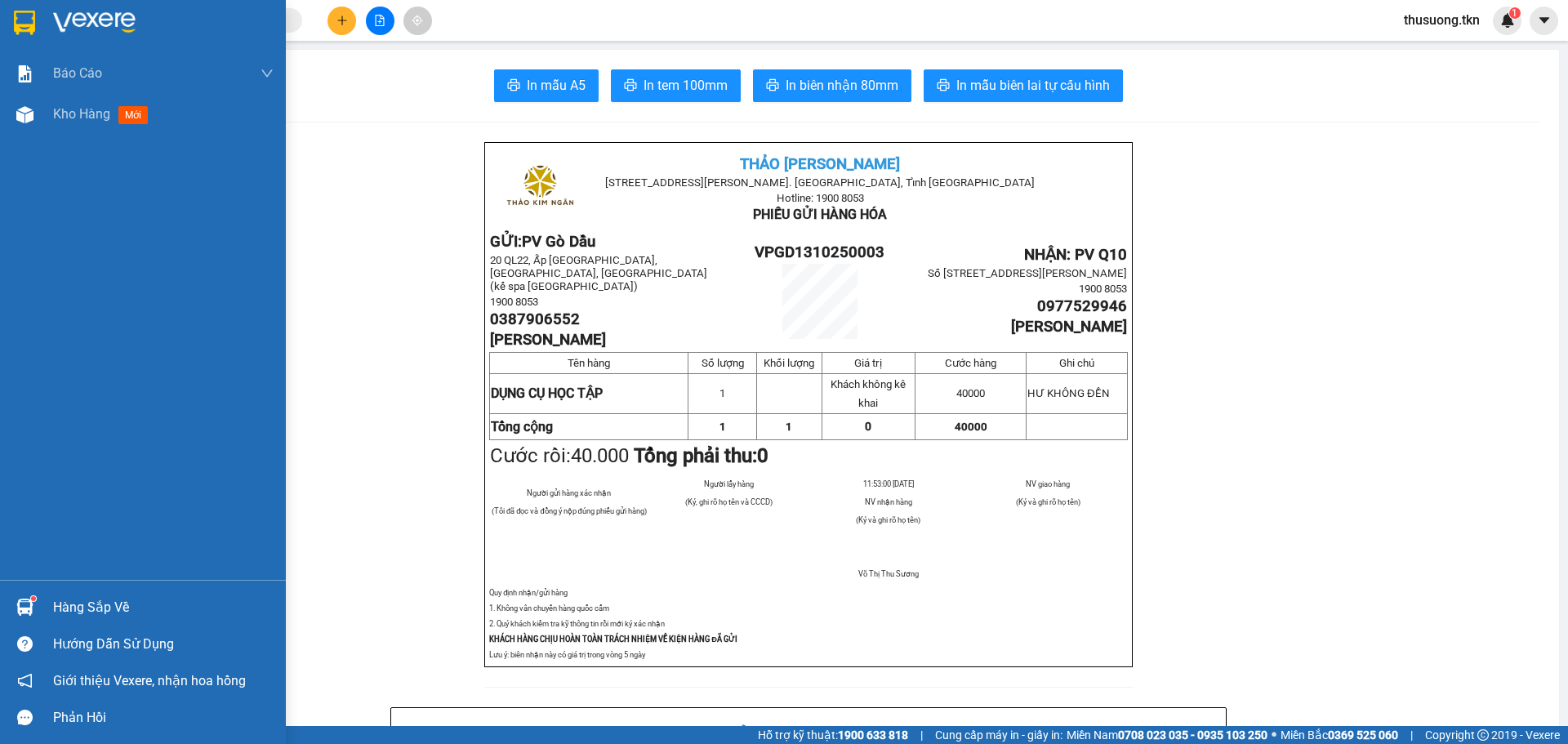
click at [82, 602] on div "Hàng sắp về" at bounding box center [163, 607] width 220 height 25
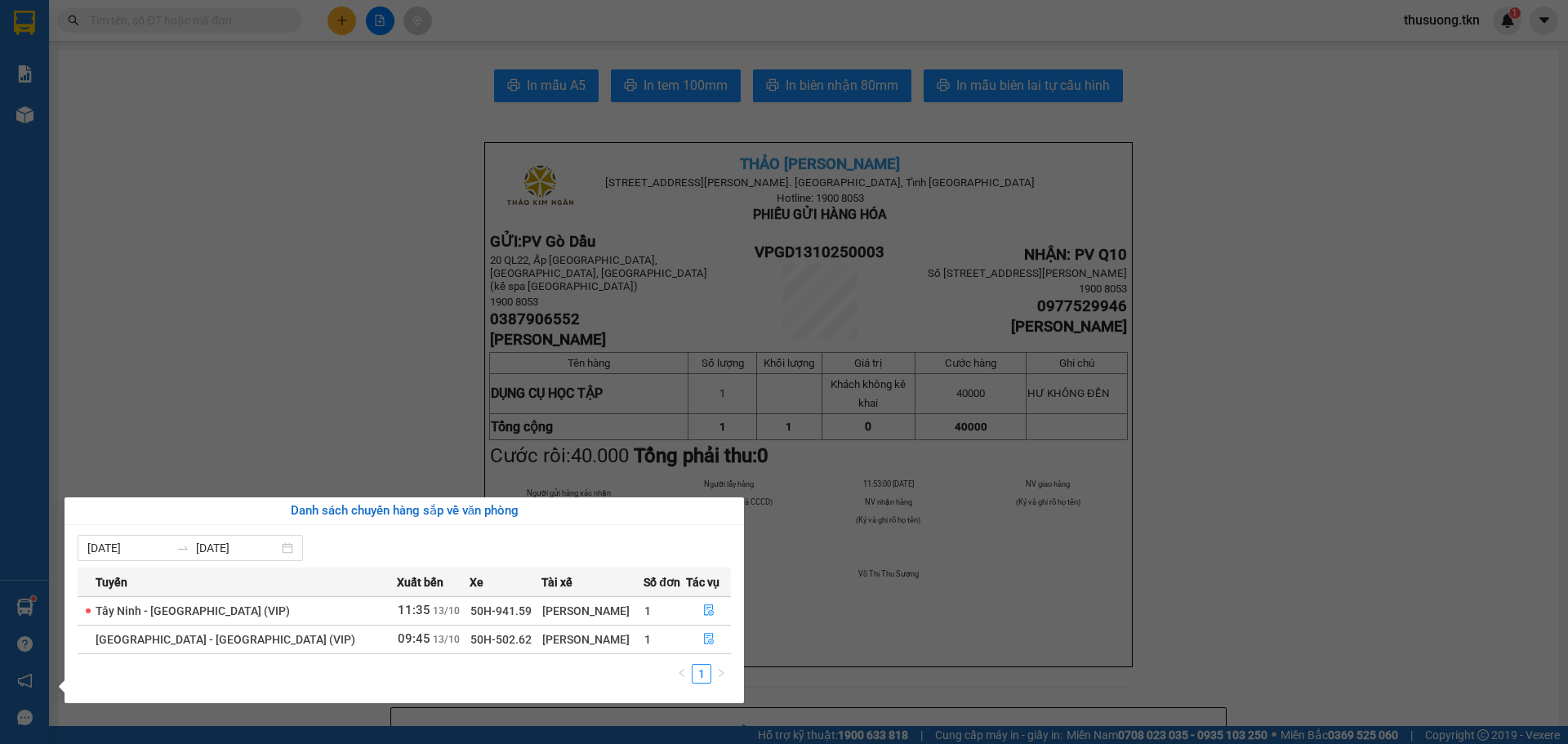
click at [306, 156] on section "Kết quả tìm kiếm ( 0 ) Bộ lọc No Data thusuong.tkn 1 Báo cáo Mẫu 1: Báo cáo dòn…" at bounding box center [784, 372] width 1568 height 744
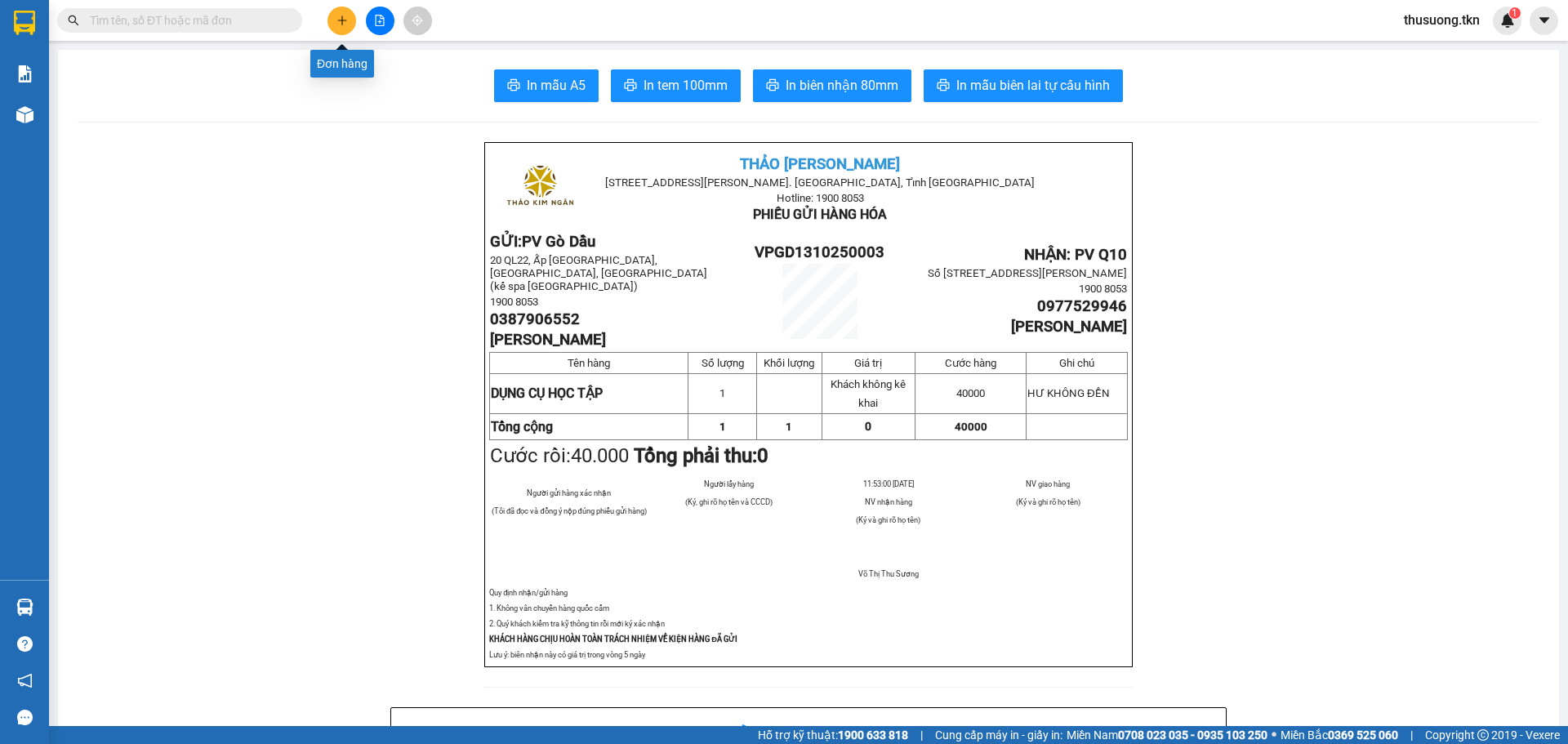
click at [344, 19] on icon "plus" at bounding box center [343, 21] width 12 height 12
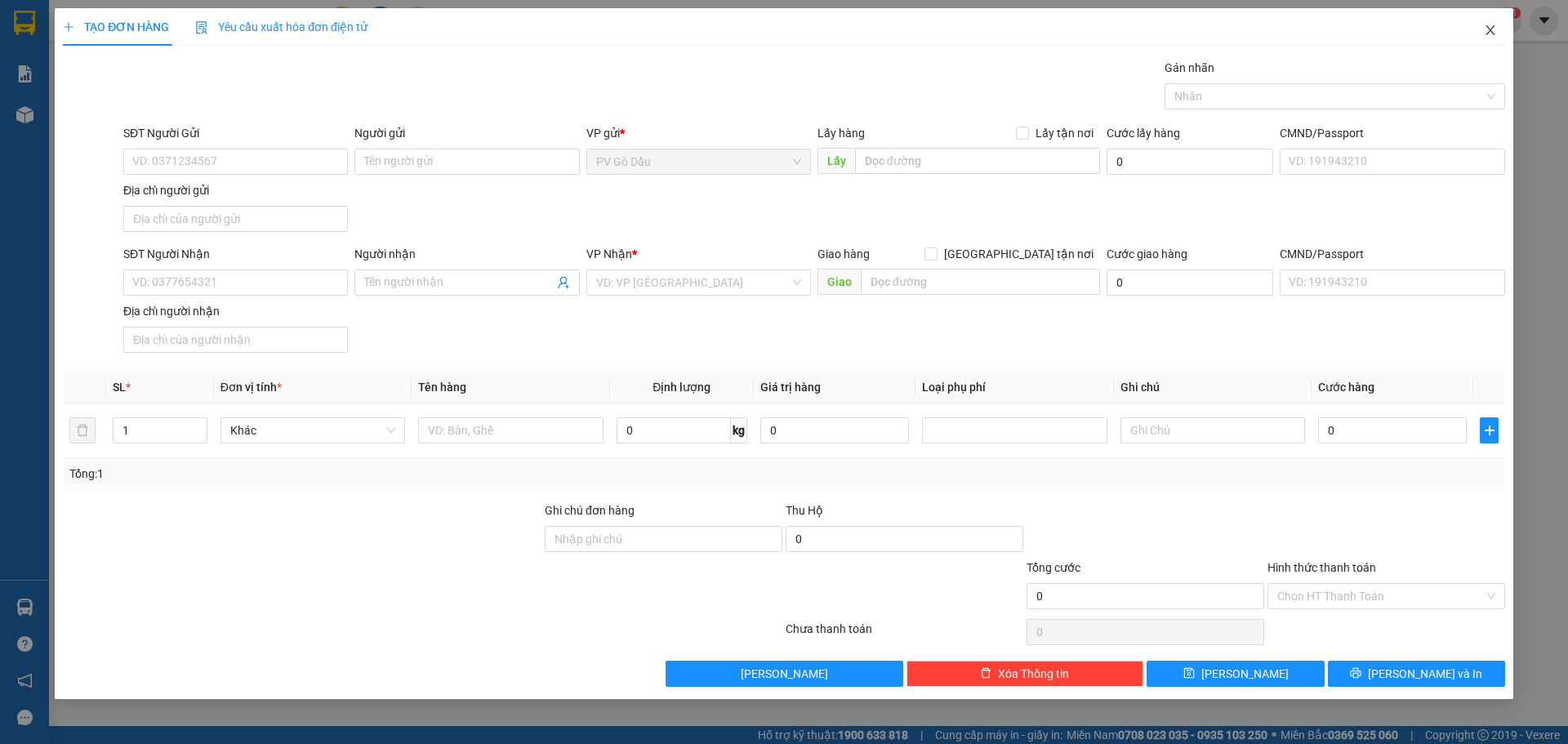
click at [1490, 30] on icon "close" at bounding box center [1490, 31] width 9 height 10
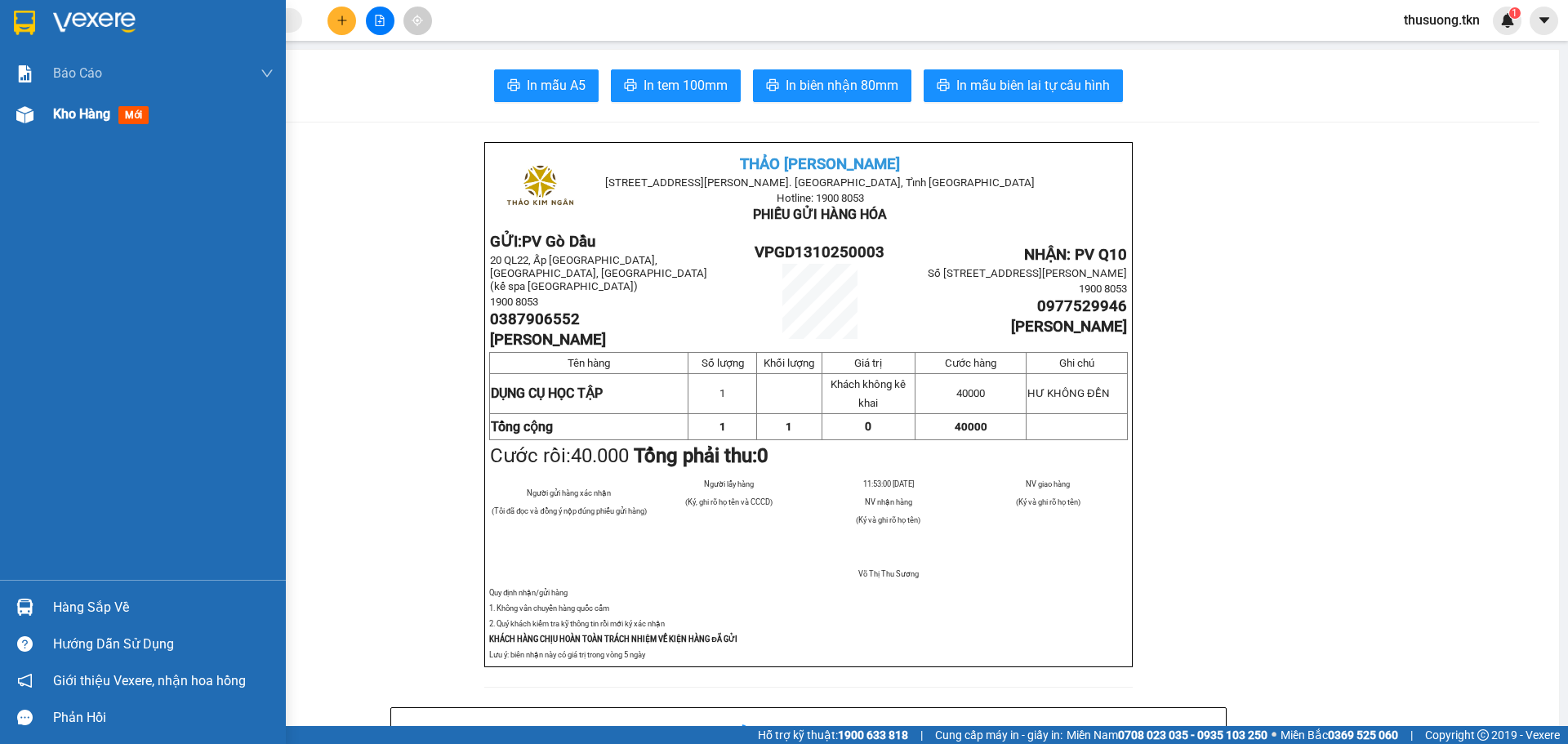
click at [84, 113] on span "Kho hàng" at bounding box center [82, 114] width 57 height 16
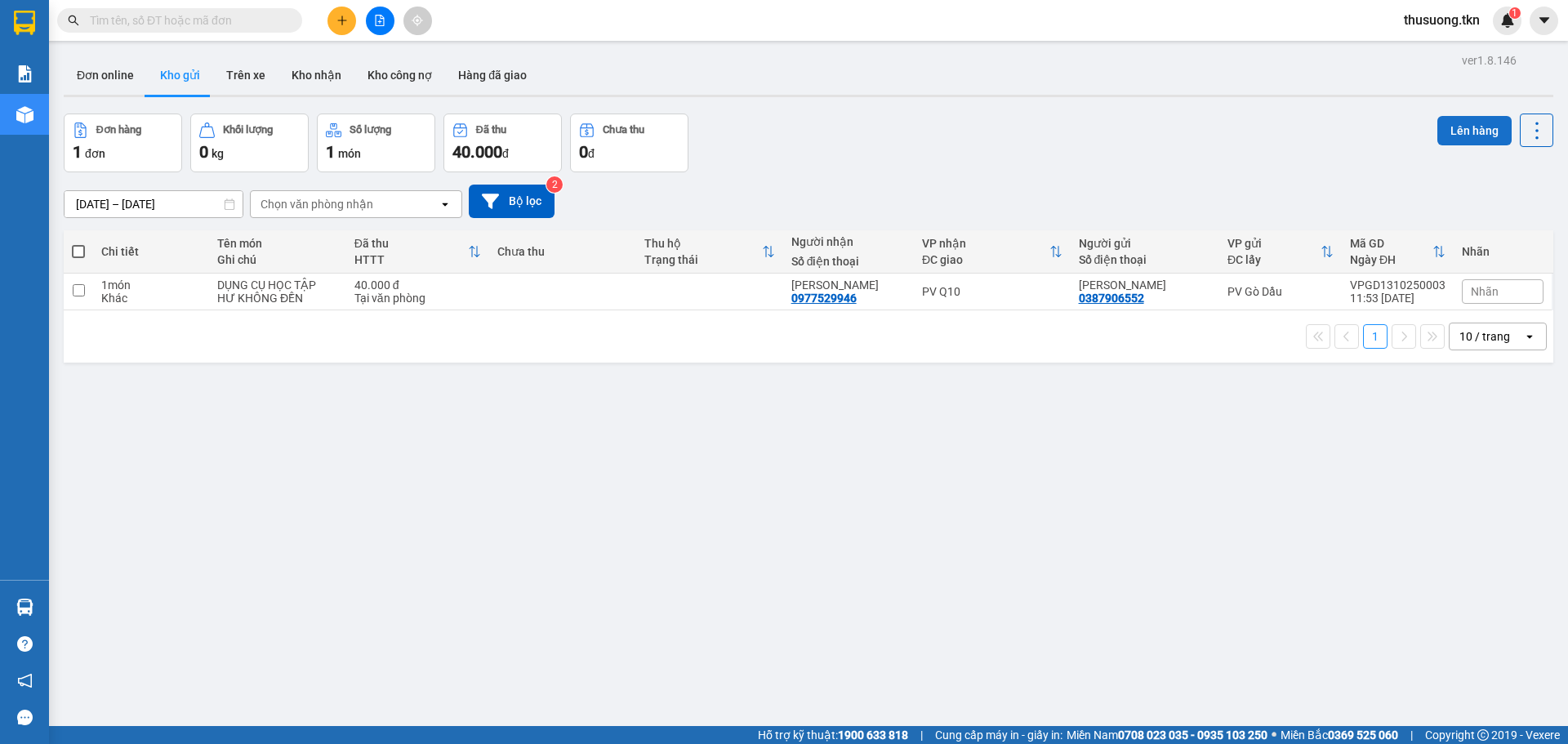
click at [1450, 128] on button "Lên hàng" at bounding box center [1475, 131] width 75 height 30
click at [75, 288] on input "checkbox" at bounding box center [79, 290] width 12 height 12
checkbox input "true"
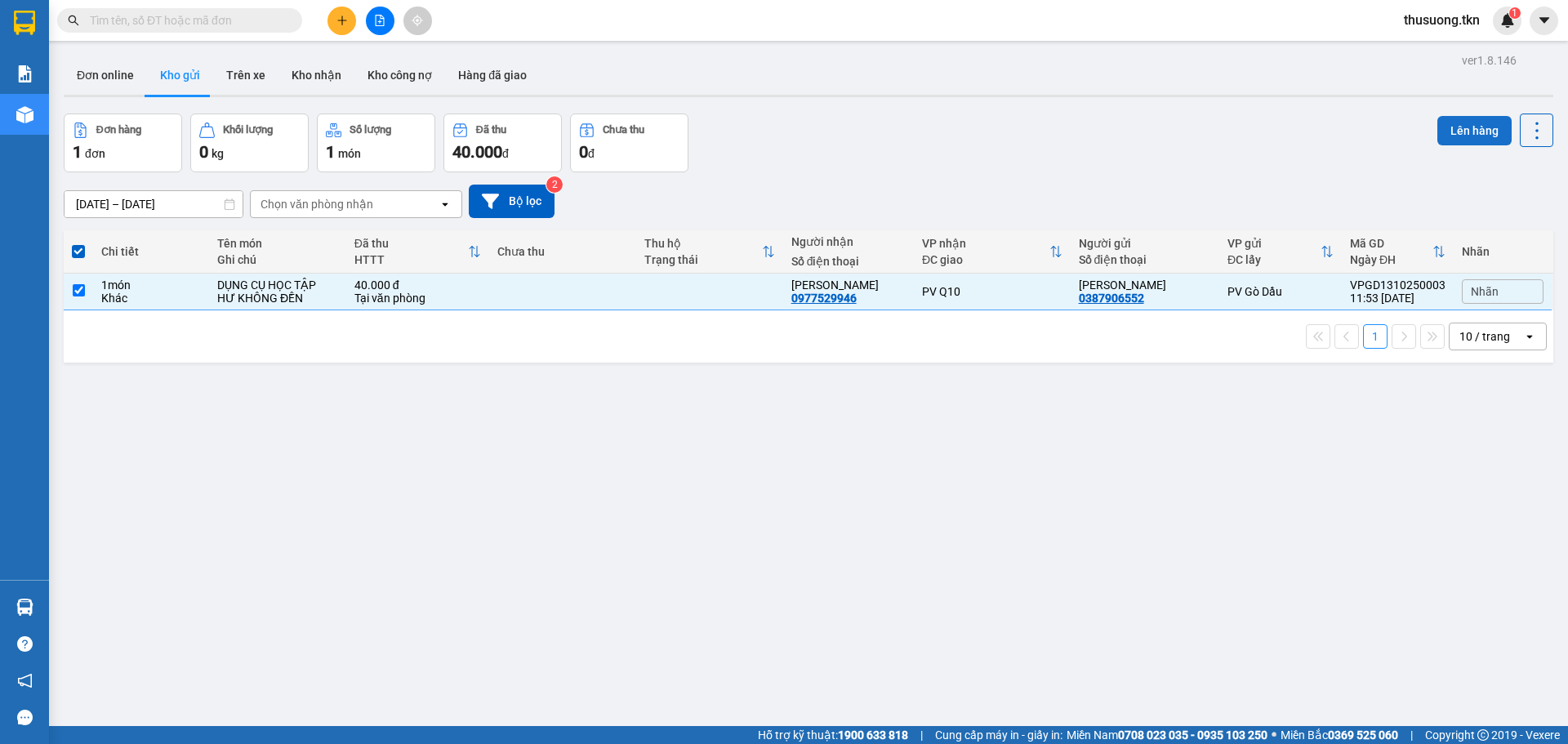
click at [1474, 130] on button "Lên hàng" at bounding box center [1475, 131] width 75 height 30
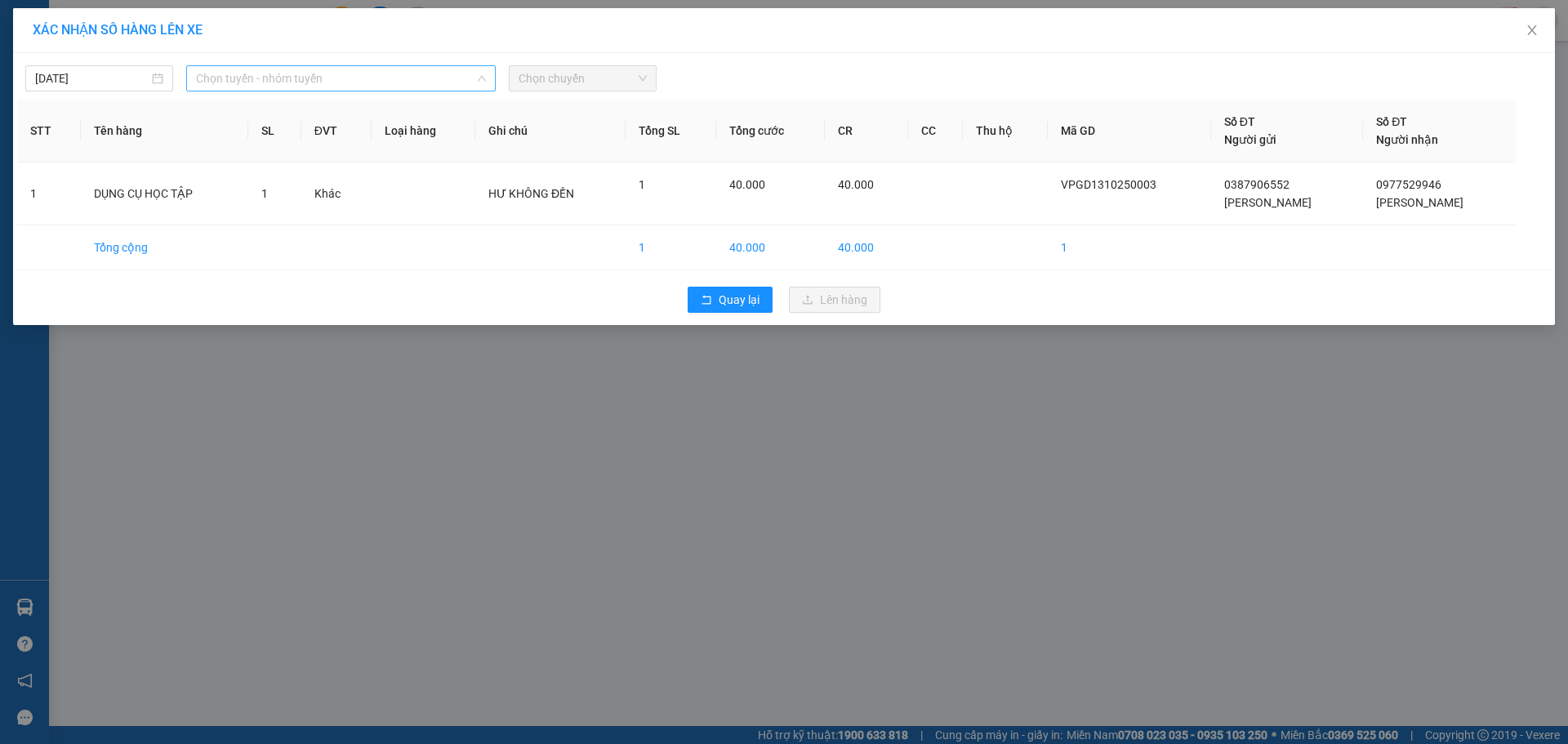
click at [440, 75] on span "Chọn tuyến - nhóm tuyến" at bounding box center [341, 78] width 290 height 25
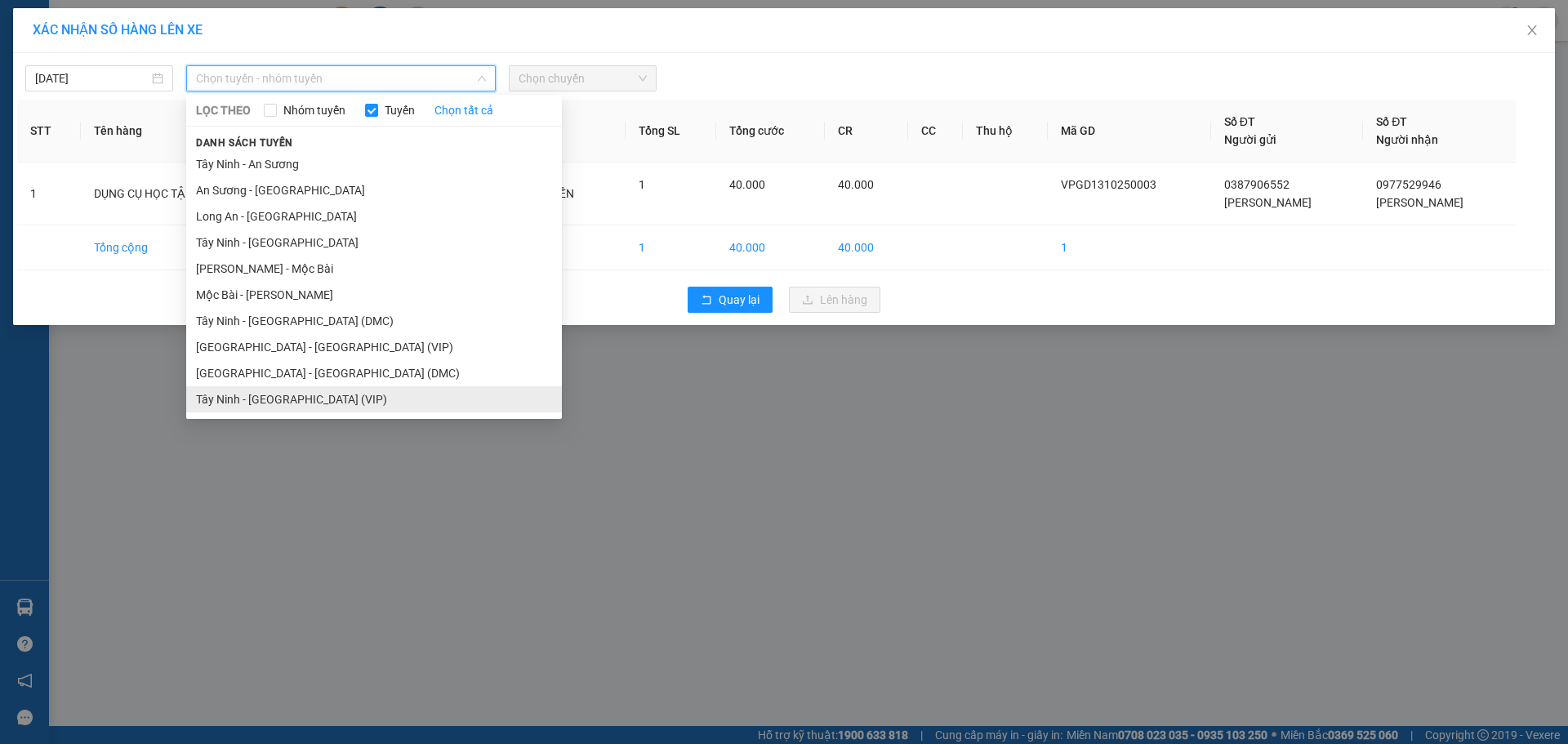
click at [337, 399] on li "Tây Ninh - [GEOGRAPHIC_DATA] (VIP)" at bounding box center [374, 400] width 376 height 27
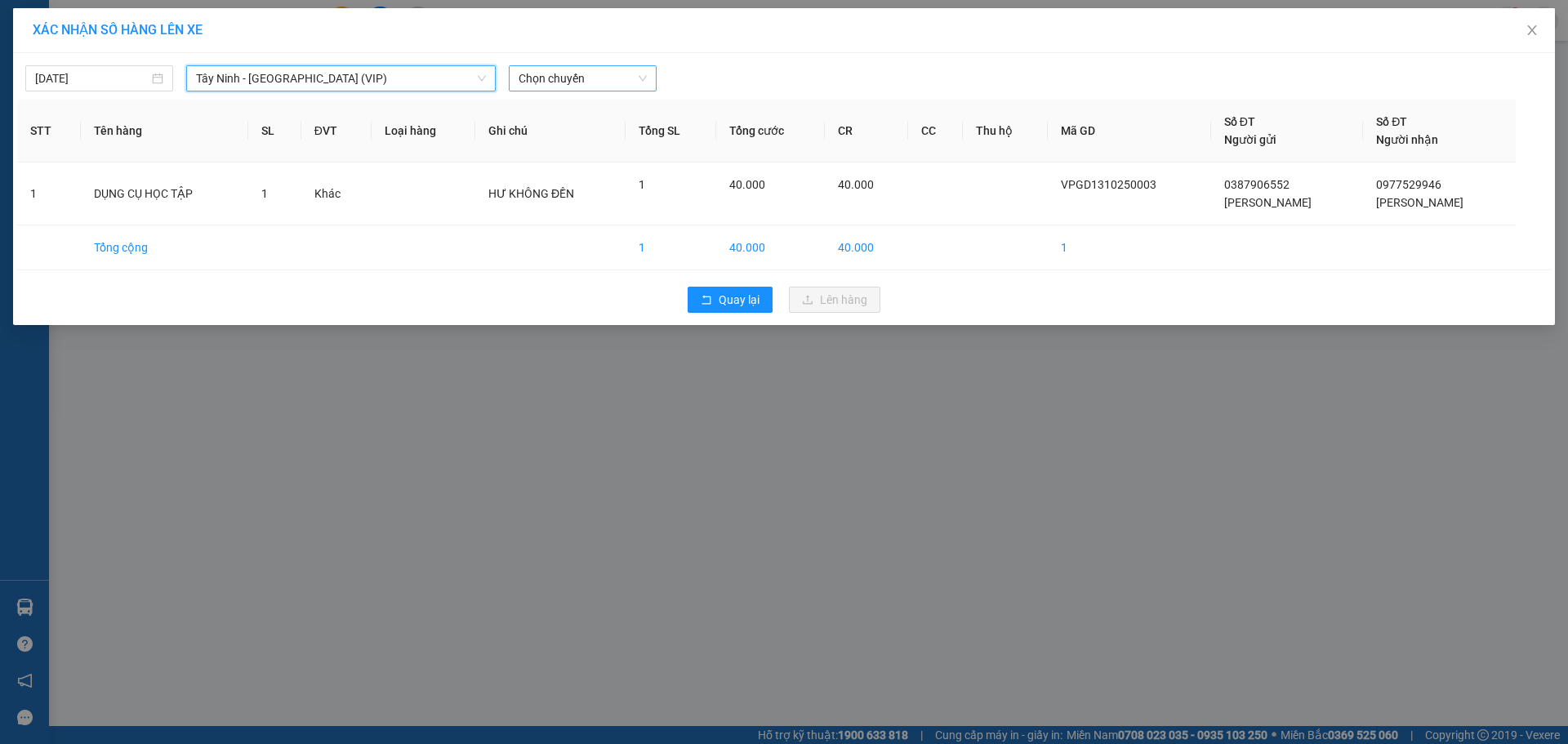
click at [637, 77] on span "Chọn chuyến" at bounding box center [583, 78] width 128 height 25
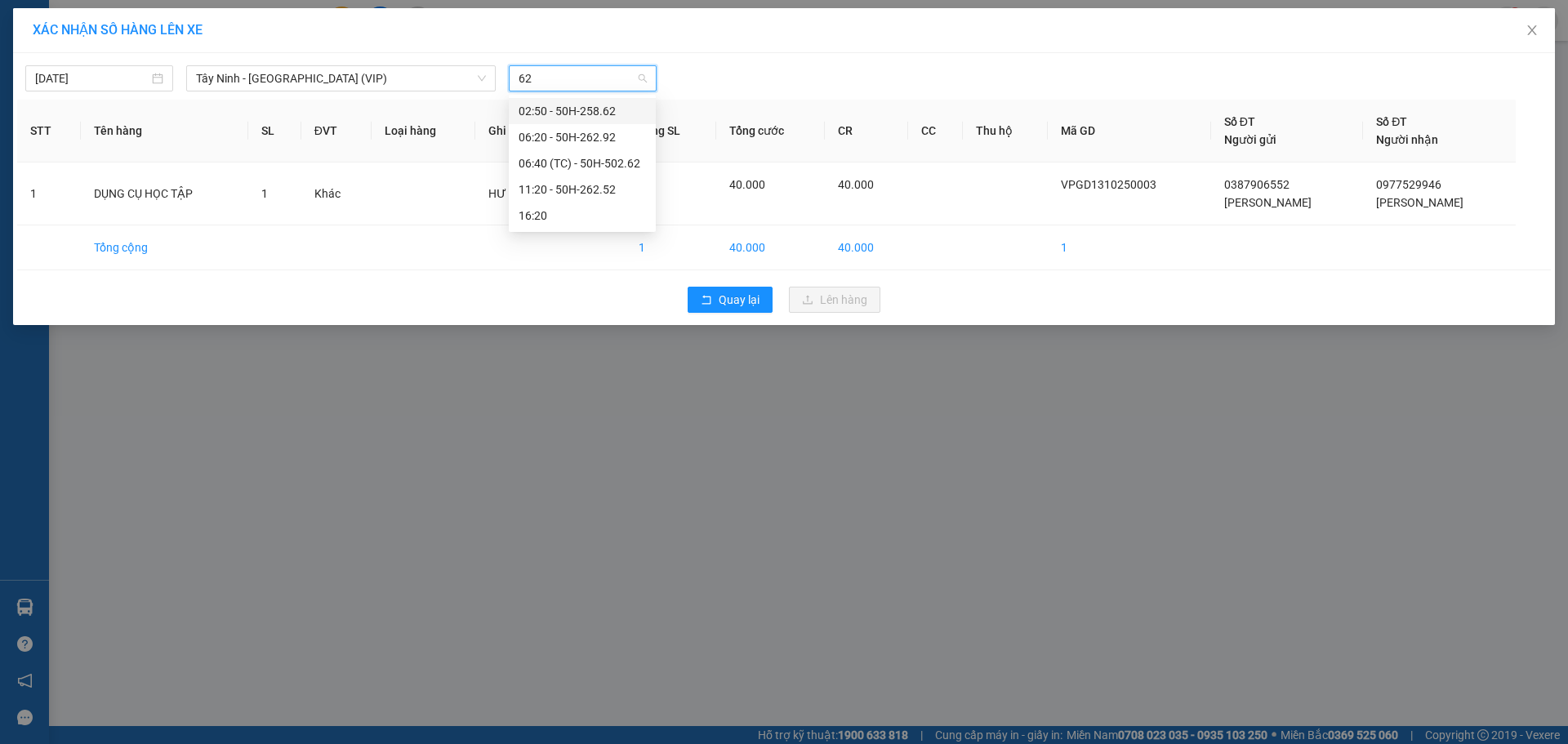
type input "625"
click at [602, 107] on div "11:20 - 50H-262.52" at bounding box center [582, 111] width 127 height 18
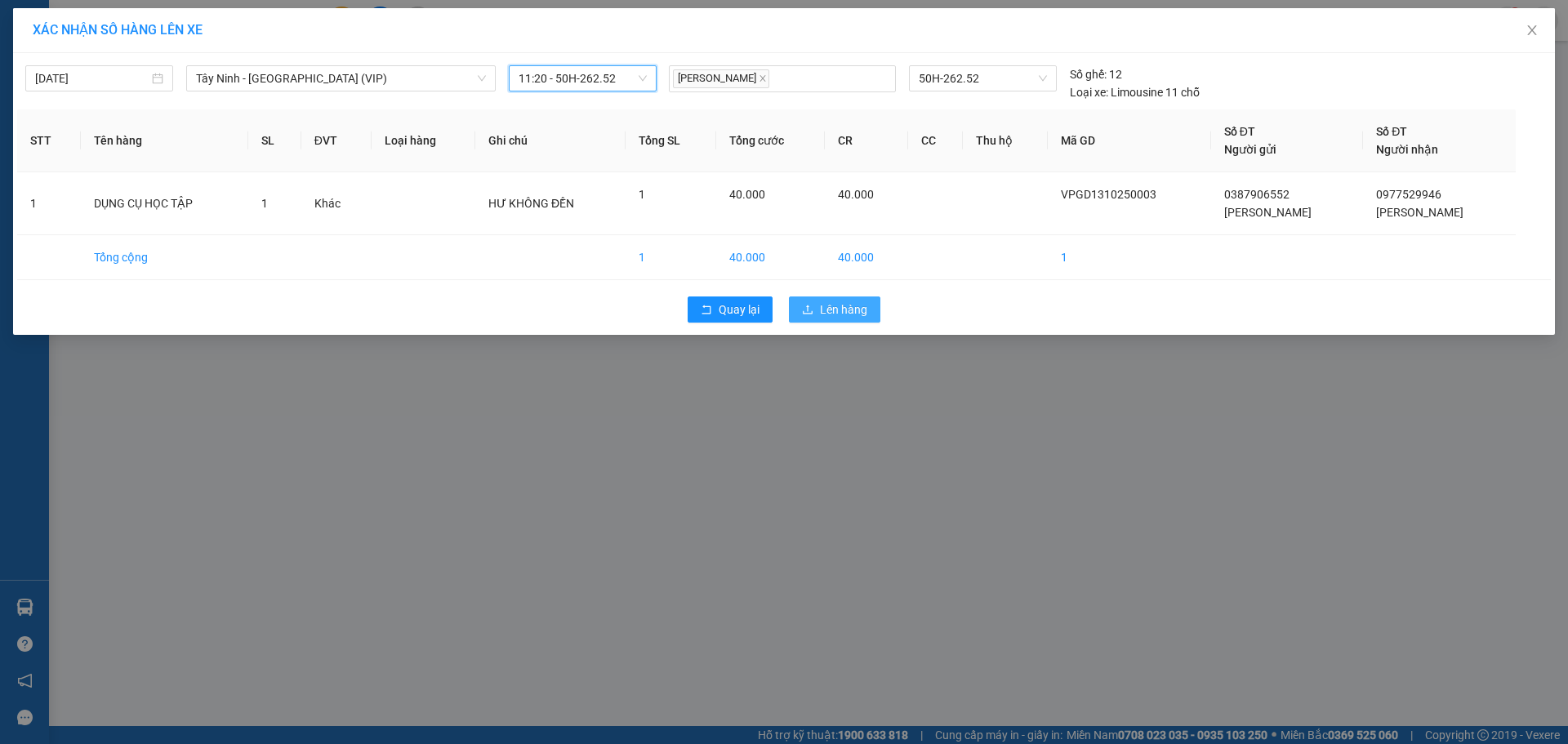
click at [850, 307] on span "Lên hàng" at bounding box center [844, 309] width 47 height 18
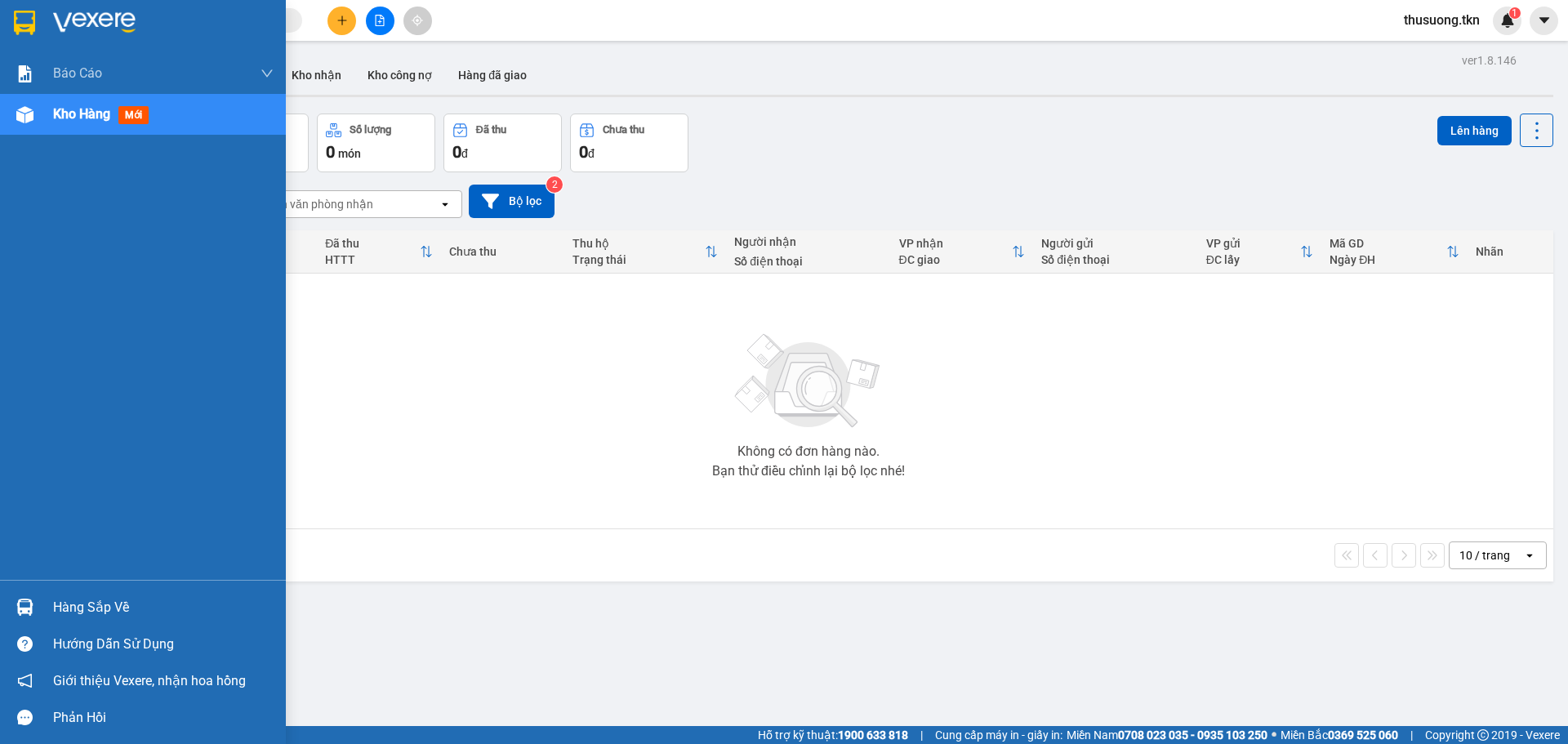
click at [94, 617] on div "Hàng sắp về" at bounding box center [163, 607] width 220 height 25
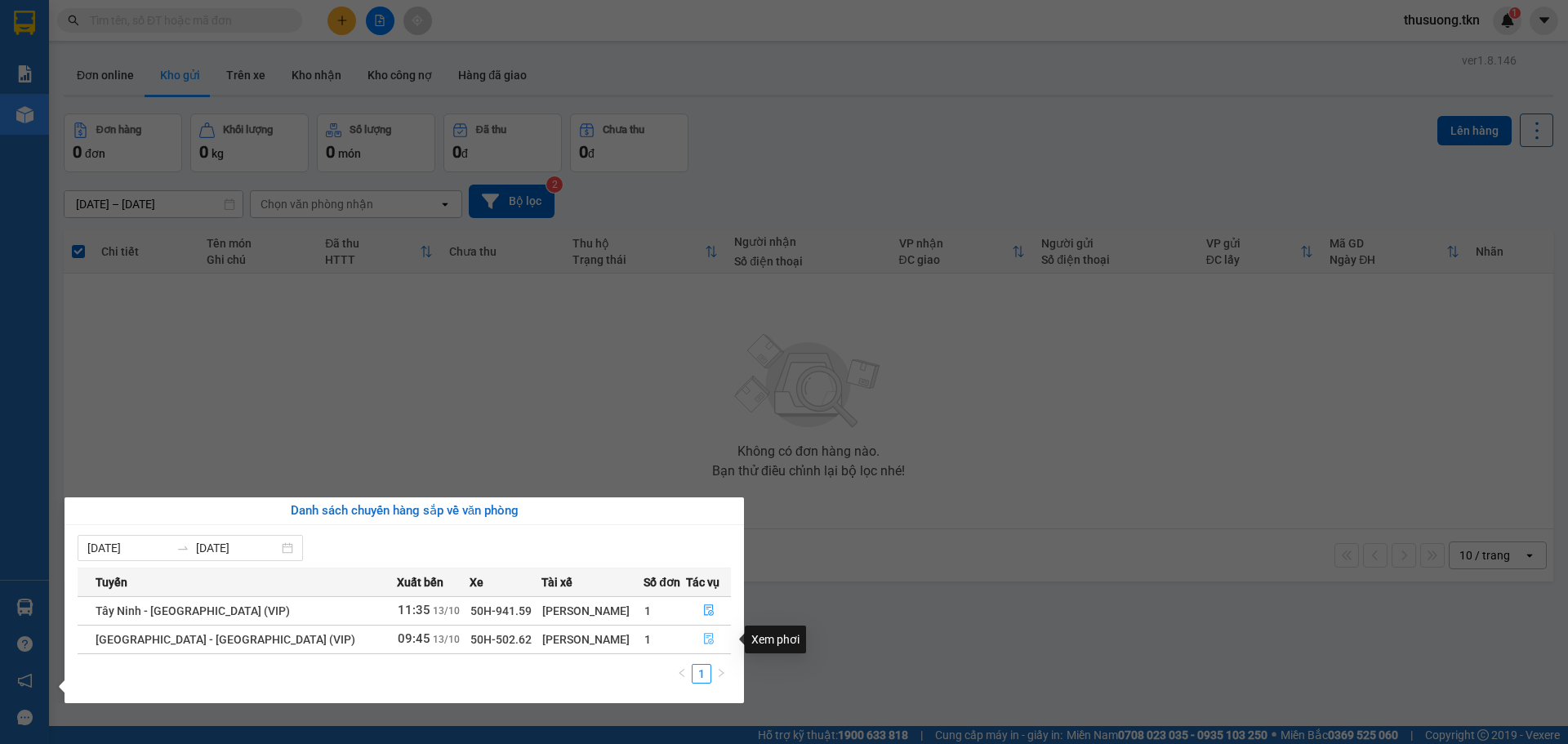
click at [708, 646] on span "file-done" at bounding box center [710, 639] width 12 height 13
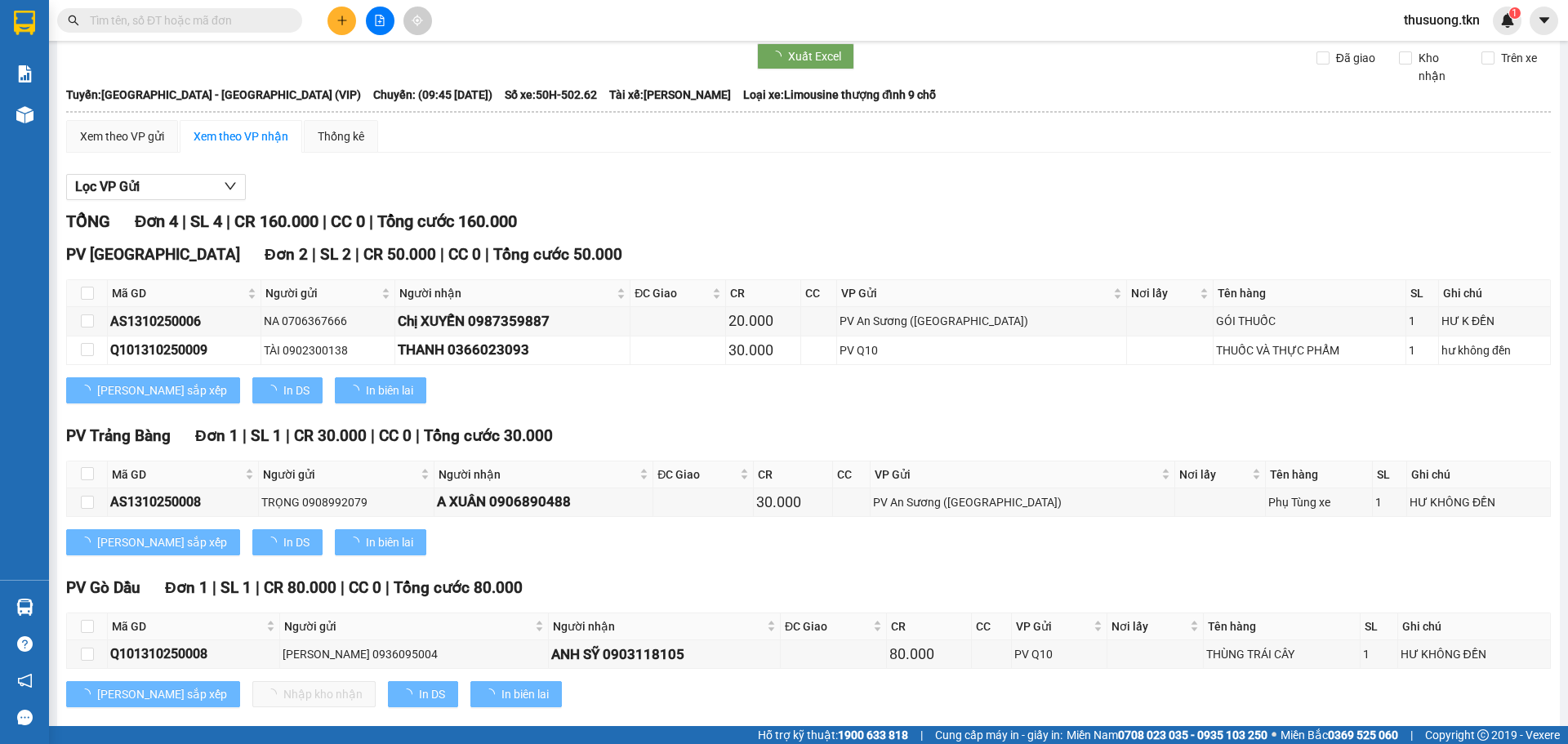
scroll to position [75, 0]
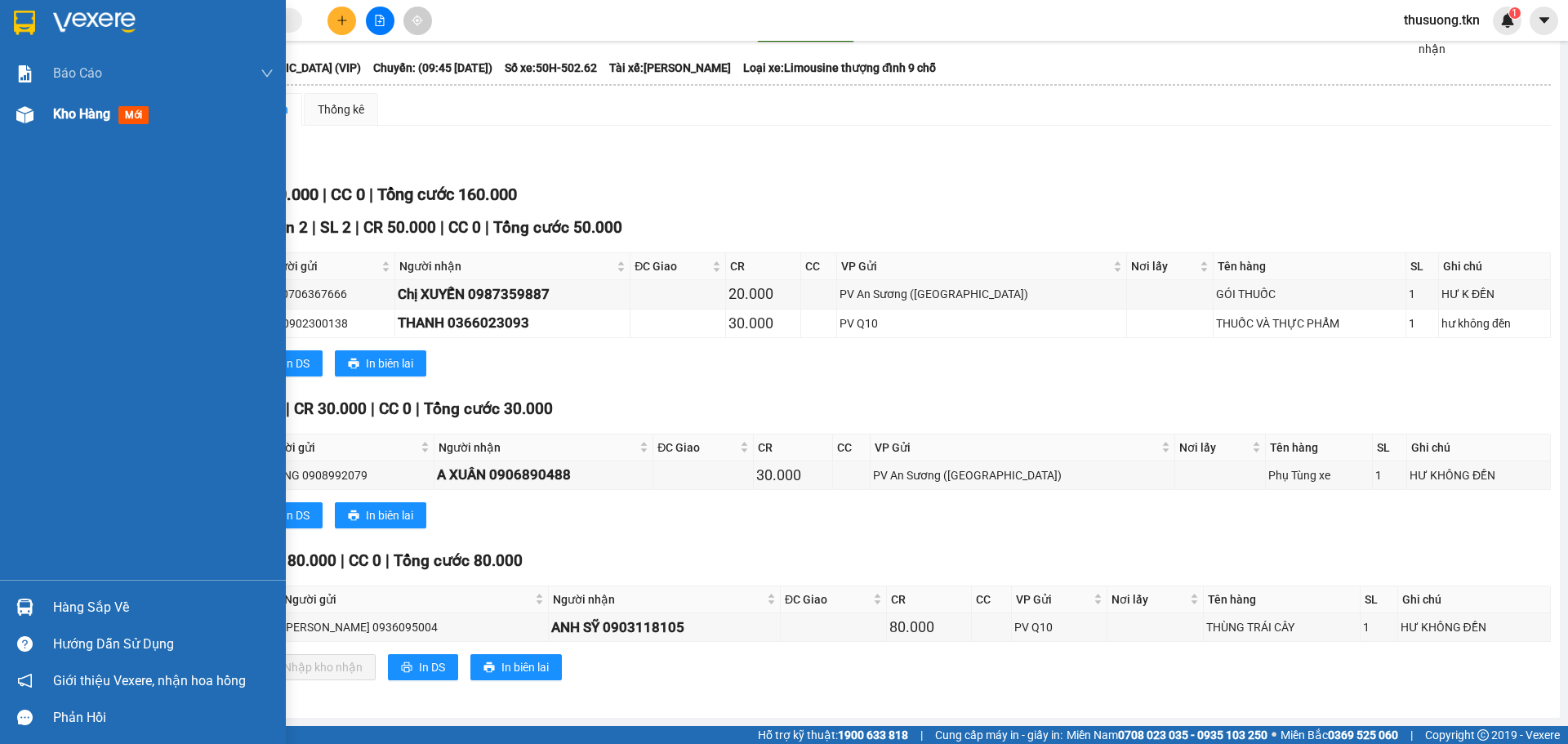
click at [103, 108] on span "Kho hàng" at bounding box center [82, 114] width 57 height 16
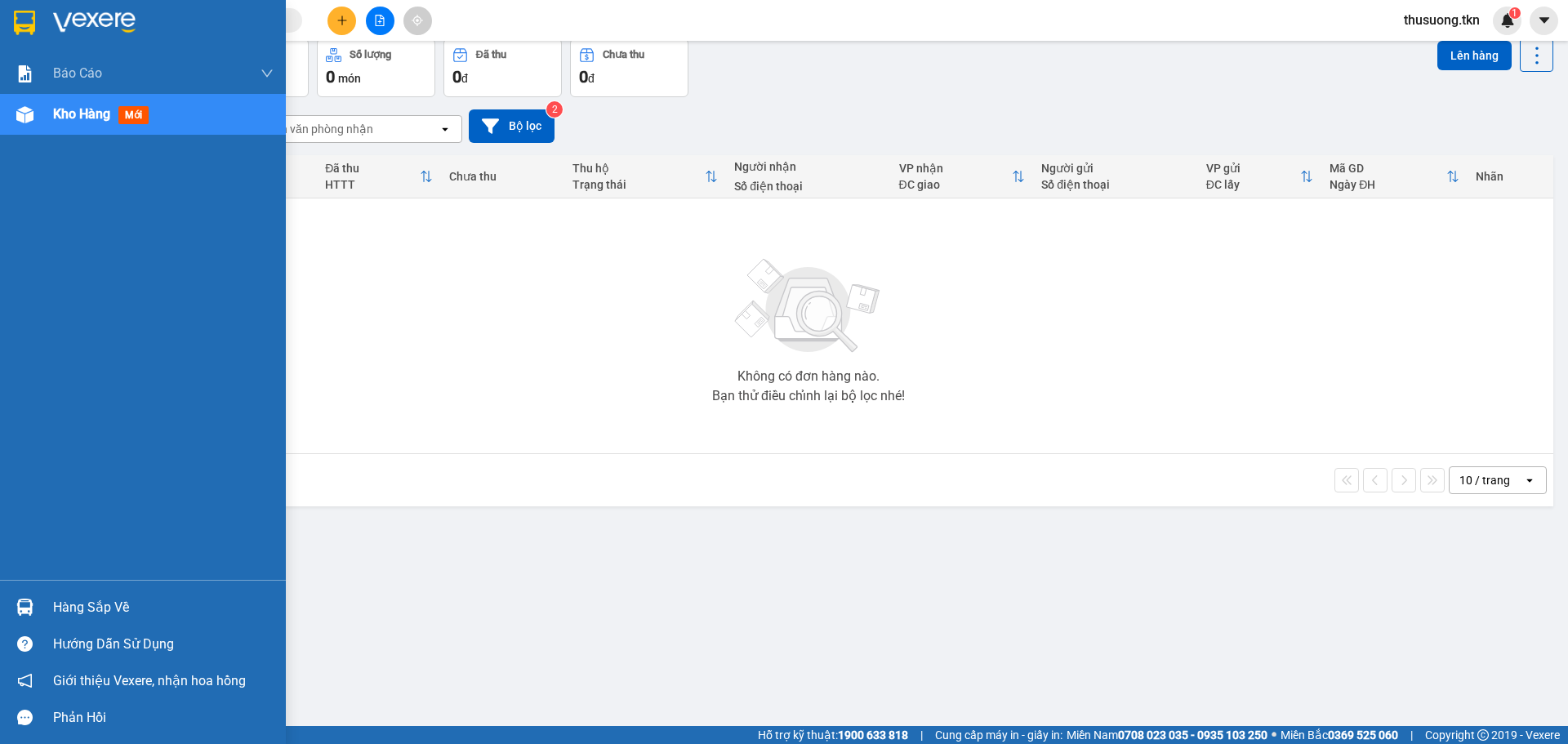
click at [94, 615] on div "Hàng sắp về" at bounding box center [163, 607] width 220 height 25
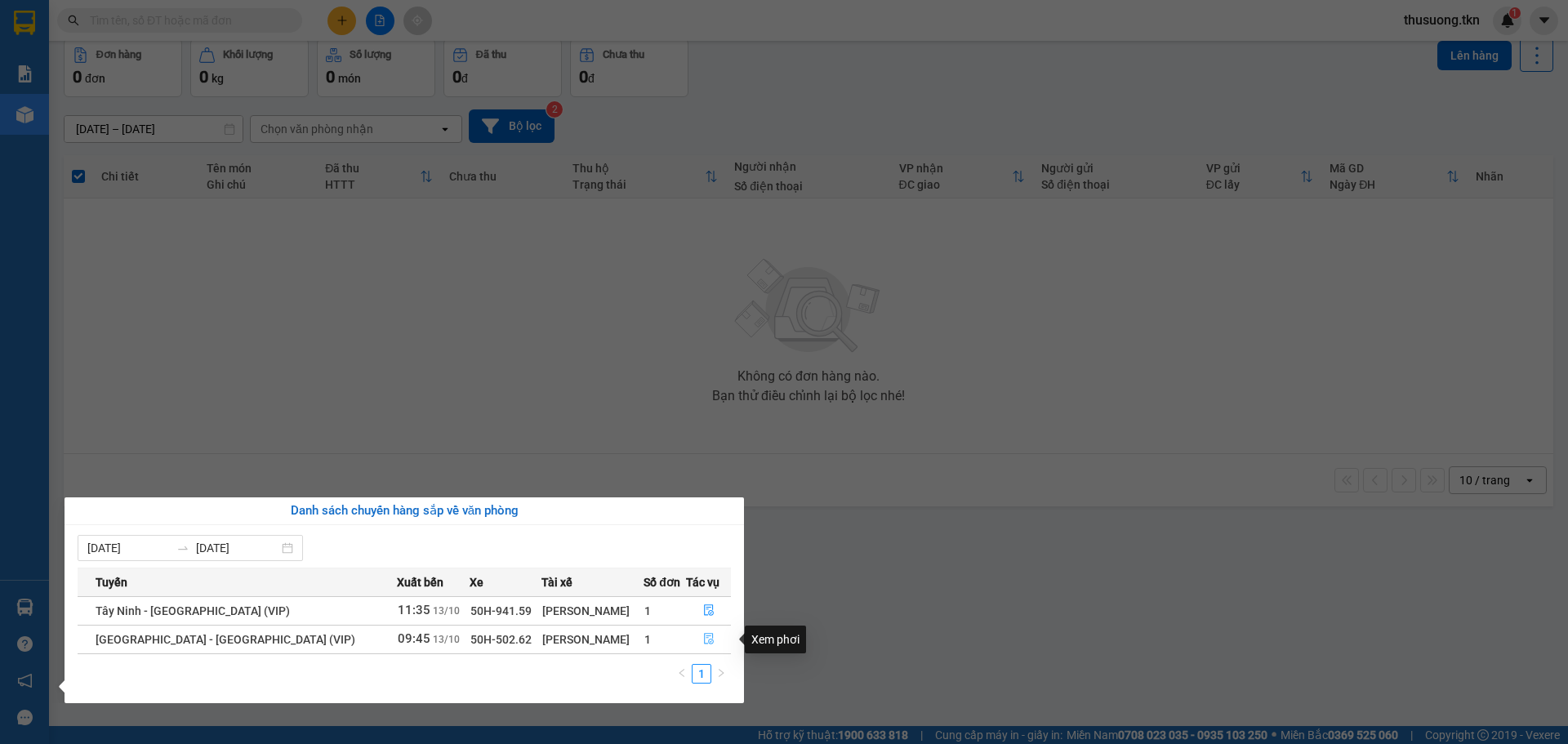
click at [704, 647] on button "button" at bounding box center [709, 640] width 43 height 27
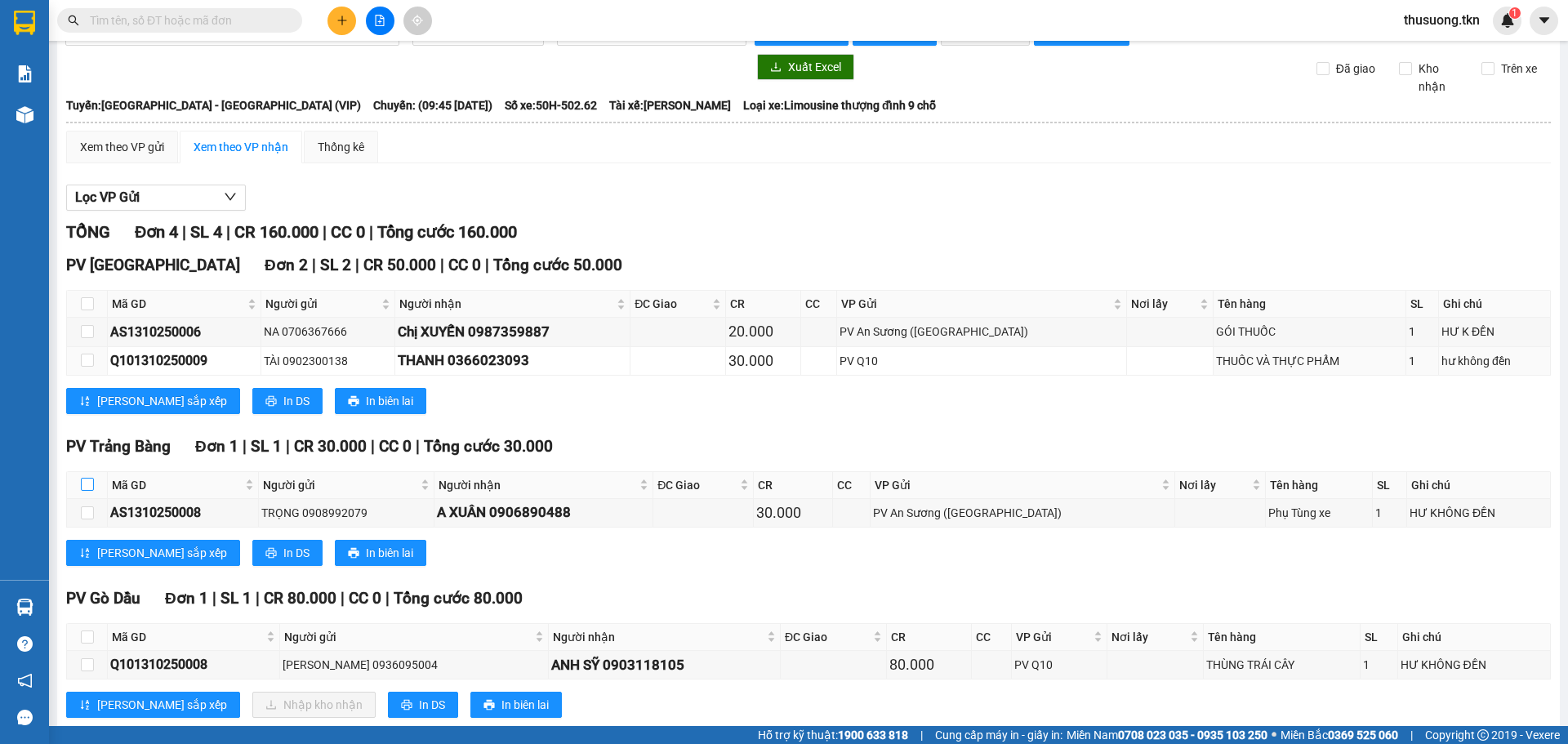
scroll to position [75, 0]
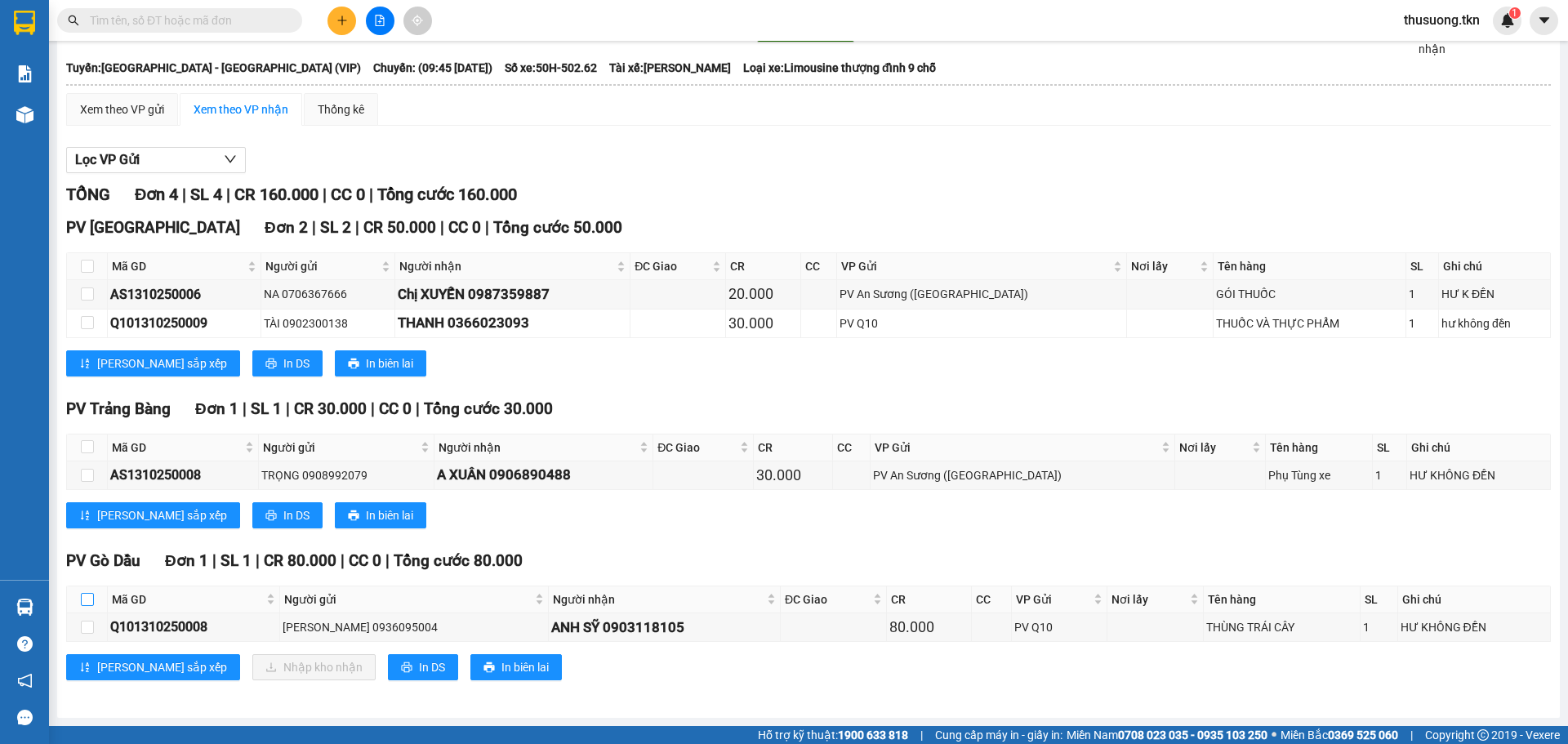
click at [89, 598] on input "checkbox" at bounding box center [87, 599] width 13 height 13
checkbox input "true"
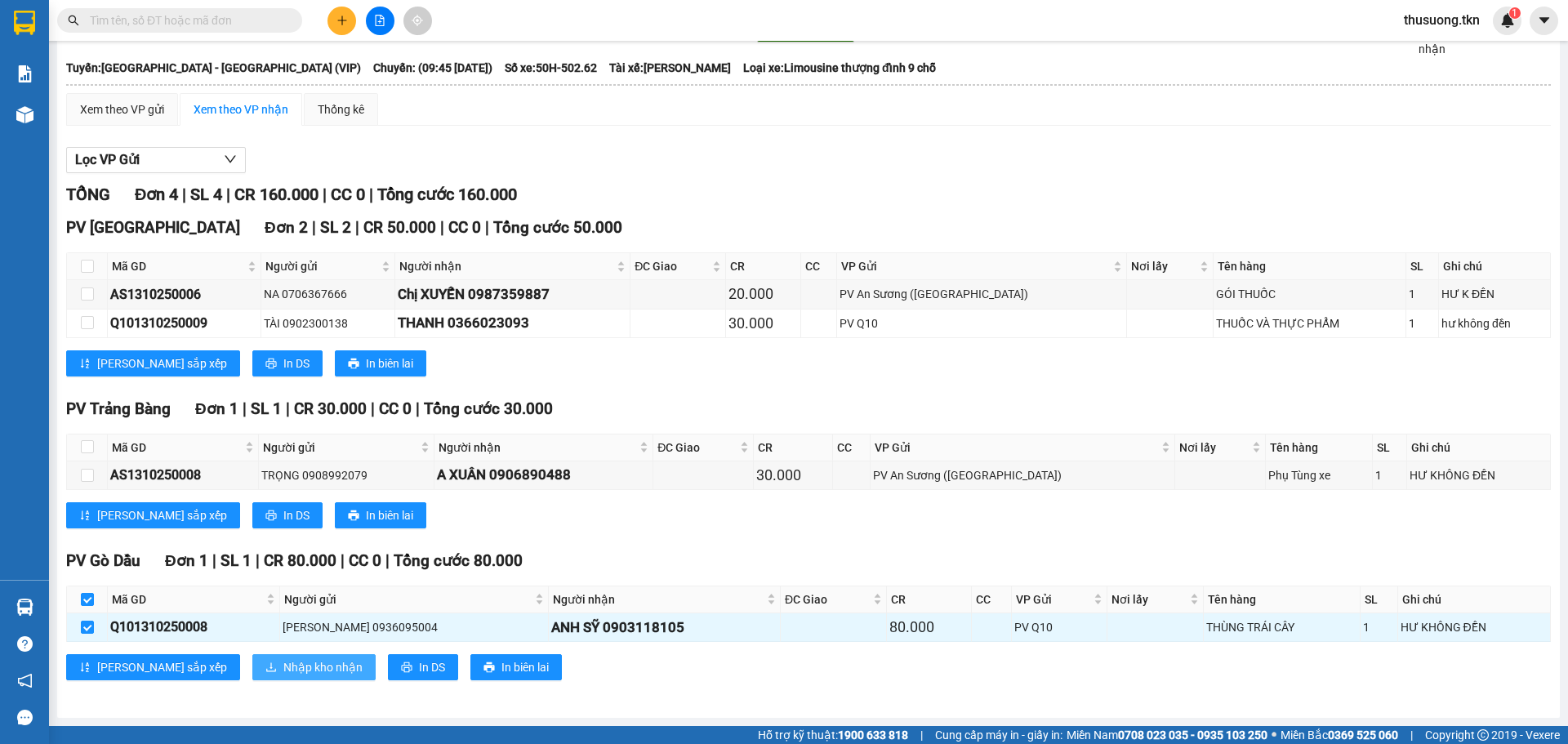
click at [283, 662] on span "Nhập kho nhận" at bounding box center [323, 667] width 80 height 18
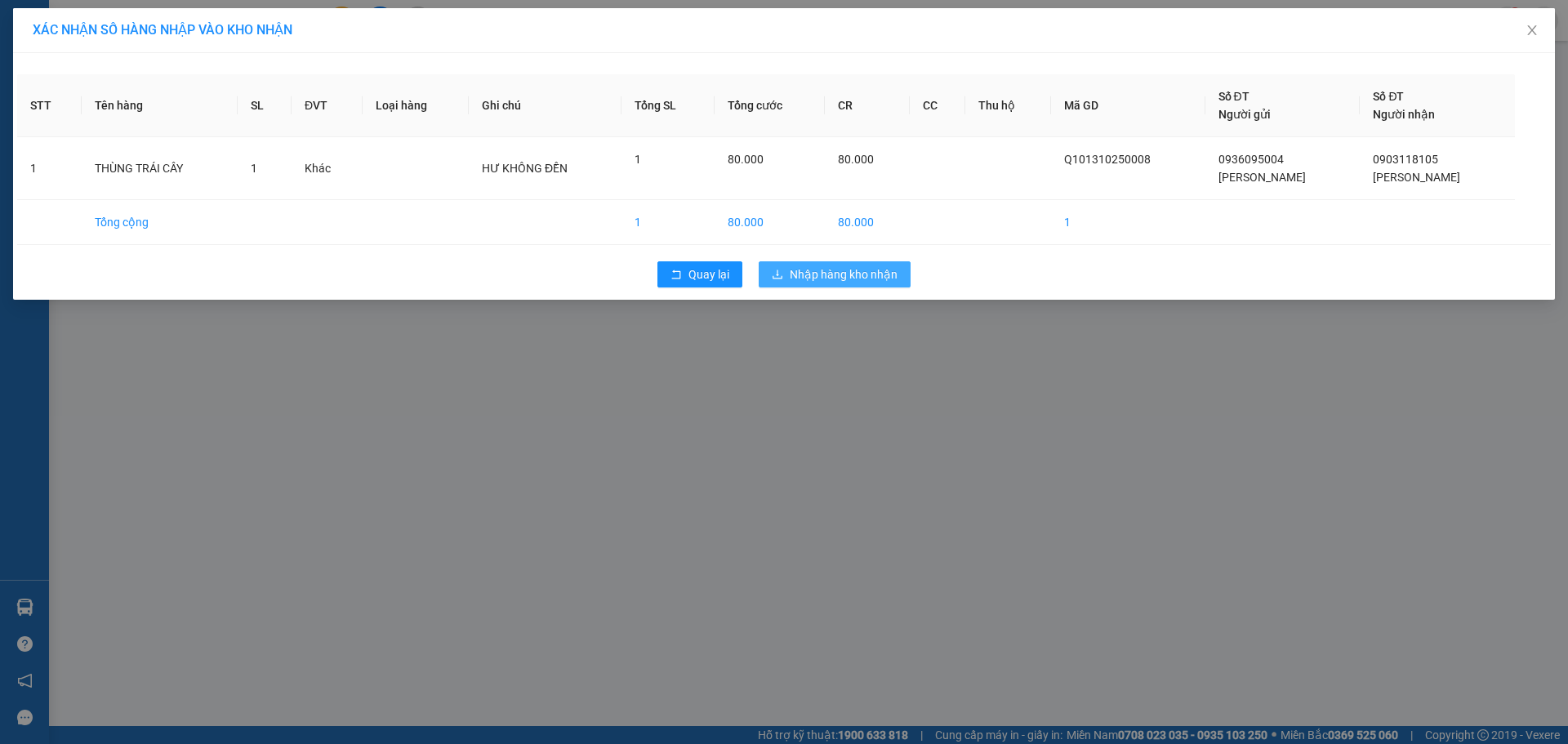
click at [854, 278] on span "Nhập hàng kho nhận" at bounding box center [845, 275] width 108 height 18
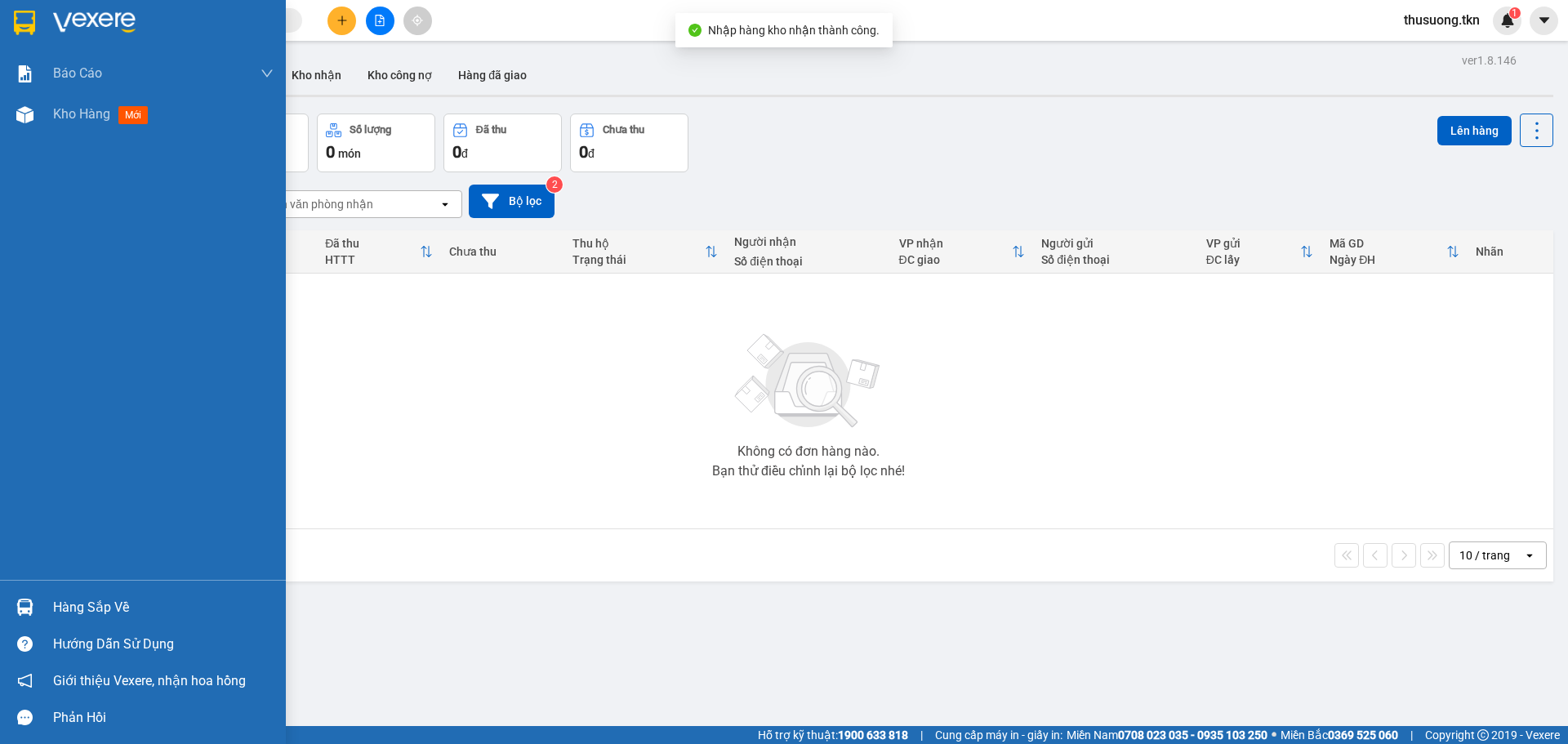
click at [93, 607] on div "Hàng sắp về" at bounding box center [163, 607] width 220 height 25
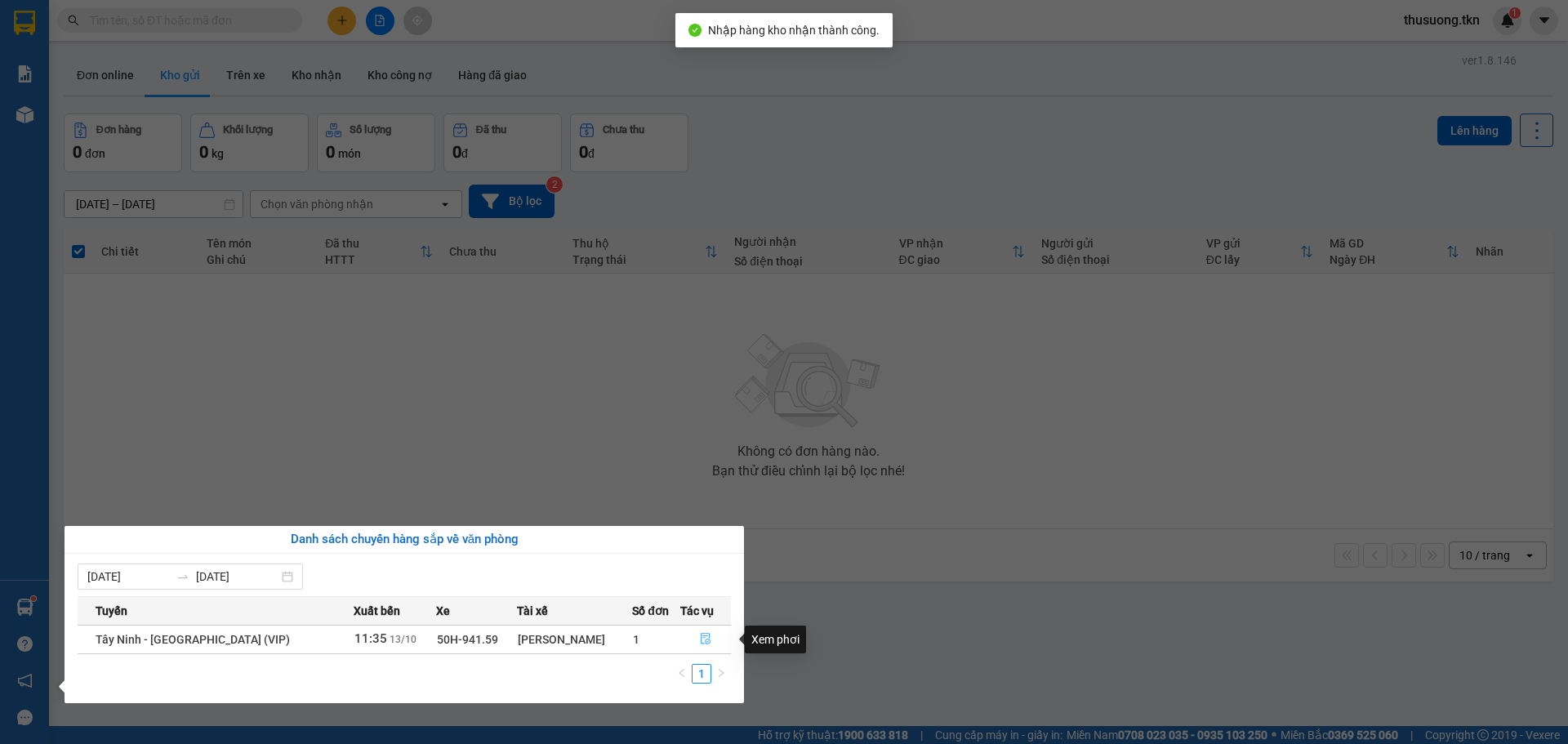
click at [701, 637] on icon "file-done" at bounding box center [706, 640] width 10 height 12
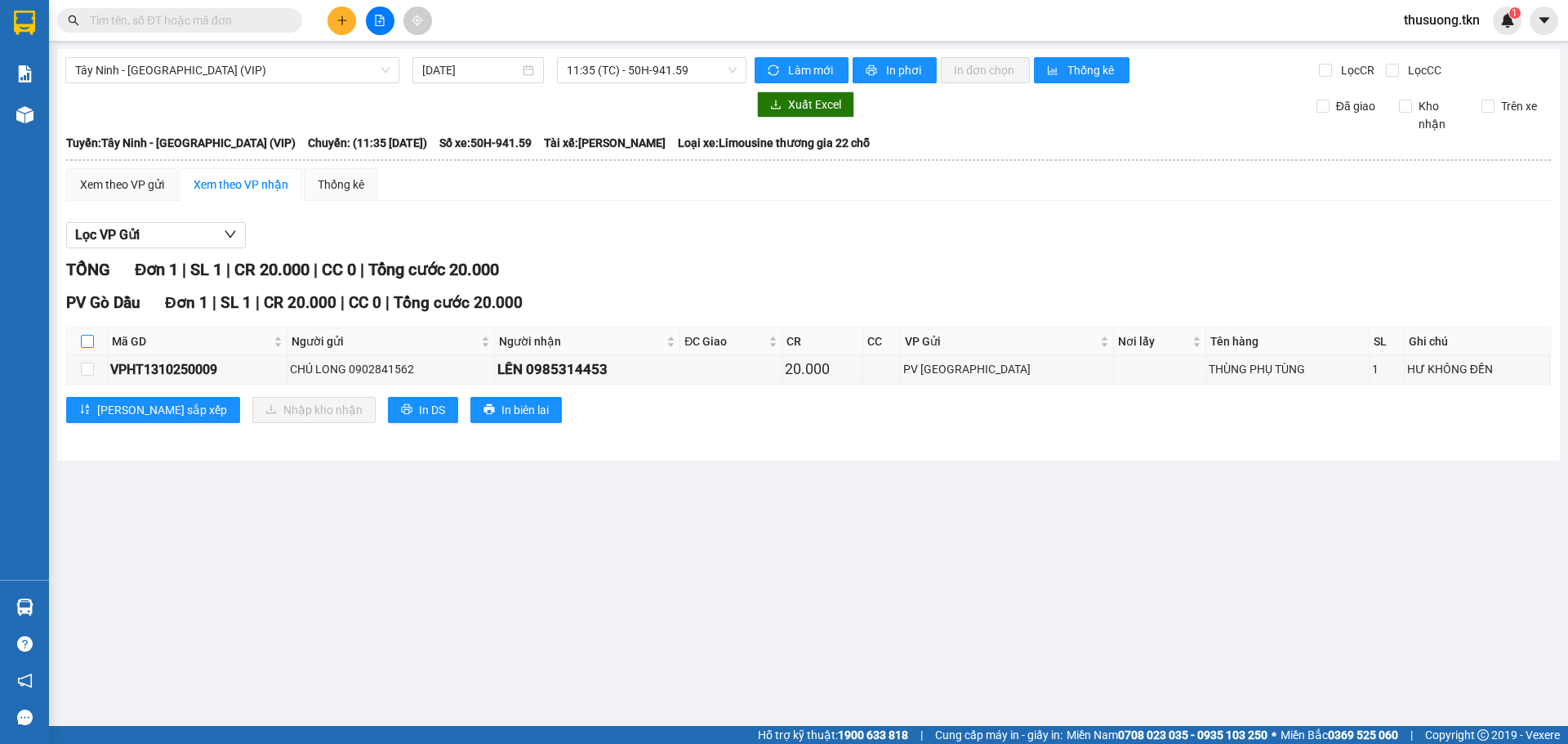
click at [89, 339] on input "checkbox" at bounding box center [87, 341] width 13 height 13
checkbox input "true"
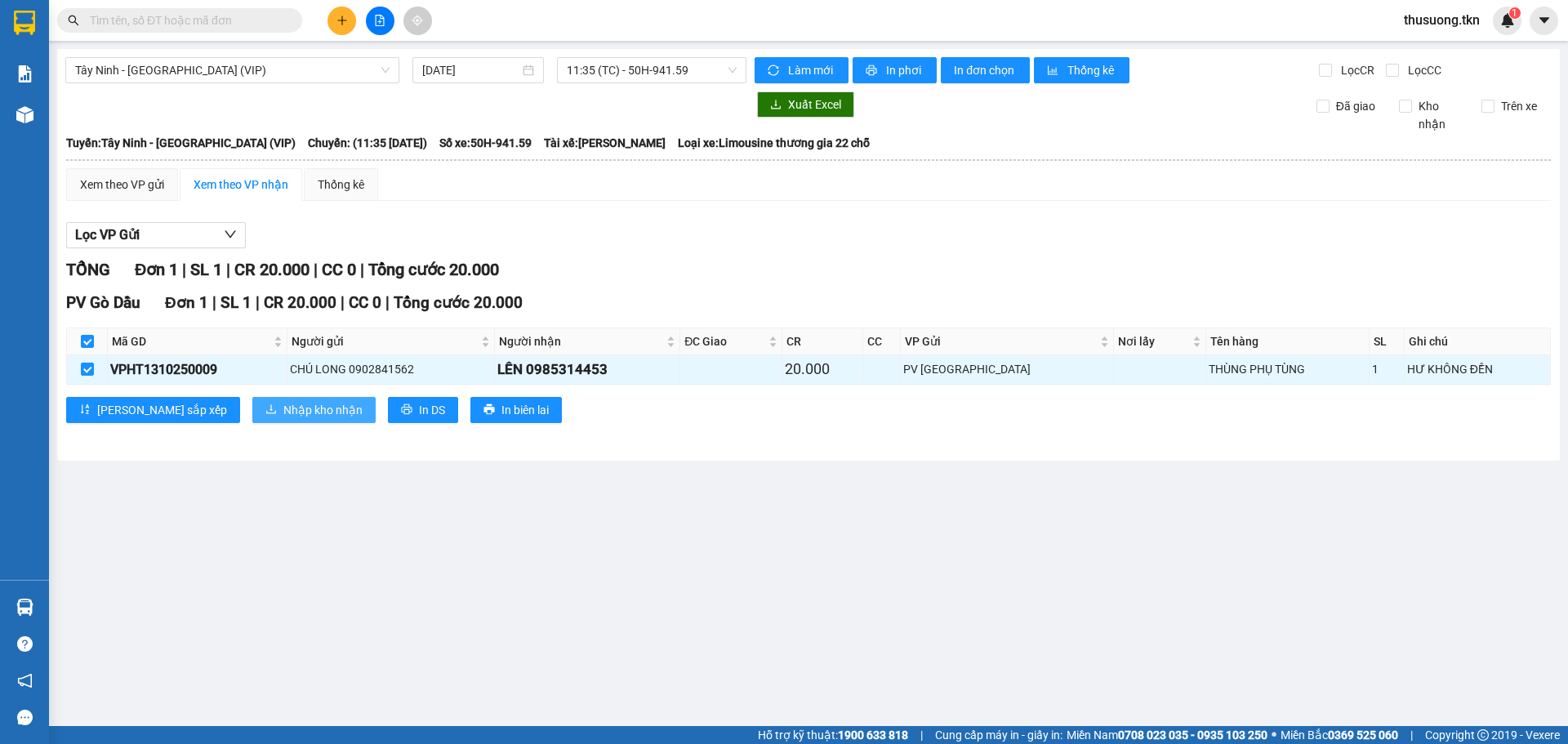
click at [283, 402] on span "Nhập kho nhận" at bounding box center [323, 409] width 80 height 18
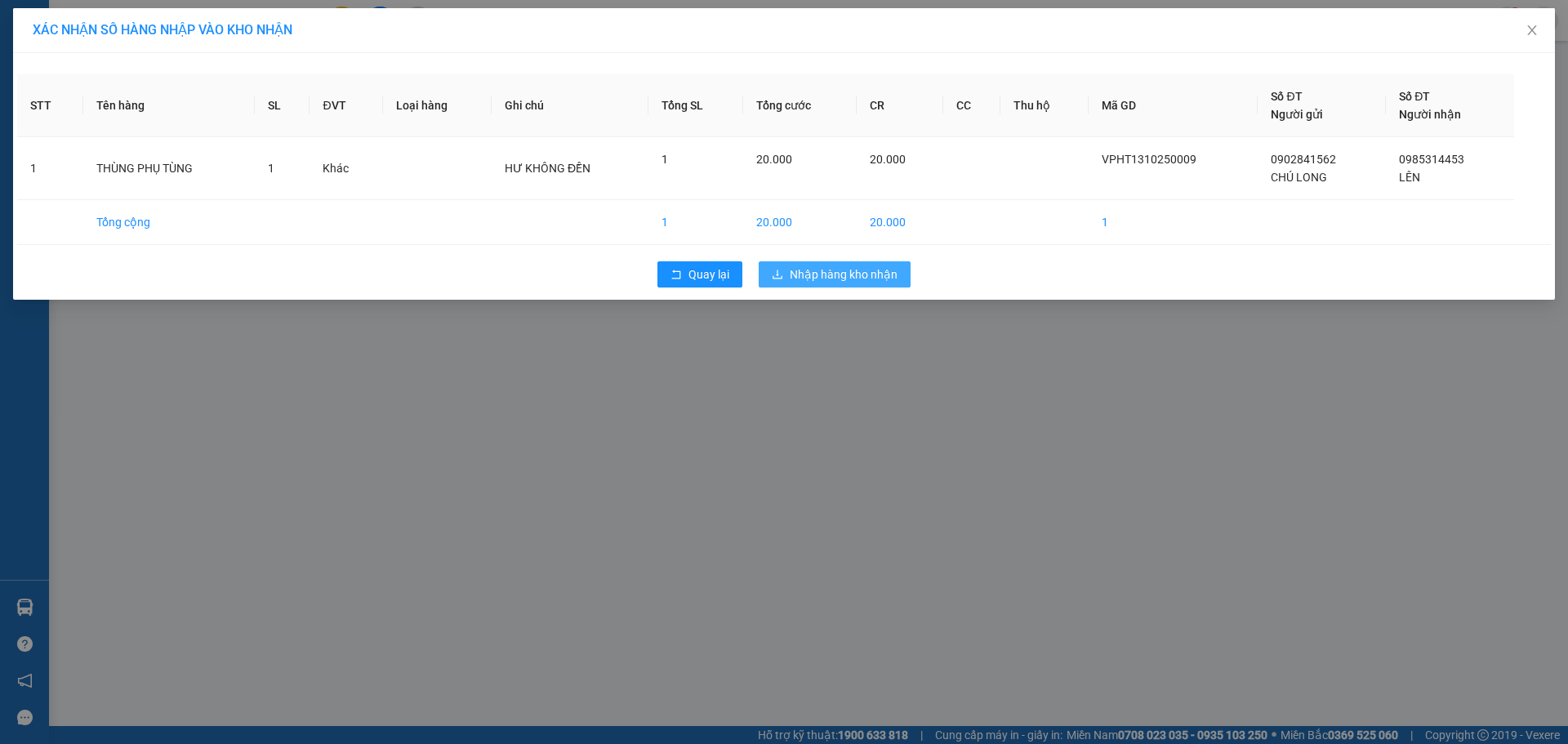
click at [818, 286] on button "Nhập hàng kho nhận" at bounding box center [835, 275] width 152 height 27
